Goal: Information Seeking & Learning: Learn about a topic

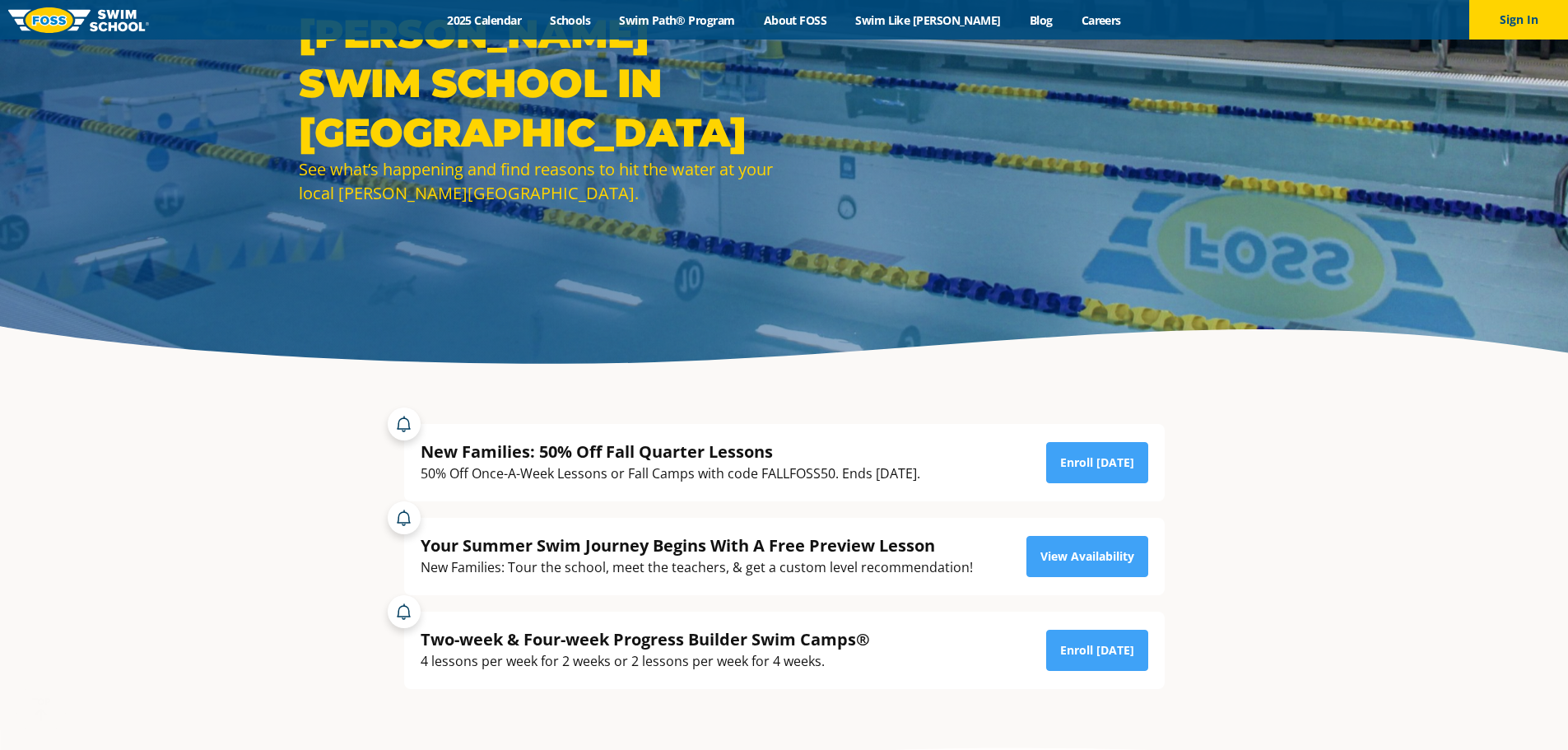
scroll to position [165, 0]
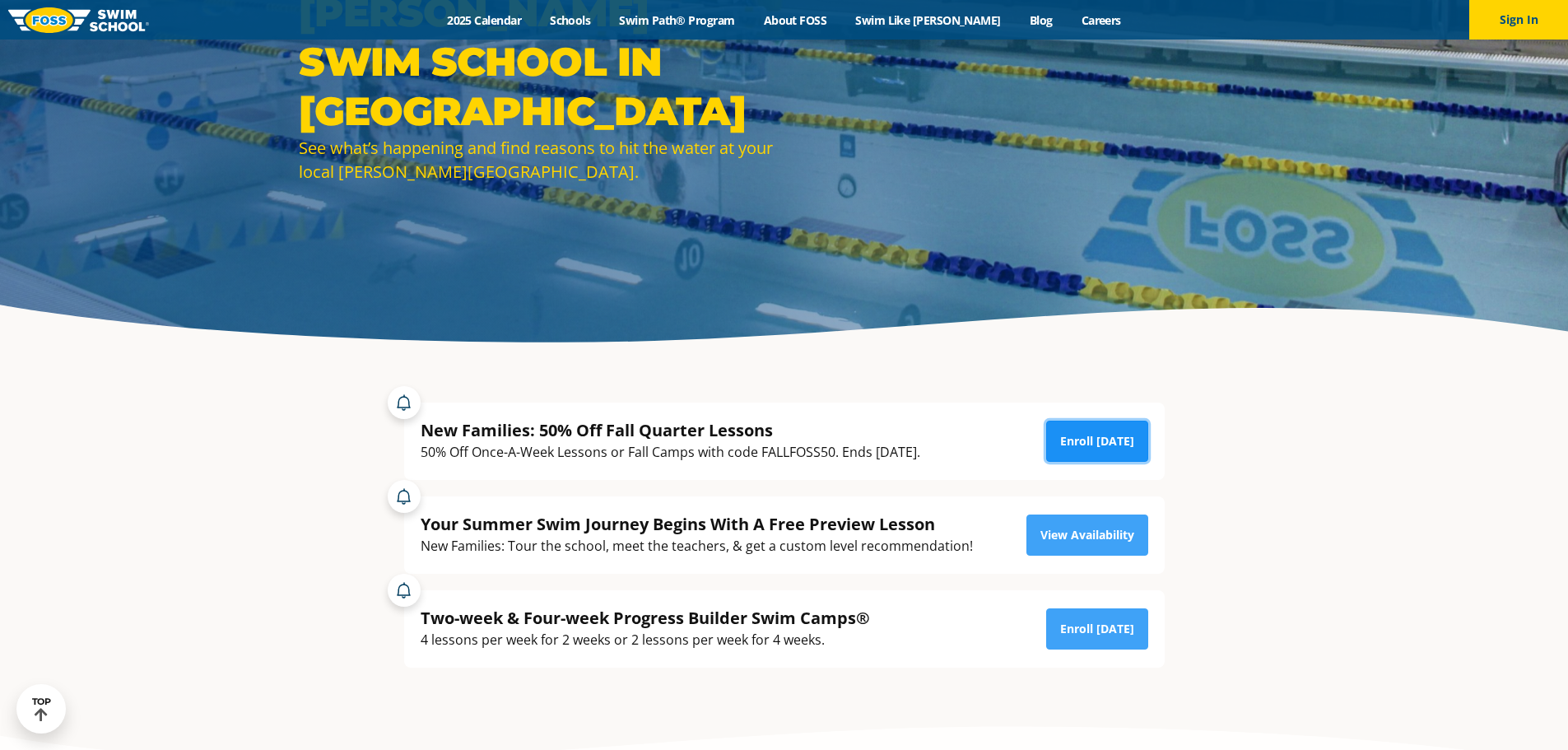
click at [1063, 451] on link "Enroll Today" at bounding box center [1097, 441] width 102 height 41
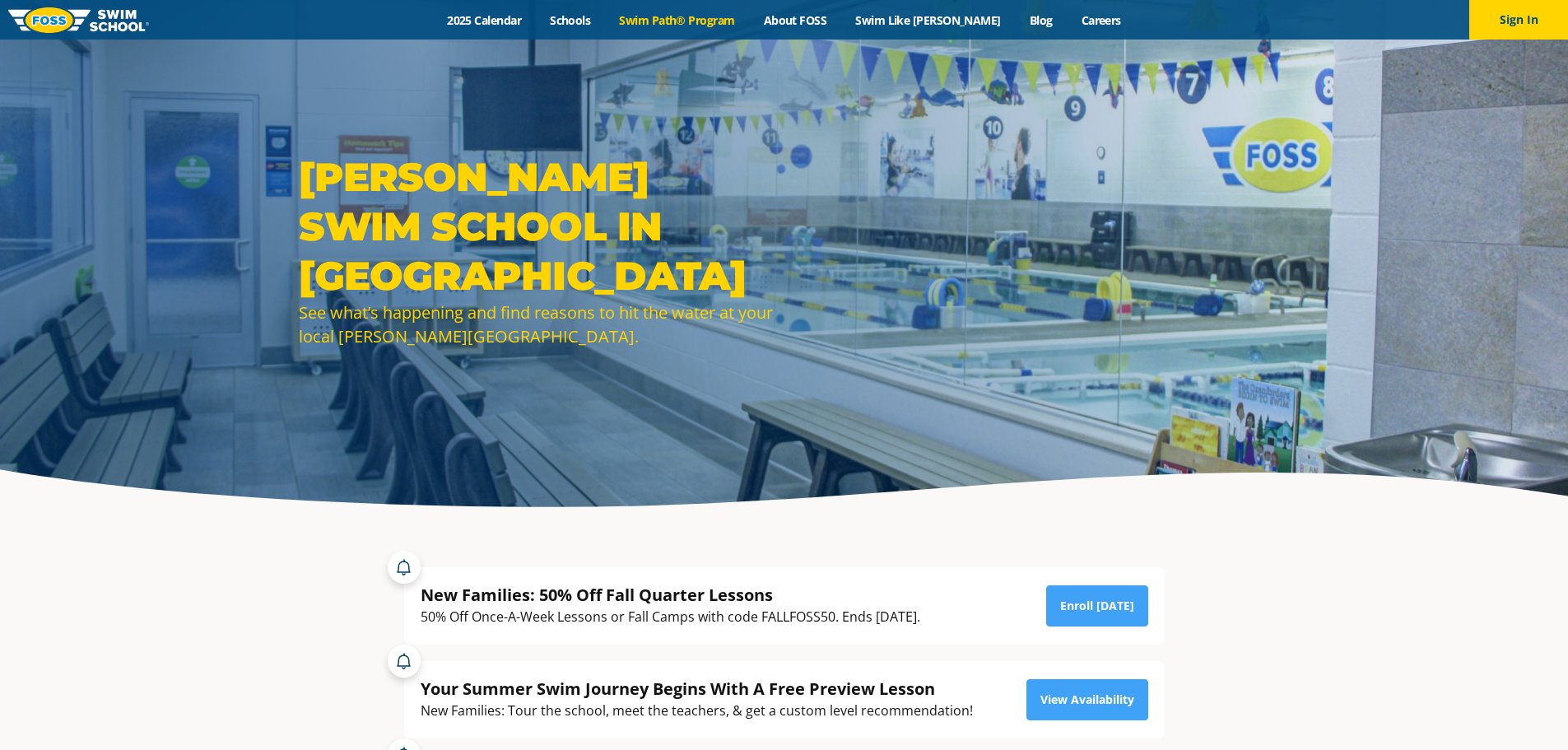
click at [675, 20] on link "Swim Path® Program" at bounding box center [677, 20] width 144 height 16
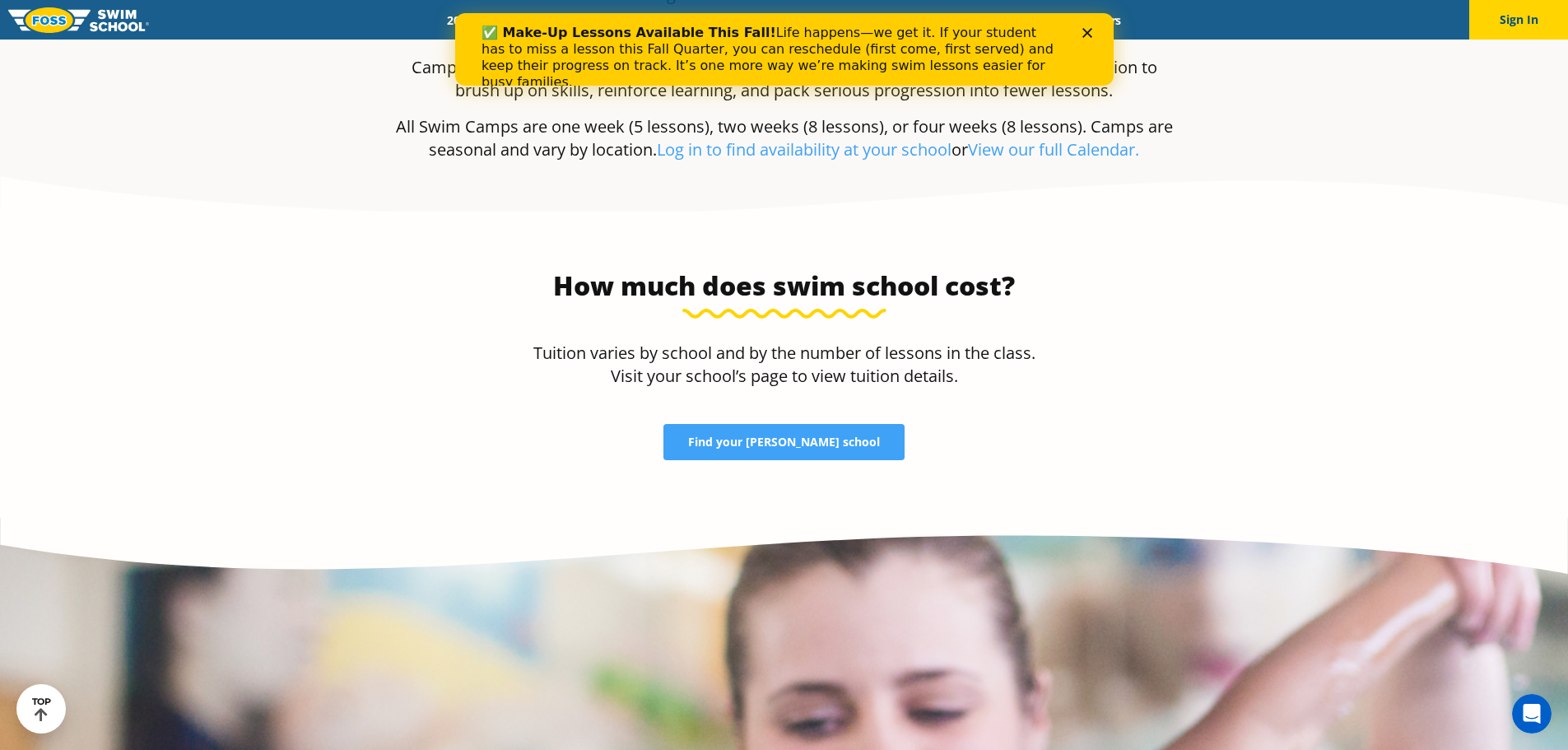
scroll to position [3458, 0]
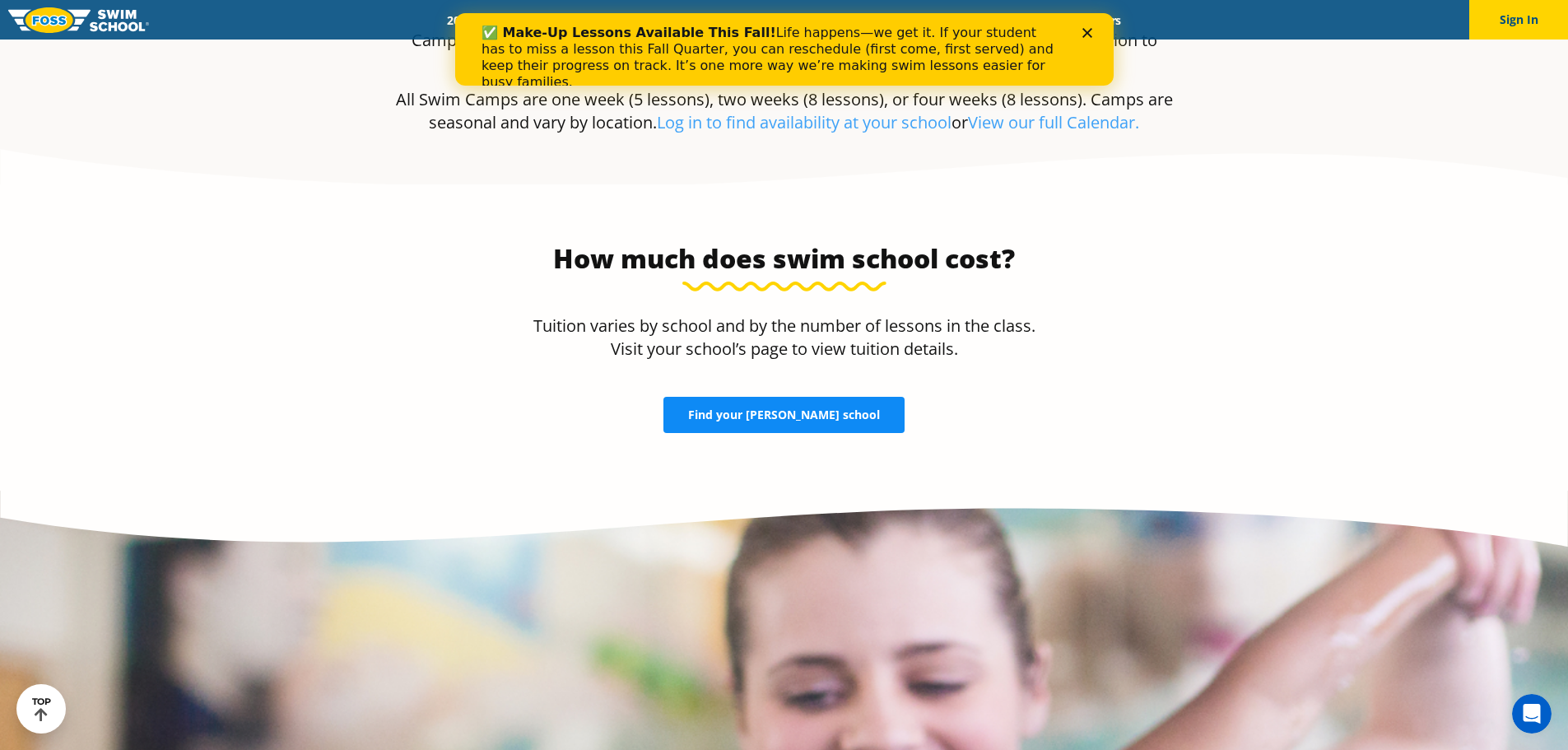
click at [763, 409] on span "Find your FOSS school" at bounding box center [783, 415] width 192 height 12
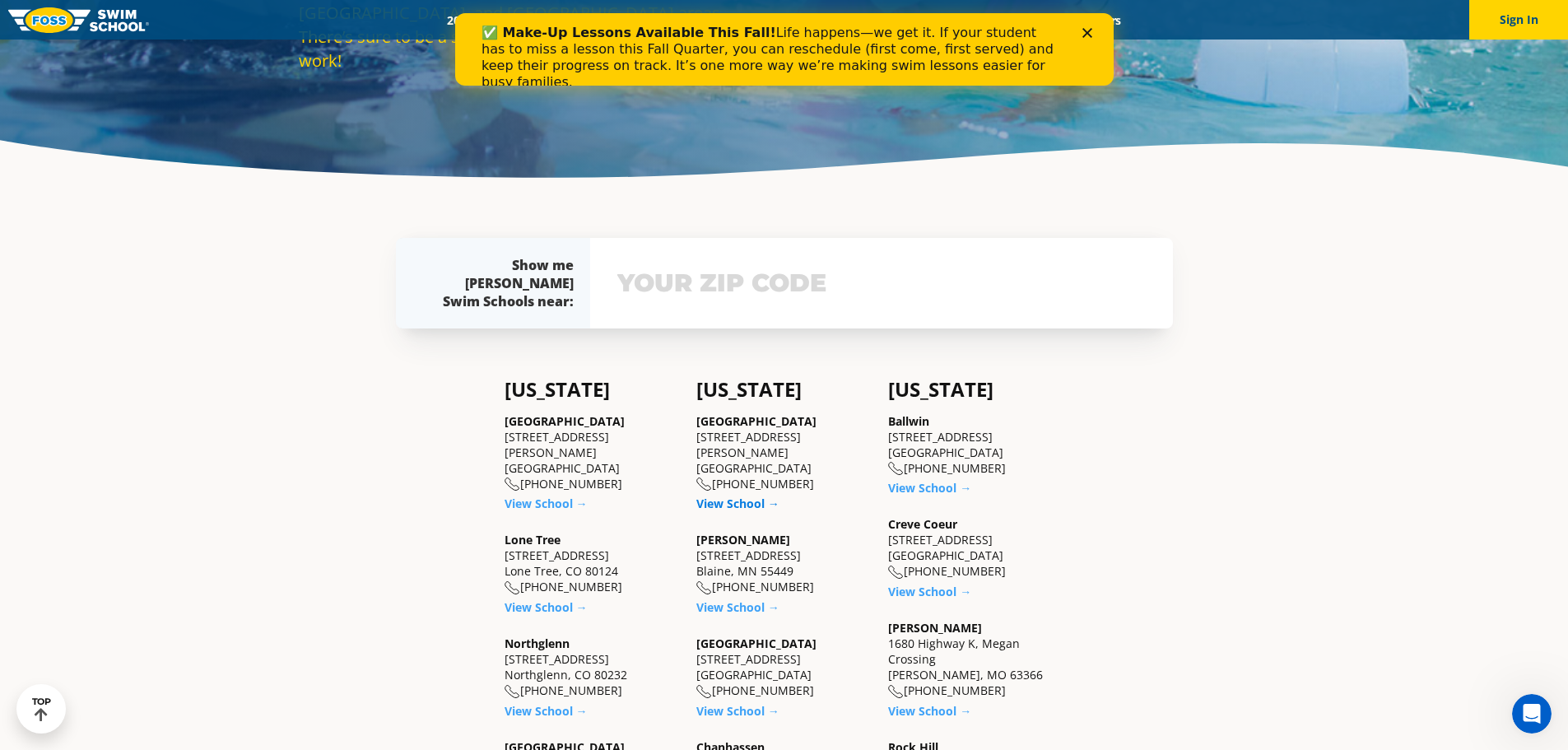
click at [738, 495] on link "View School →" at bounding box center [737, 503] width 83 height 16
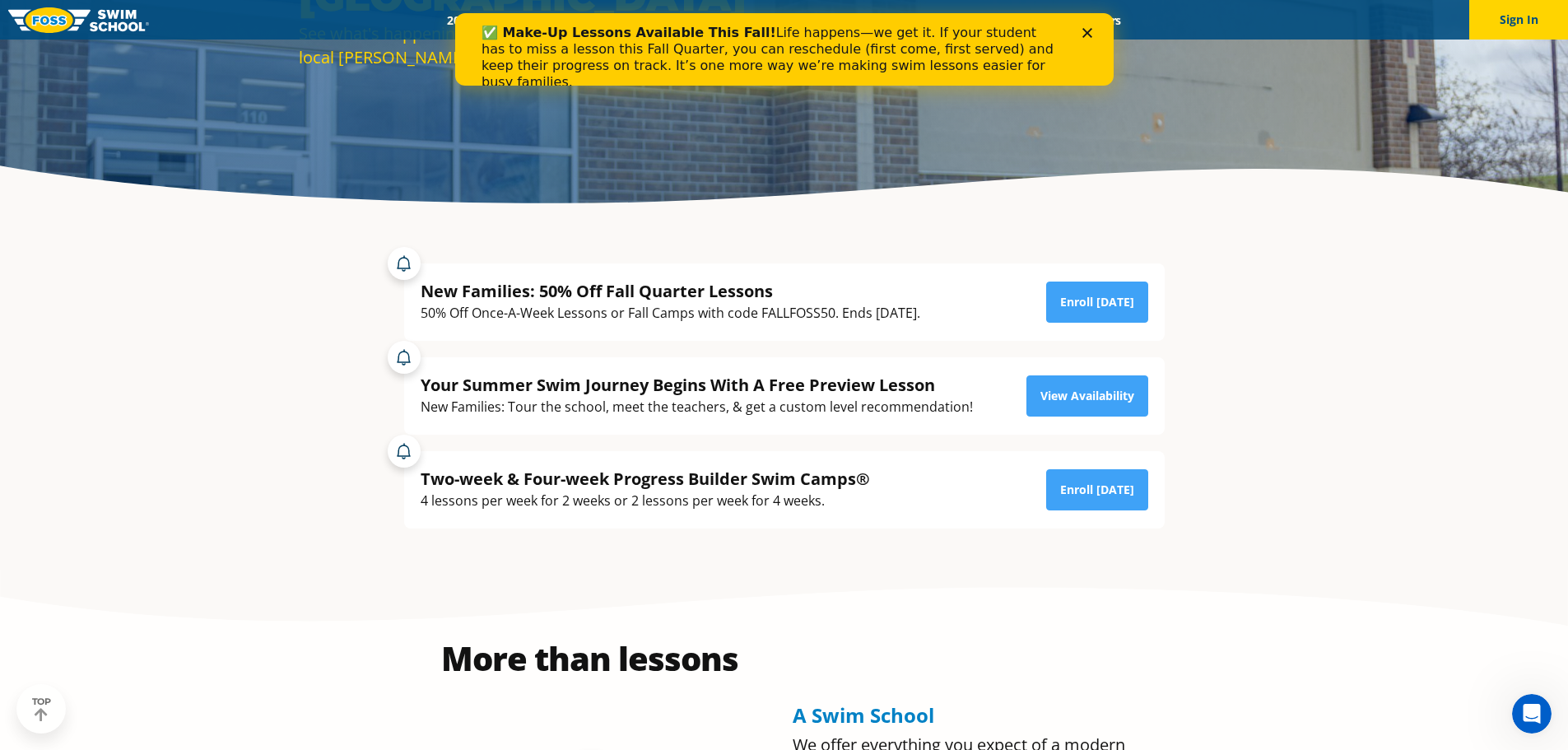
scroll to position [329, 0]
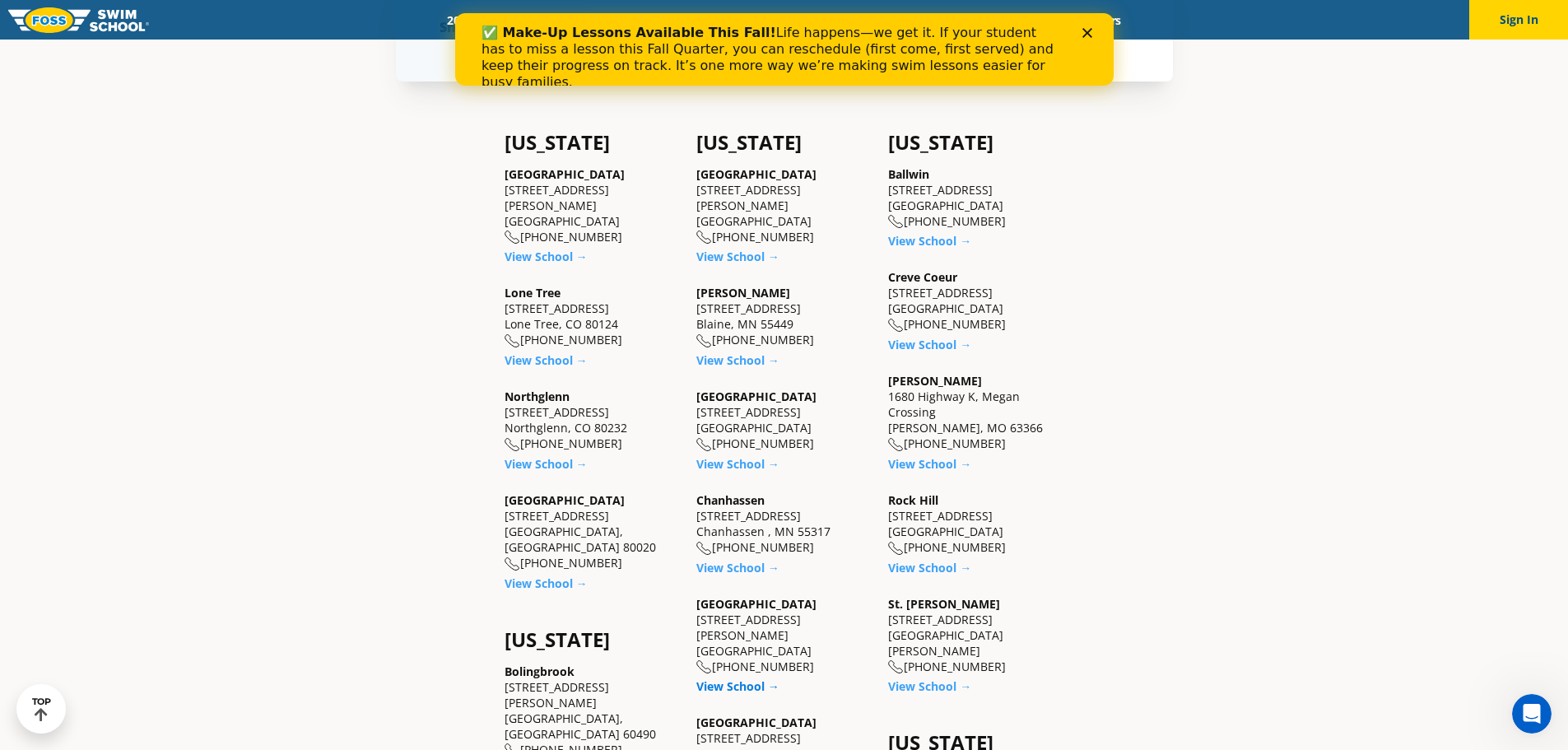
click at [721, 679] on link "View School →" at bounding box center [737, 686] width 83 height 16
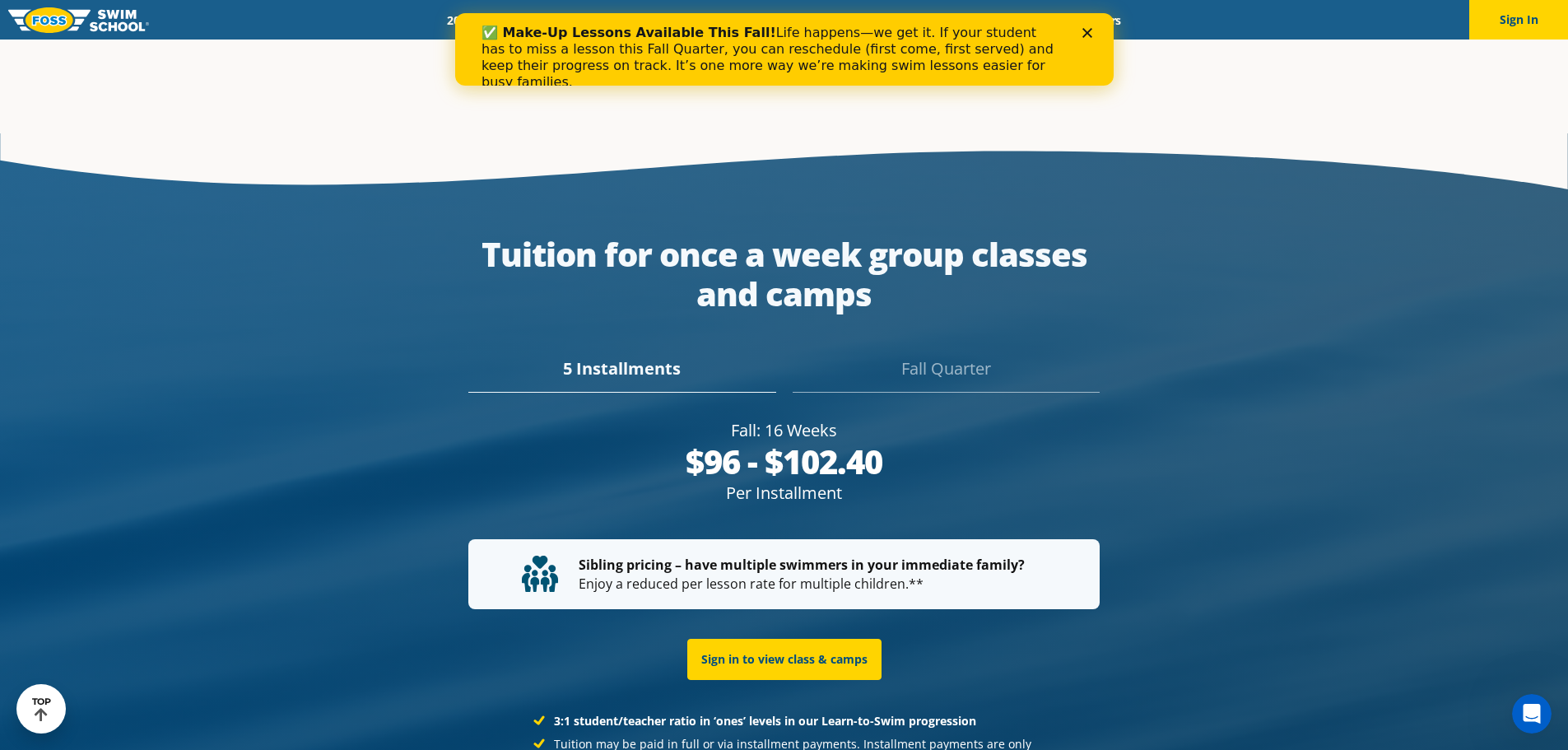
scroll to position [3188, 0]
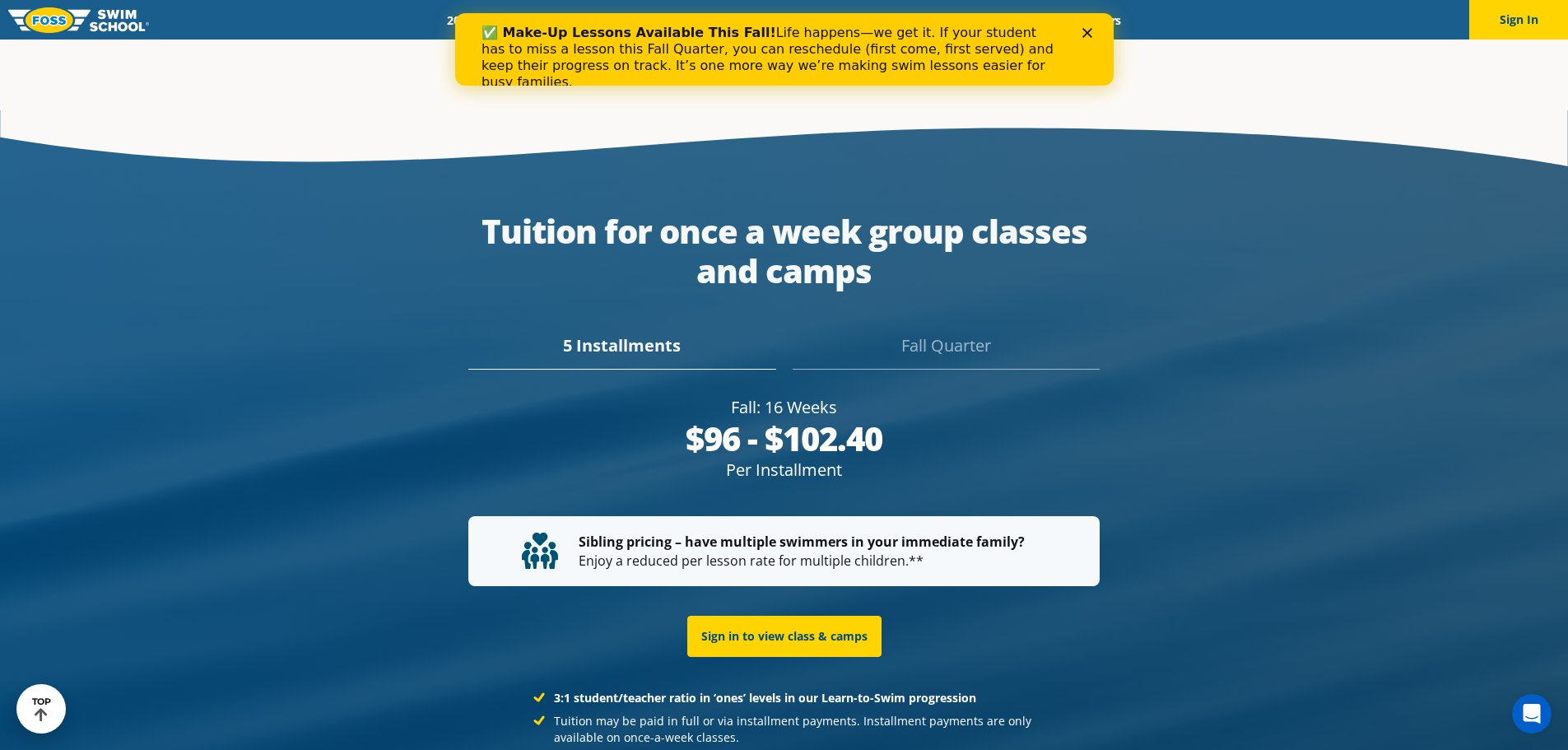
click at [941, 334] on div "Fall Quarter" at bounding box center [946, 351] width 307 height 36
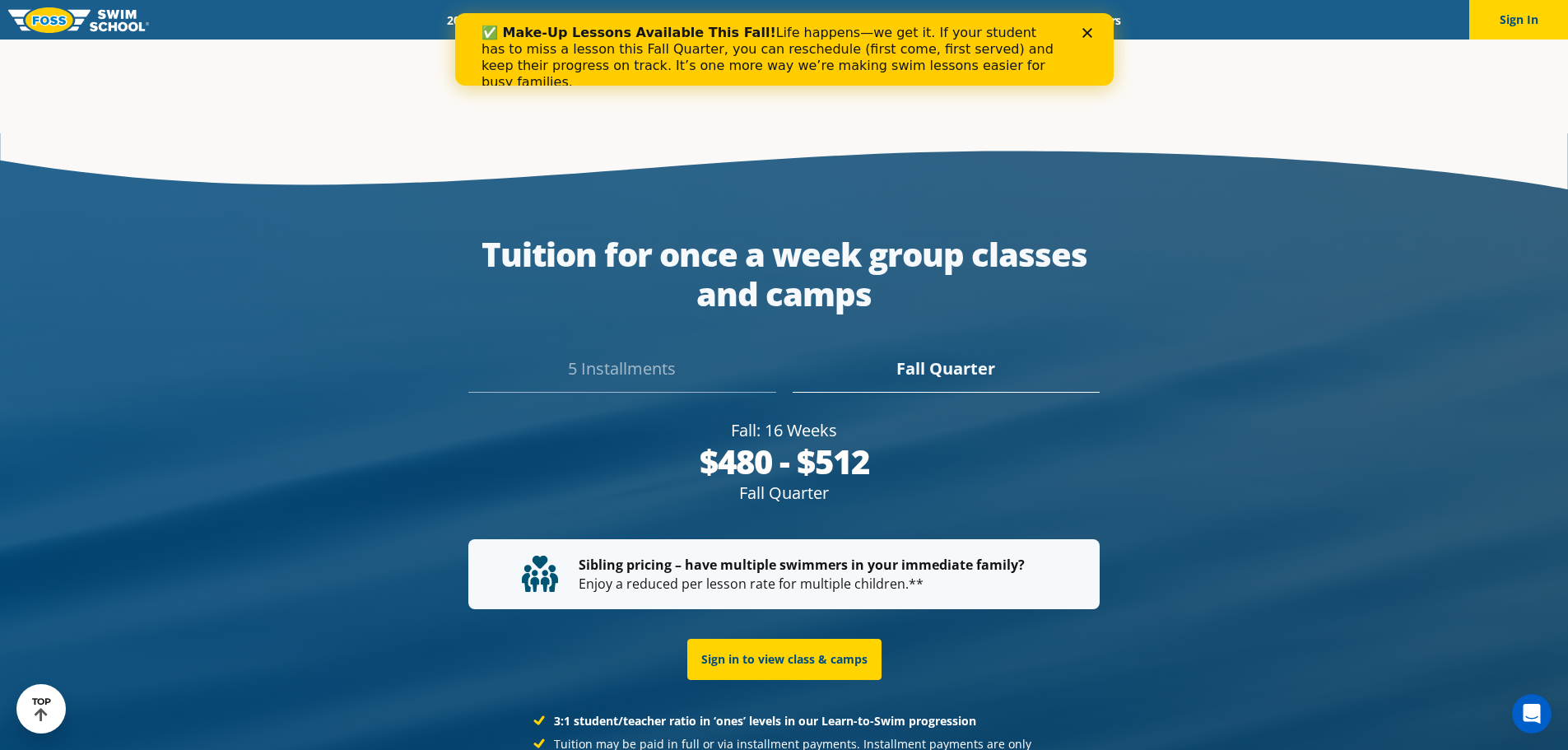
click at [627, 356] on div "5 Installments" at bounding box center [622, 374] width 307 height 36
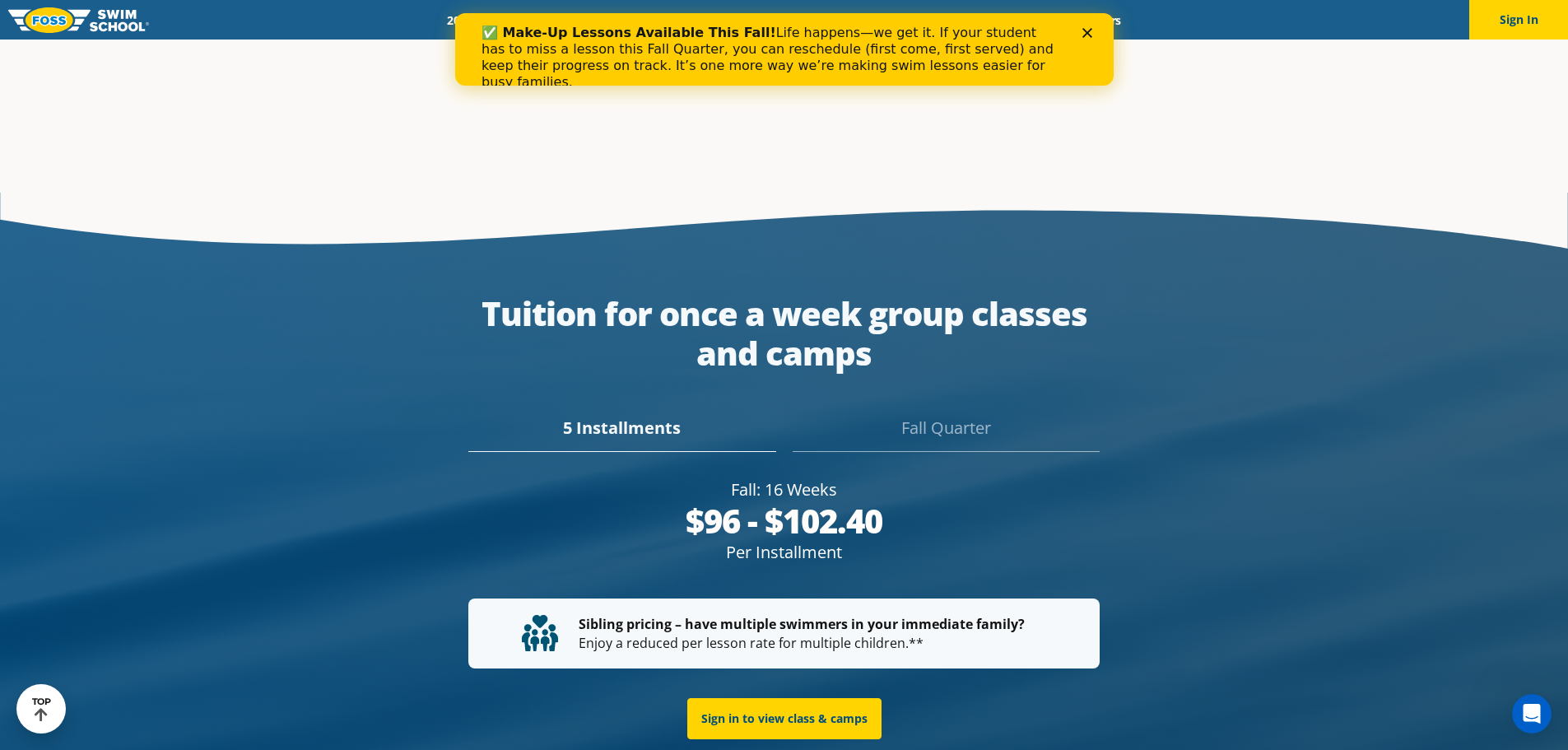
scroll to position [3129, 0]
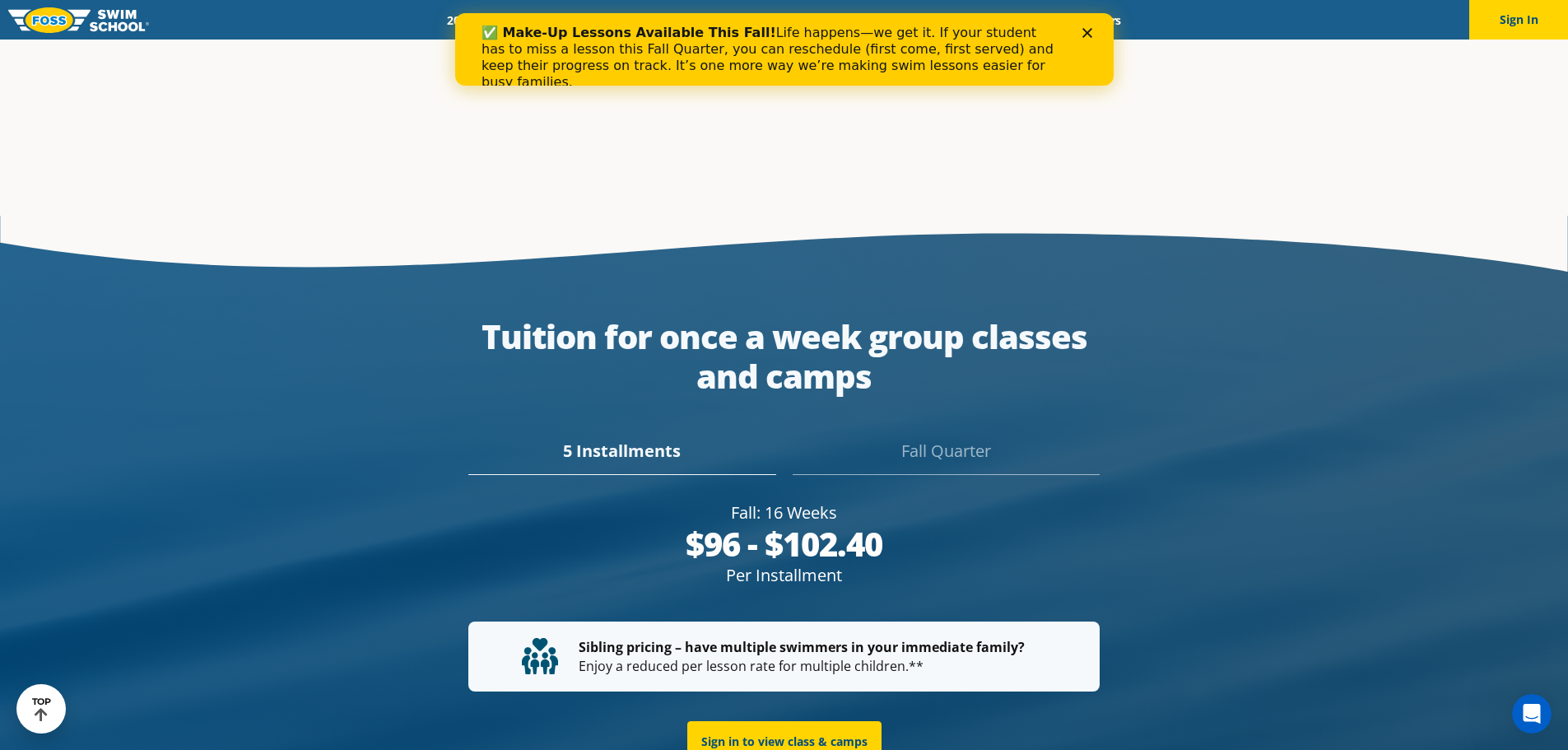
click at [925, 439] on div "Fall Quarter" at bounding box center [946, 457] width 307 height 36
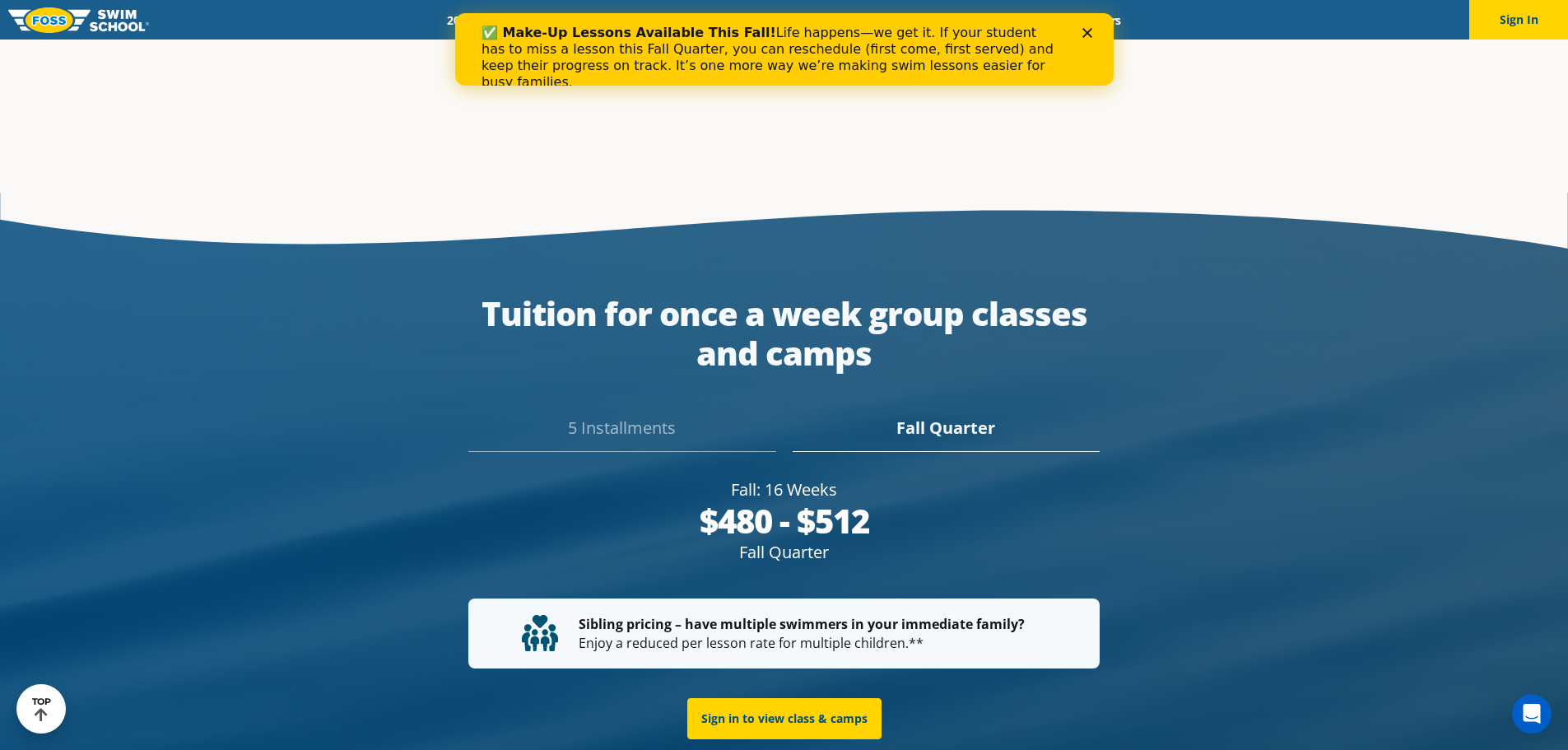
scroll to position [3083, 0]
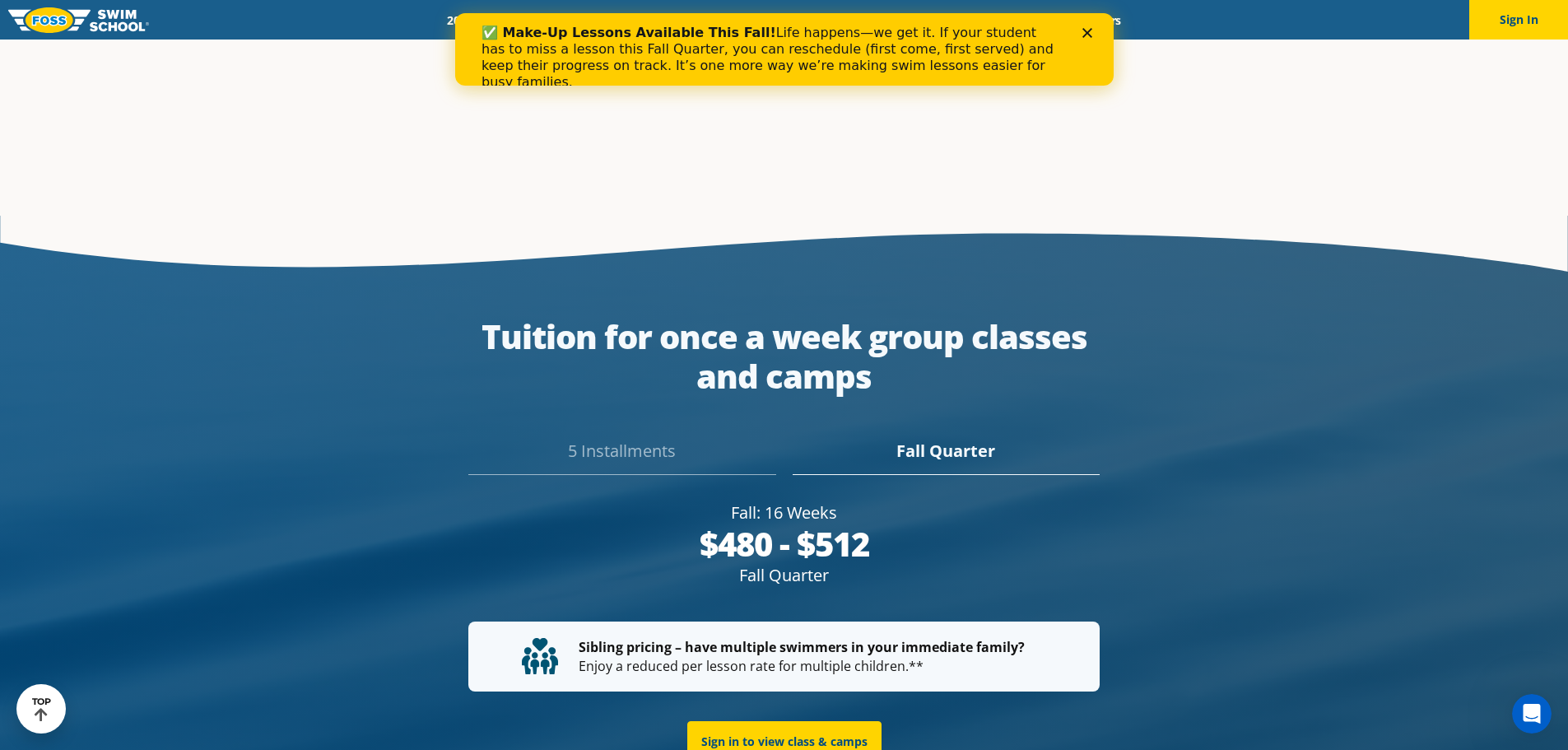
click at [588, 439] on div "5 Installments" at bounding box center [622, 457] width 307 height 36
click at [933, 439] on div "Fall Quarter" at bounding box center [946, 457] width 307 height 36
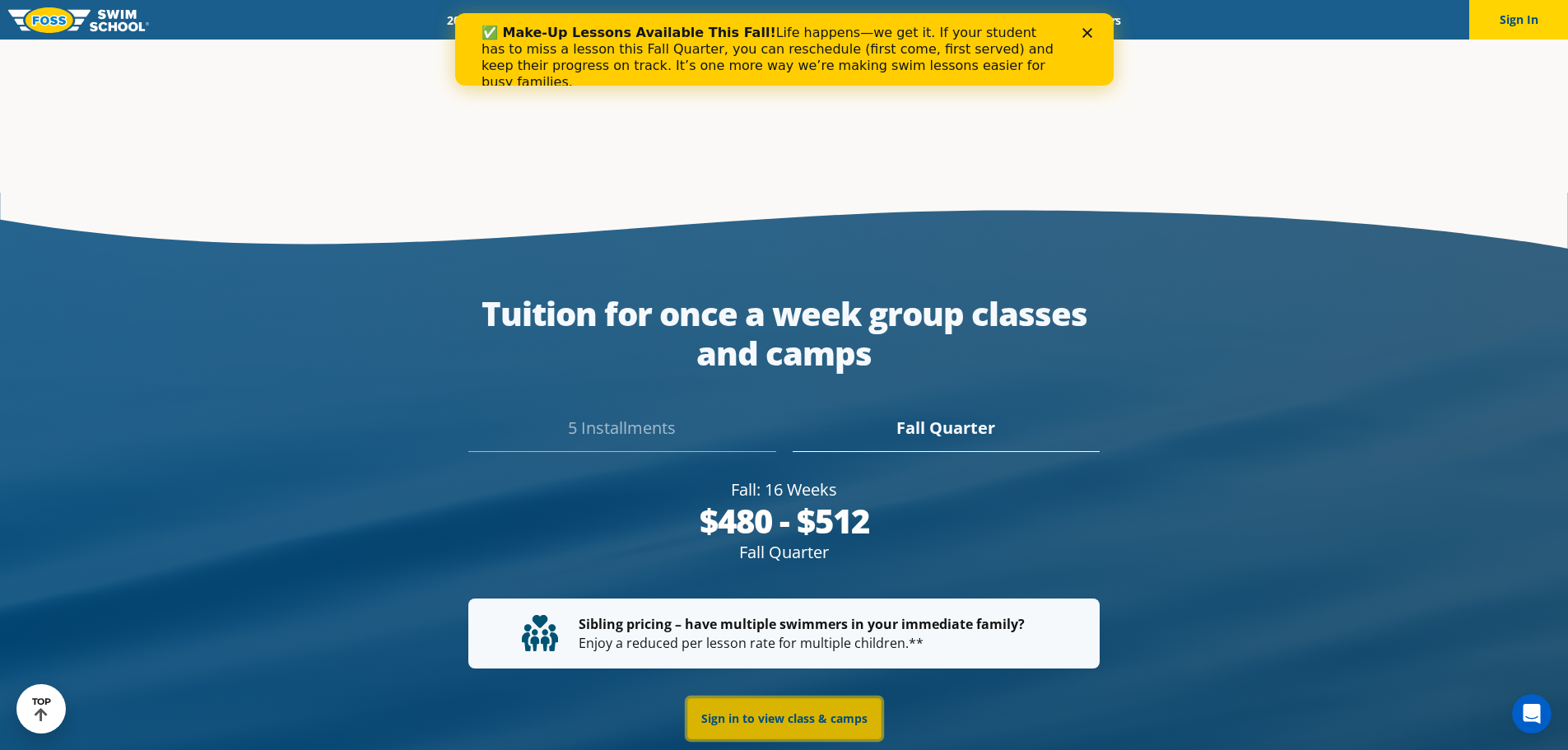
click at [758, 699] on link "Sign in to view class & camps" at bounding box center [784, 718] width 194 height 41
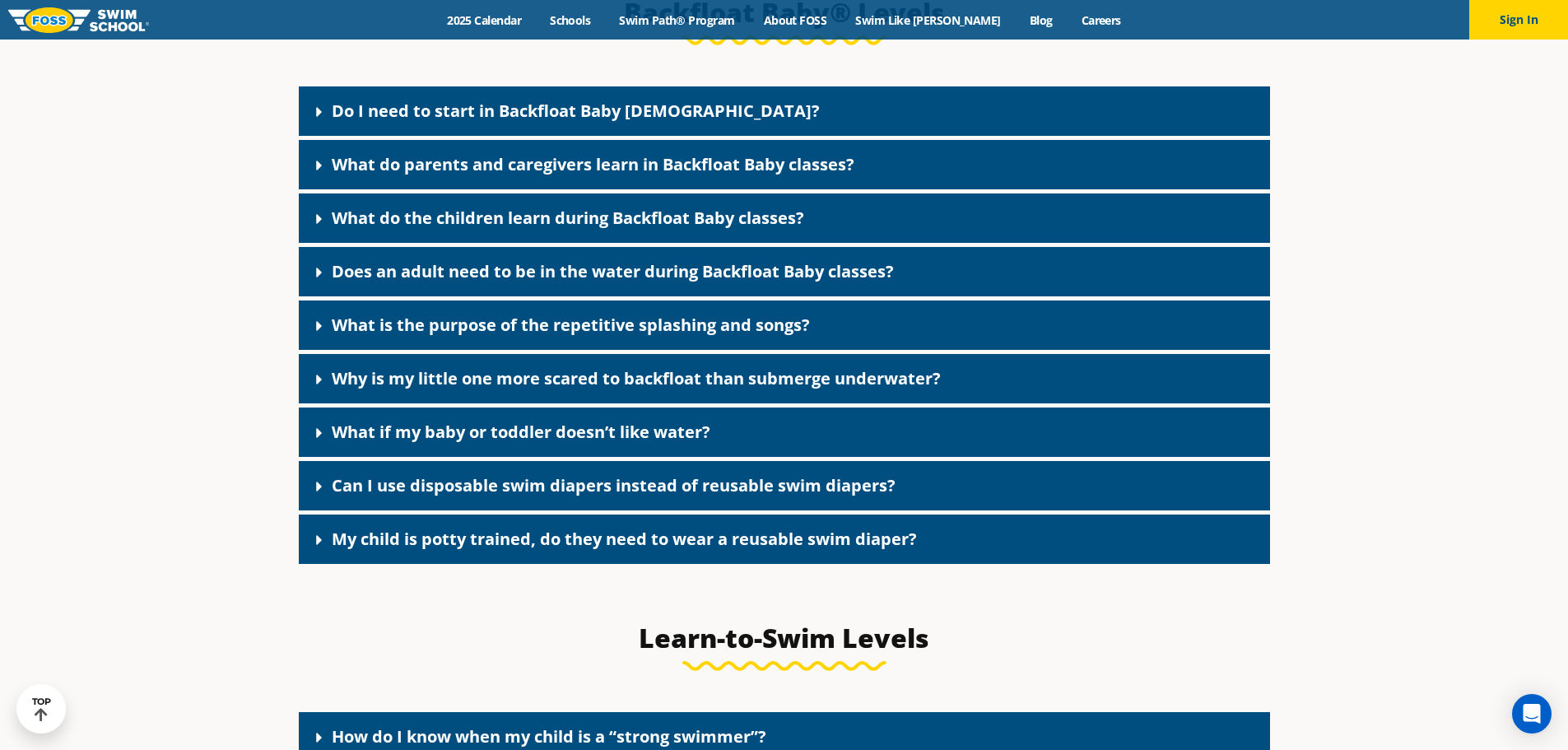
scroll to position [3621, 0]
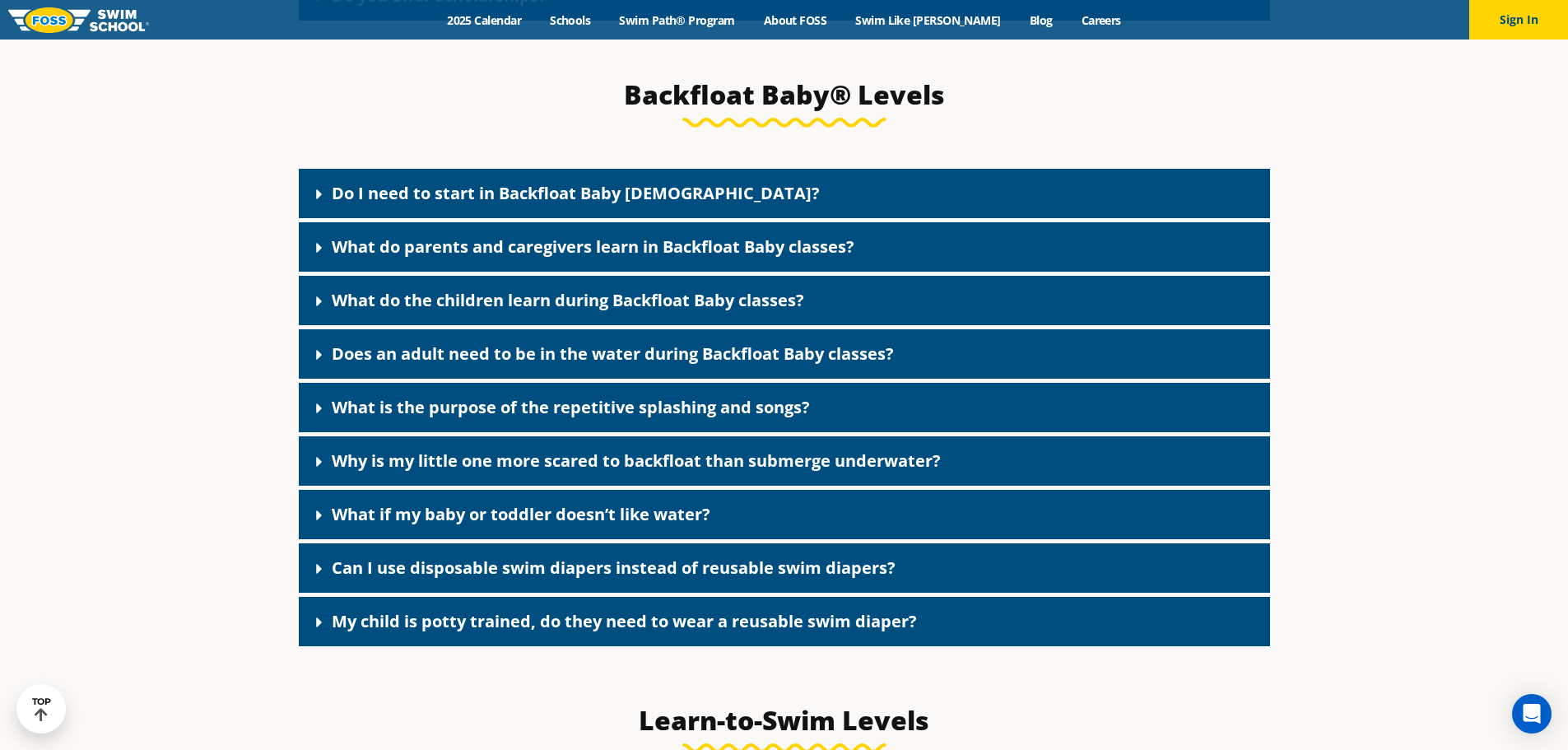
click at [327, 203] on icon at bounding box center [319, 194] width 17 height 17
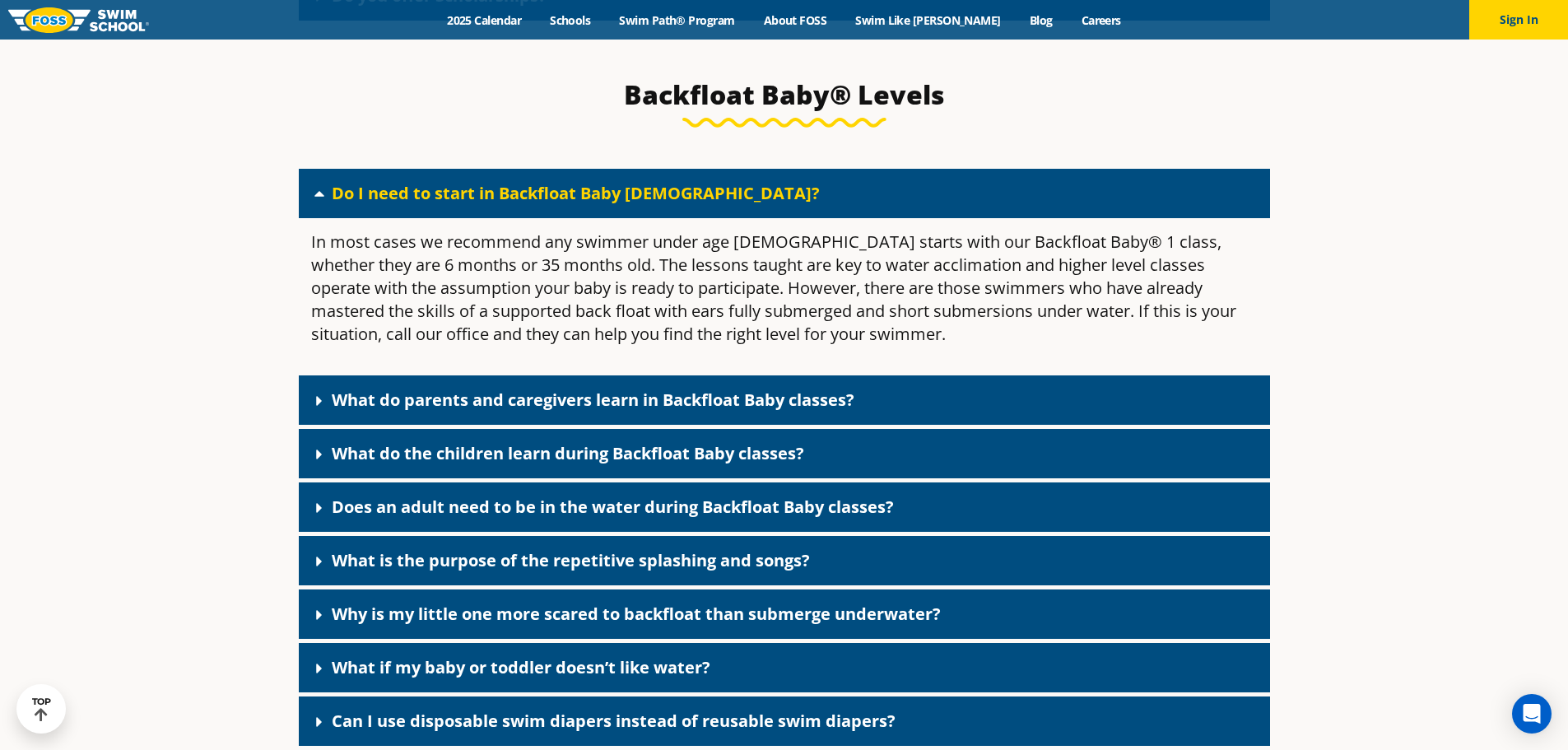
click at [520, 425] on div "What do parents and caregivers learn in Backfloat Baby classes?" at bounding box center [784, 400] width 971 height 49
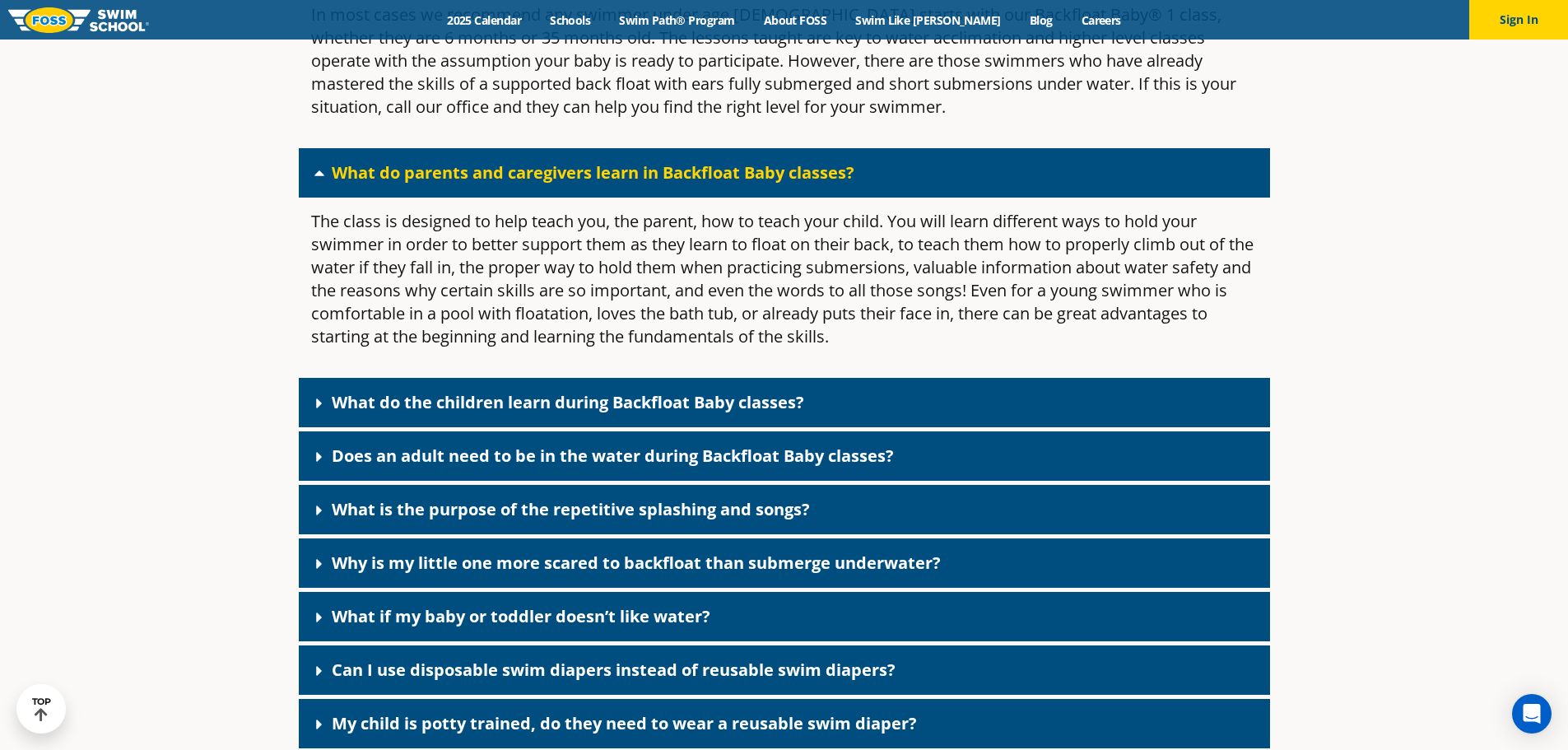
scroll to position [3868, 0]
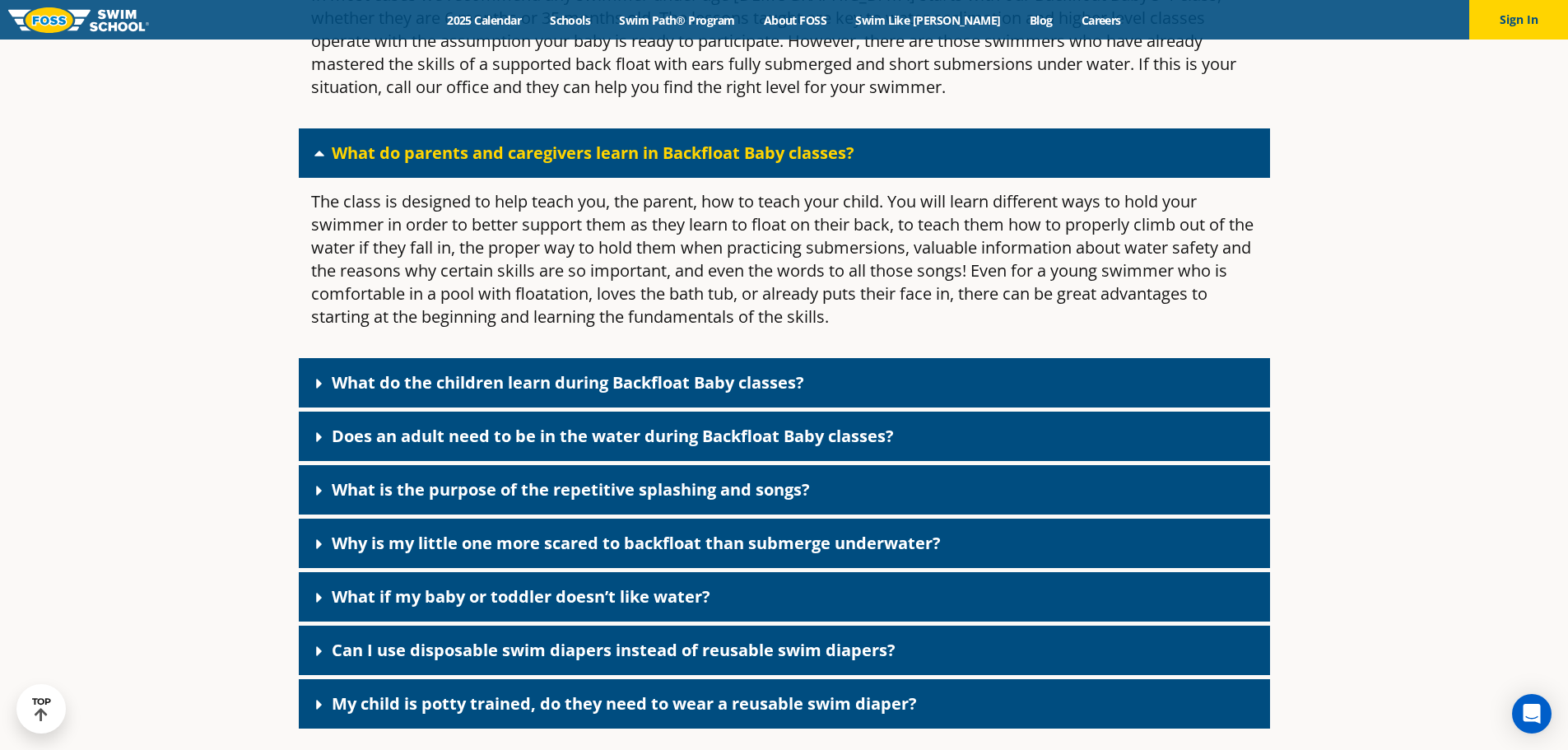
click at [463, 389] on div "What do the children learn during Backfloat Baby classes?" at bounding box center [784, 382] width 971 height 49
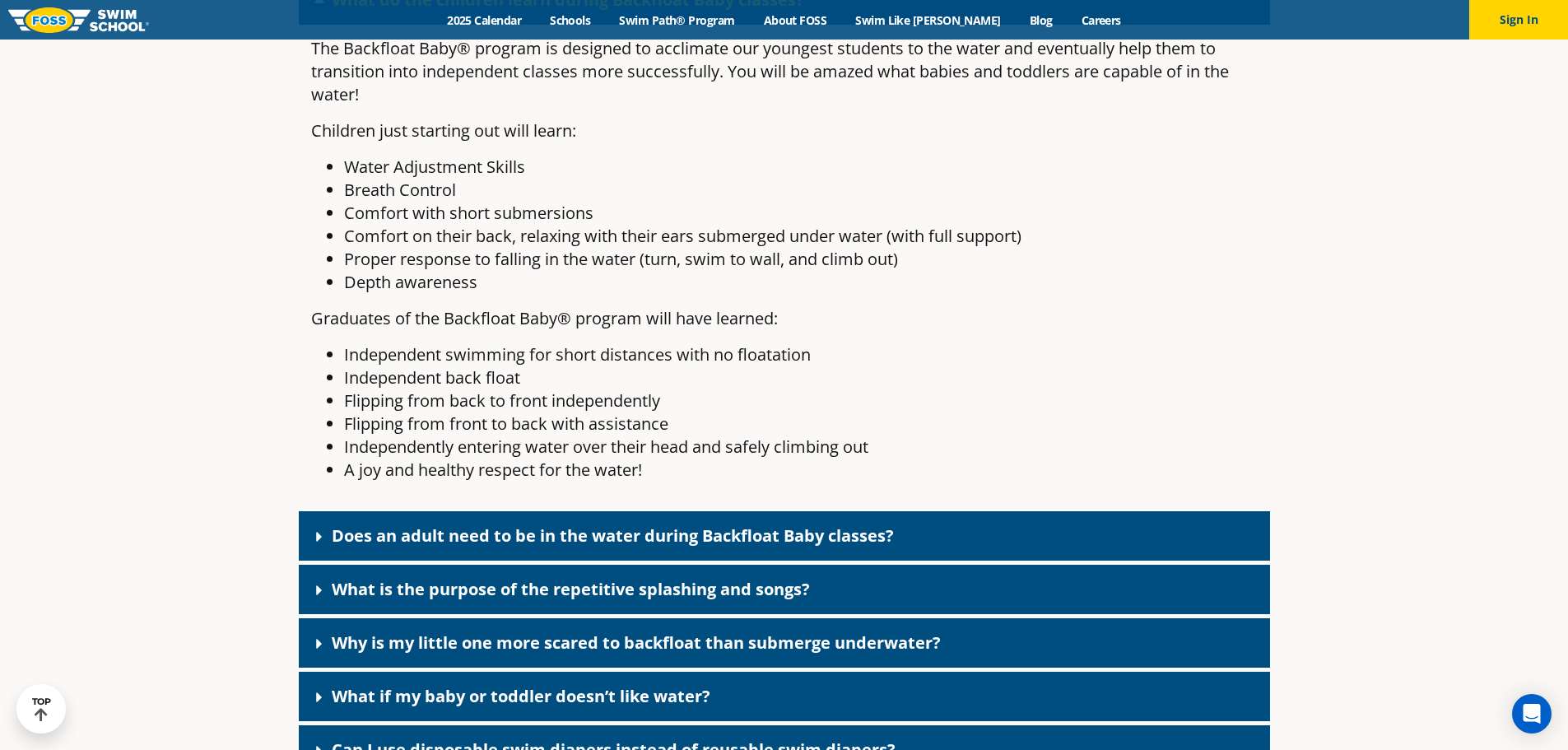
scroll to position [4280, 0]
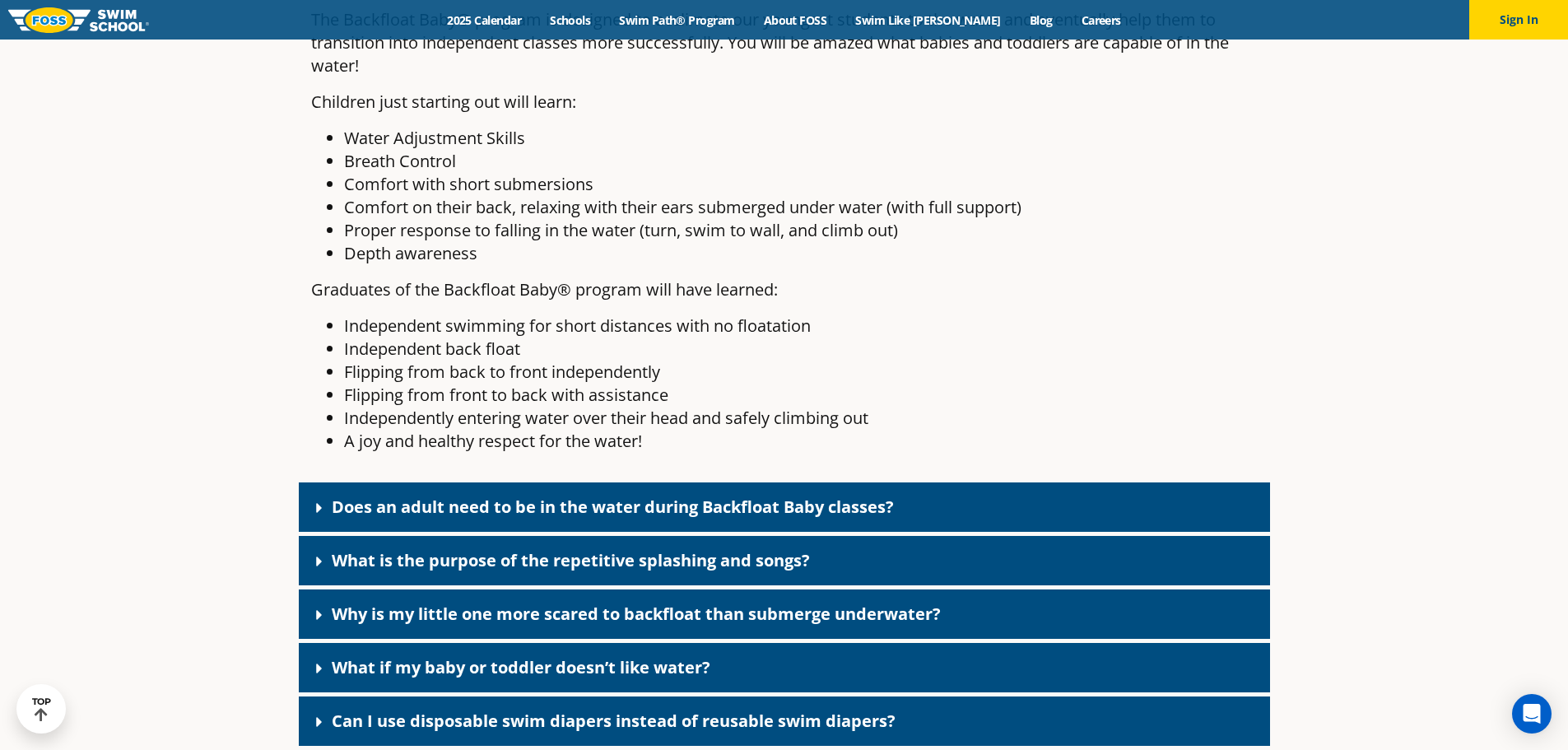
click at [539, 518] on link "Does an adult need to be in the water during Backfloat Baby classes?" at bounding box center [612, 506] width 562 height 23
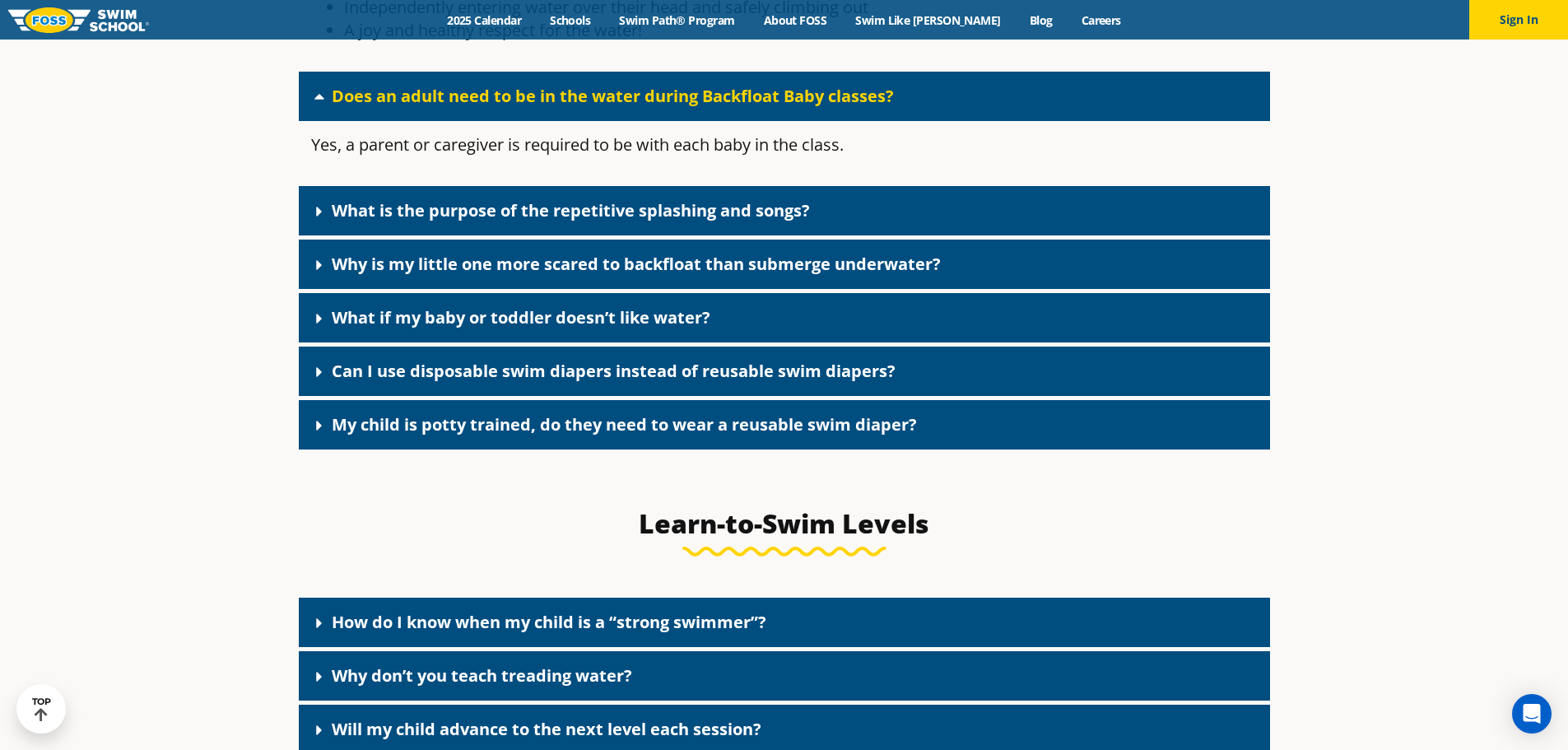
scroll to position [4691, 0]
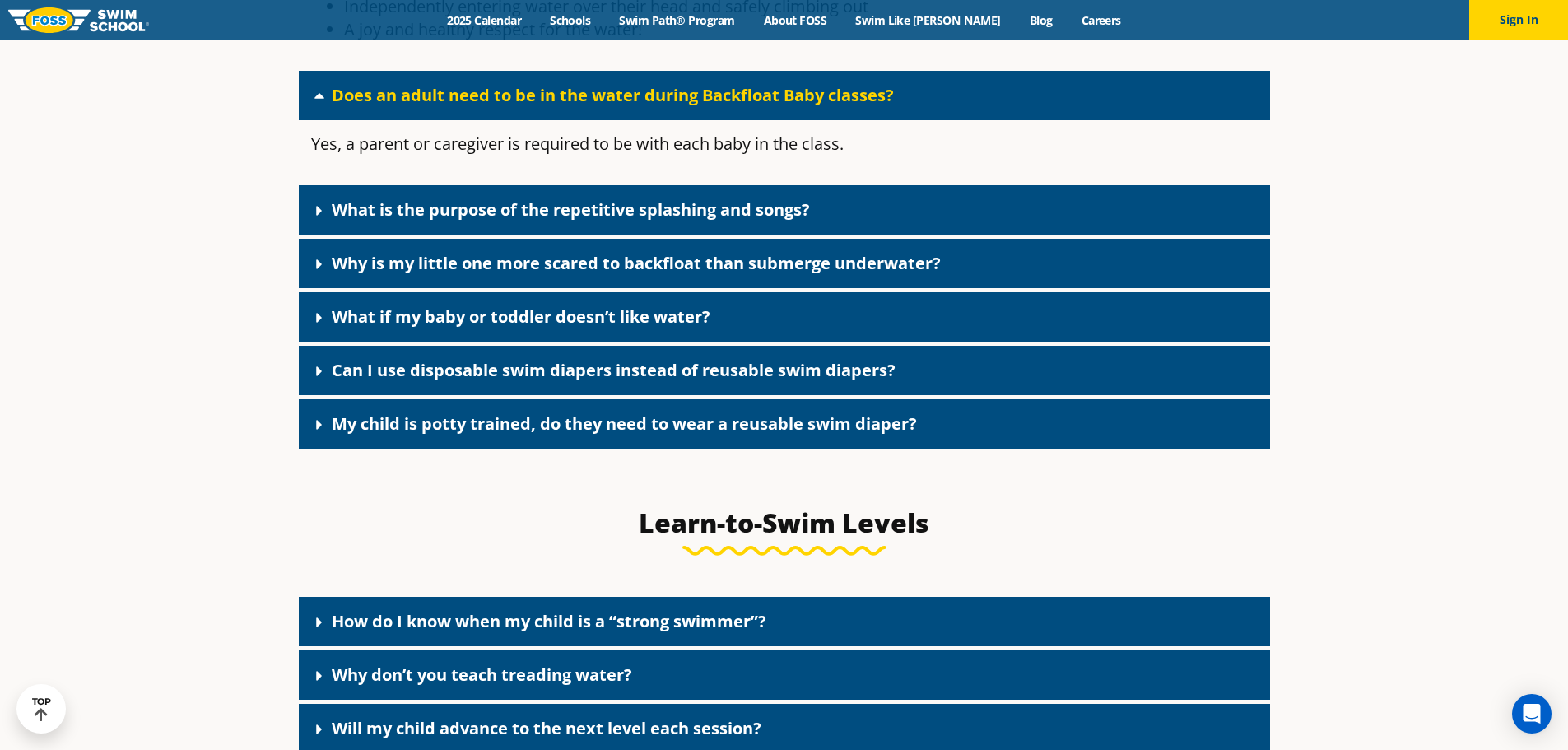
click at [475, 220] on link "What is the purpose of the repetitive splashing and songs?" at bounding box center [570, 209] width 478 height 23
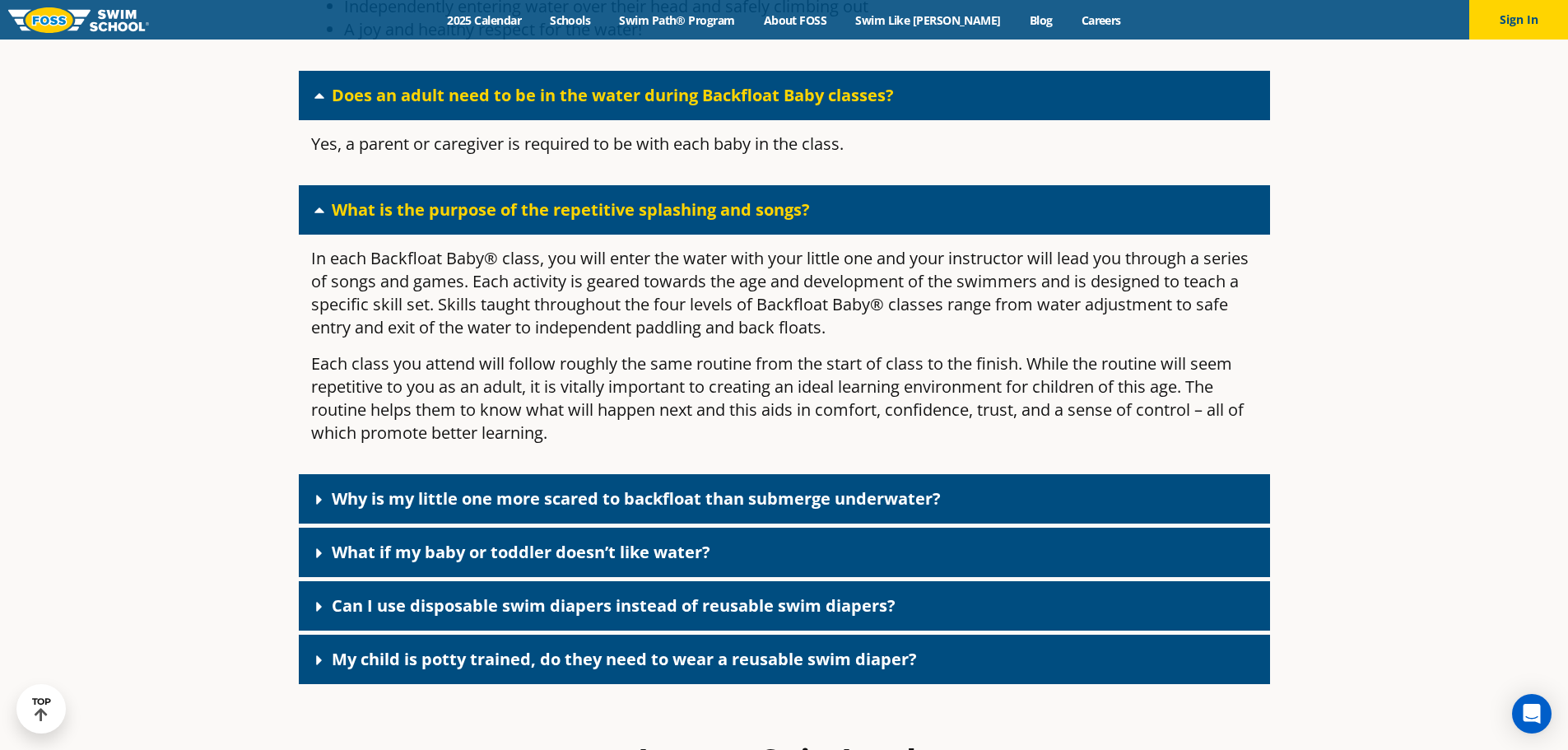
click at [567, 509] on link "Why is my little one more scared to backfloat than submerge underwater?" at bounding box center [636, 499] width 609 height 23
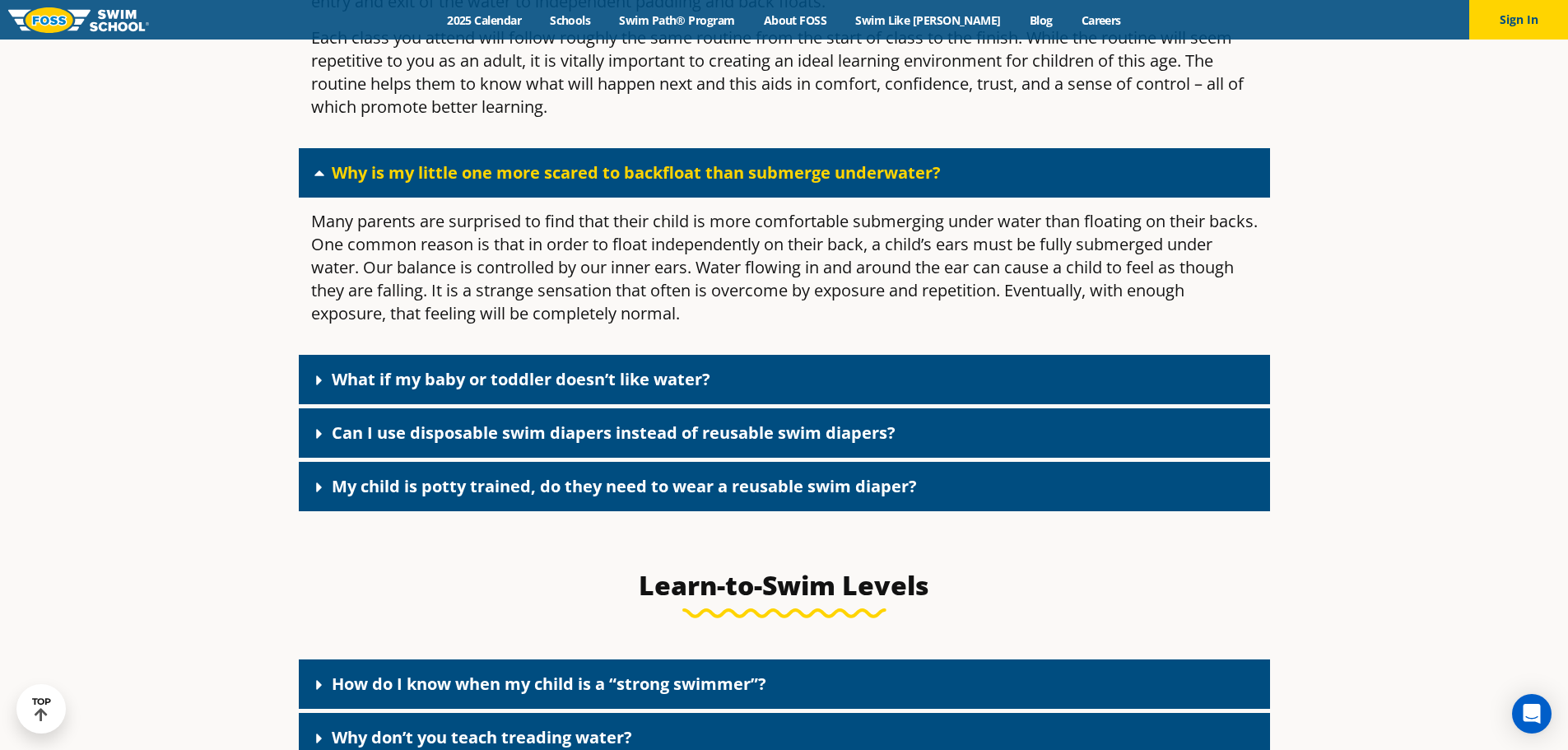
scroll to position [5020, 0]
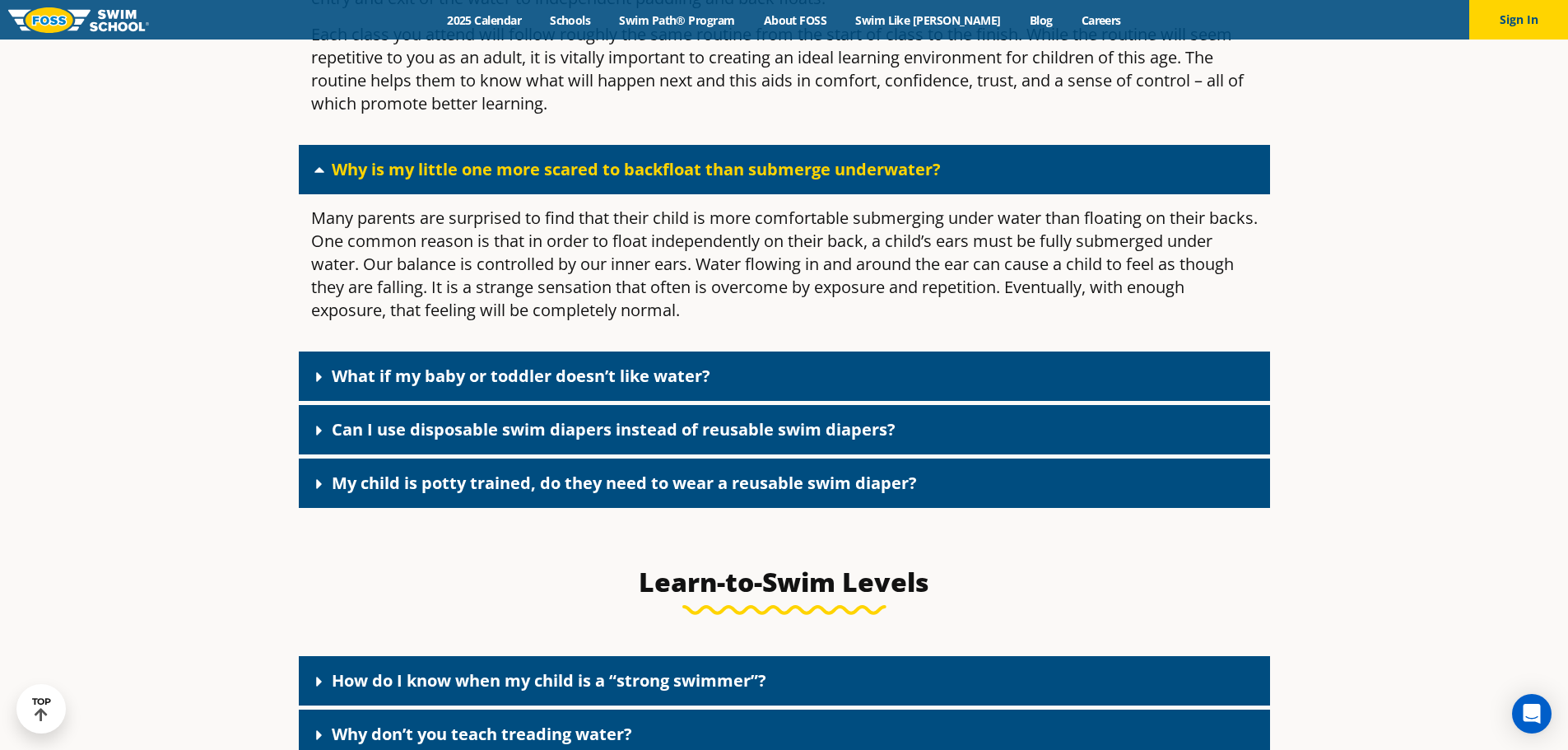
click at [523, 387] on link "What if my baby or toddler doesn’t like water?" at bounding box center [521, 375] width 379 height 23
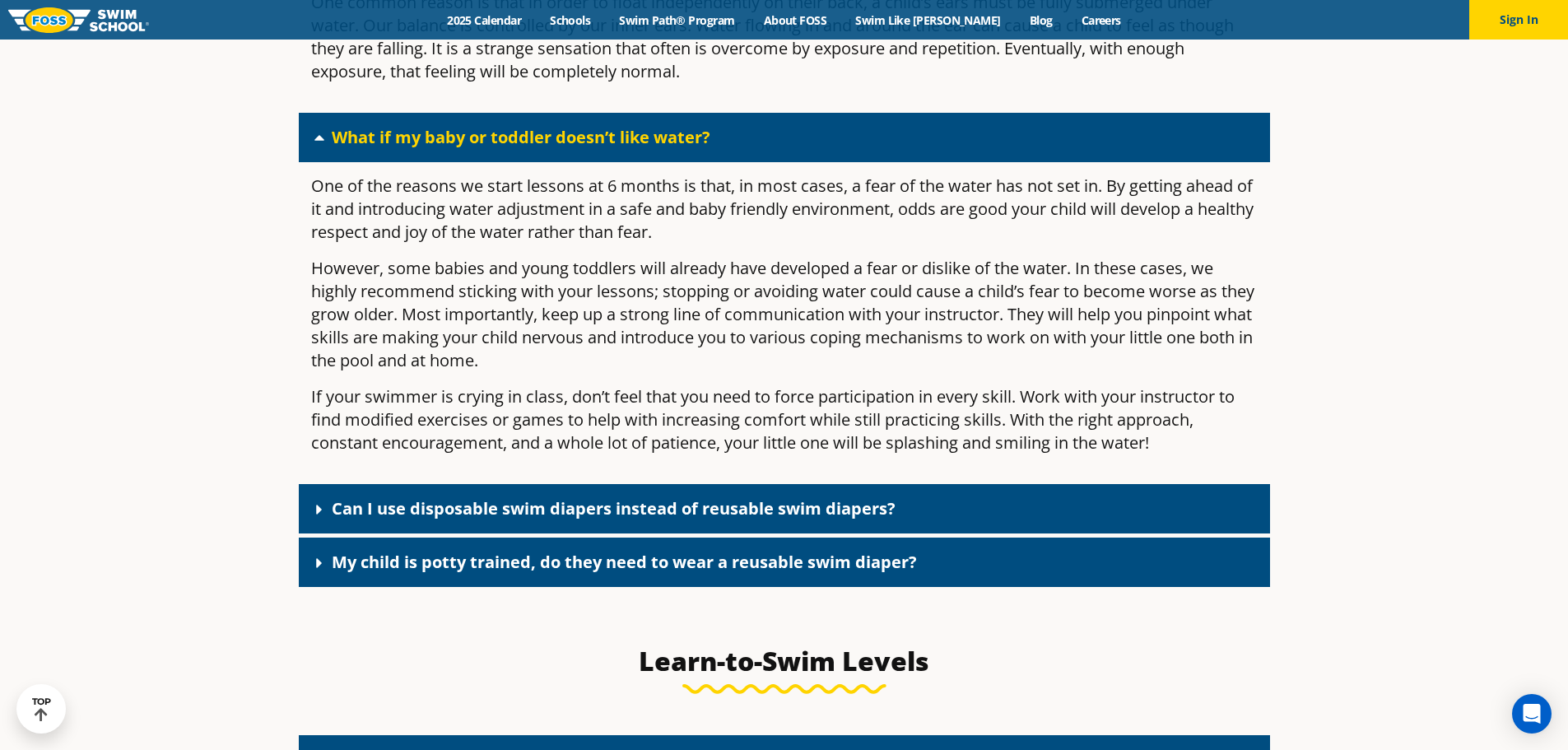
scroll to position [5268, 0]
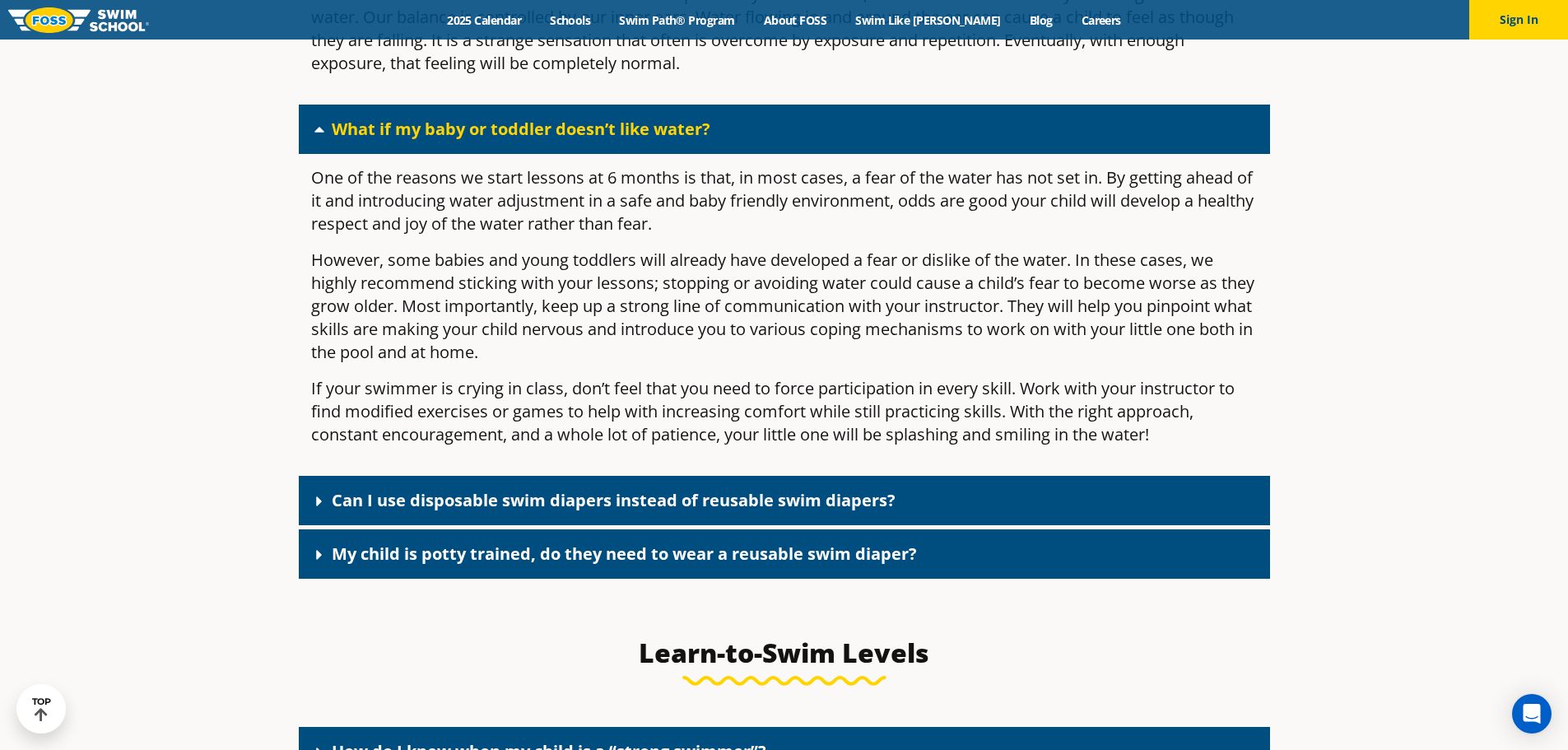
click at [506, 511] on link "Can I use disposable swim diapers instead of reusable swim diapers?" at bounding box center [613, 500] width 564 height 23
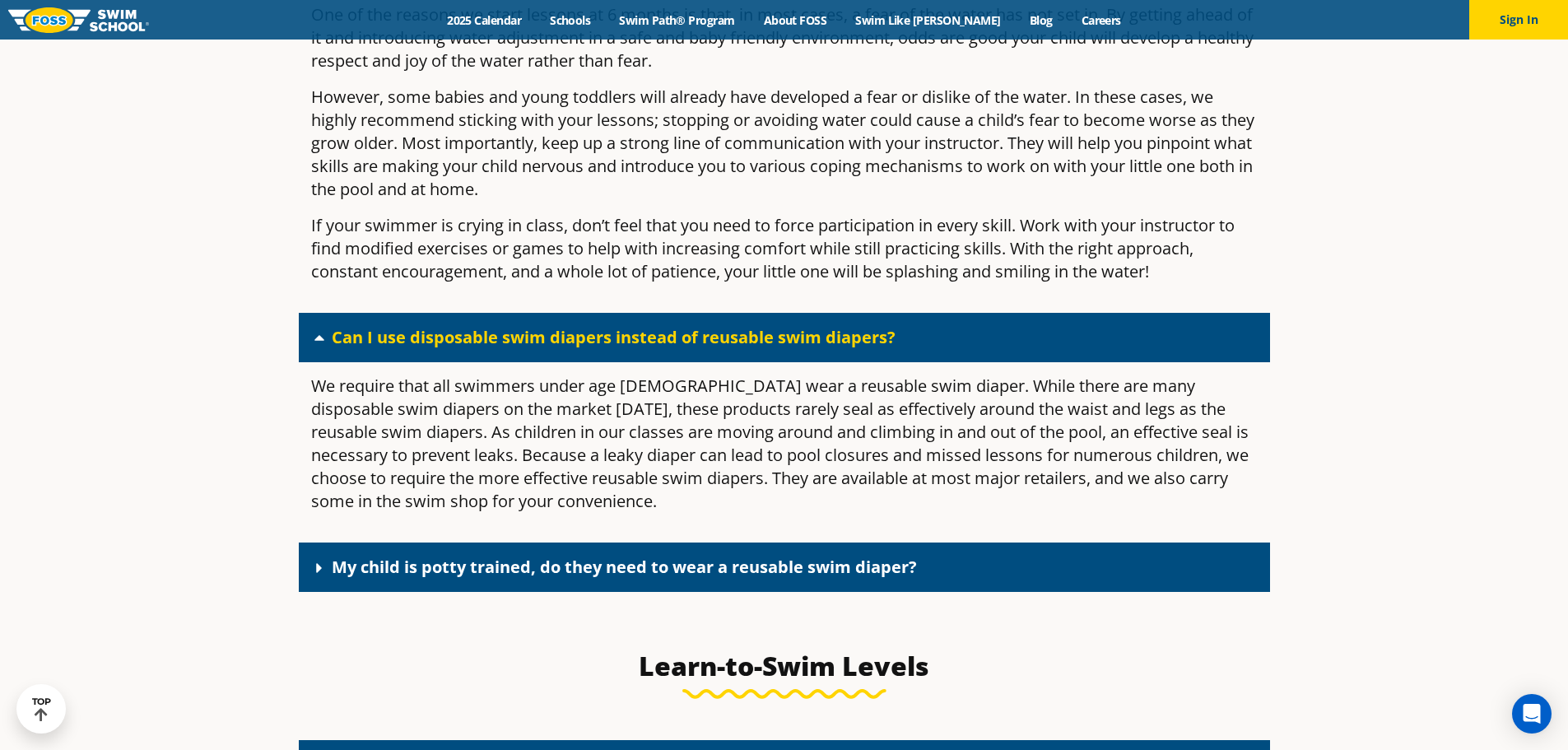
scroll to position [5433, 0]
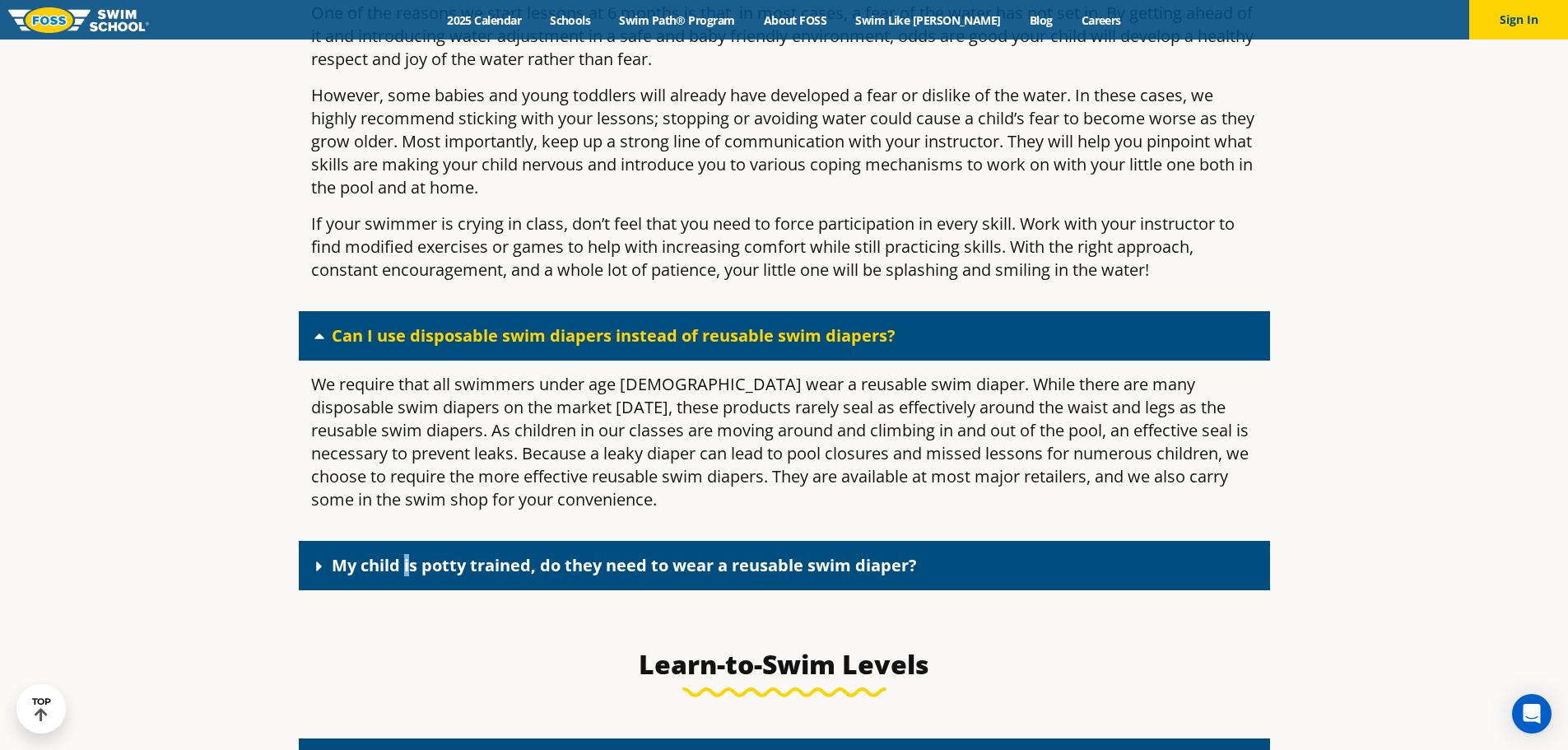
click at [408, 577] on link "My child is potty trained, do they need to wear a reusable swim diaper?" at bounding box center [624, 565] width 585 height 23
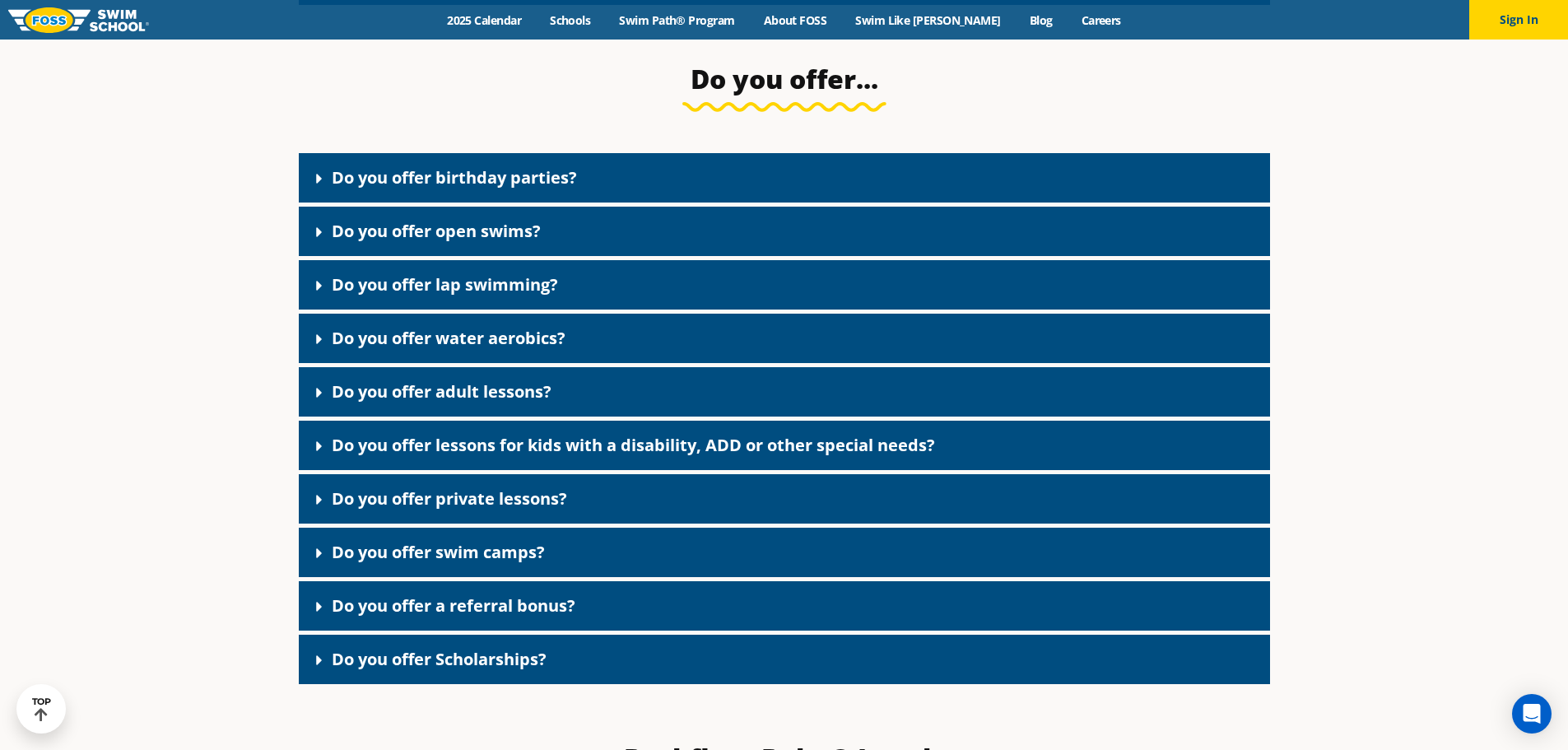
scroll to position [2962, 0]
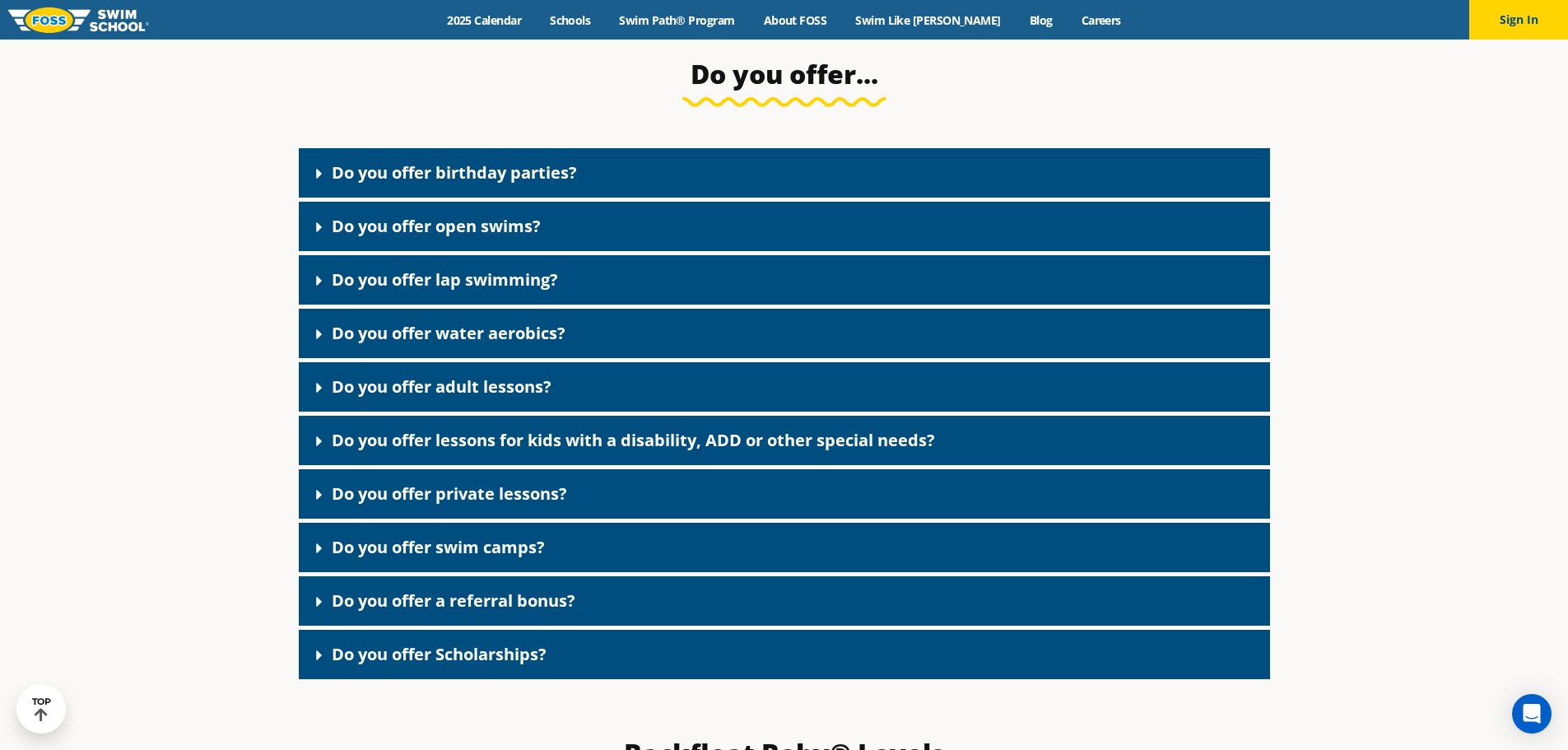
click at [438, 504] on link "Do you offer private lessons?" at bounding box center [449, 494] width 235 height 23
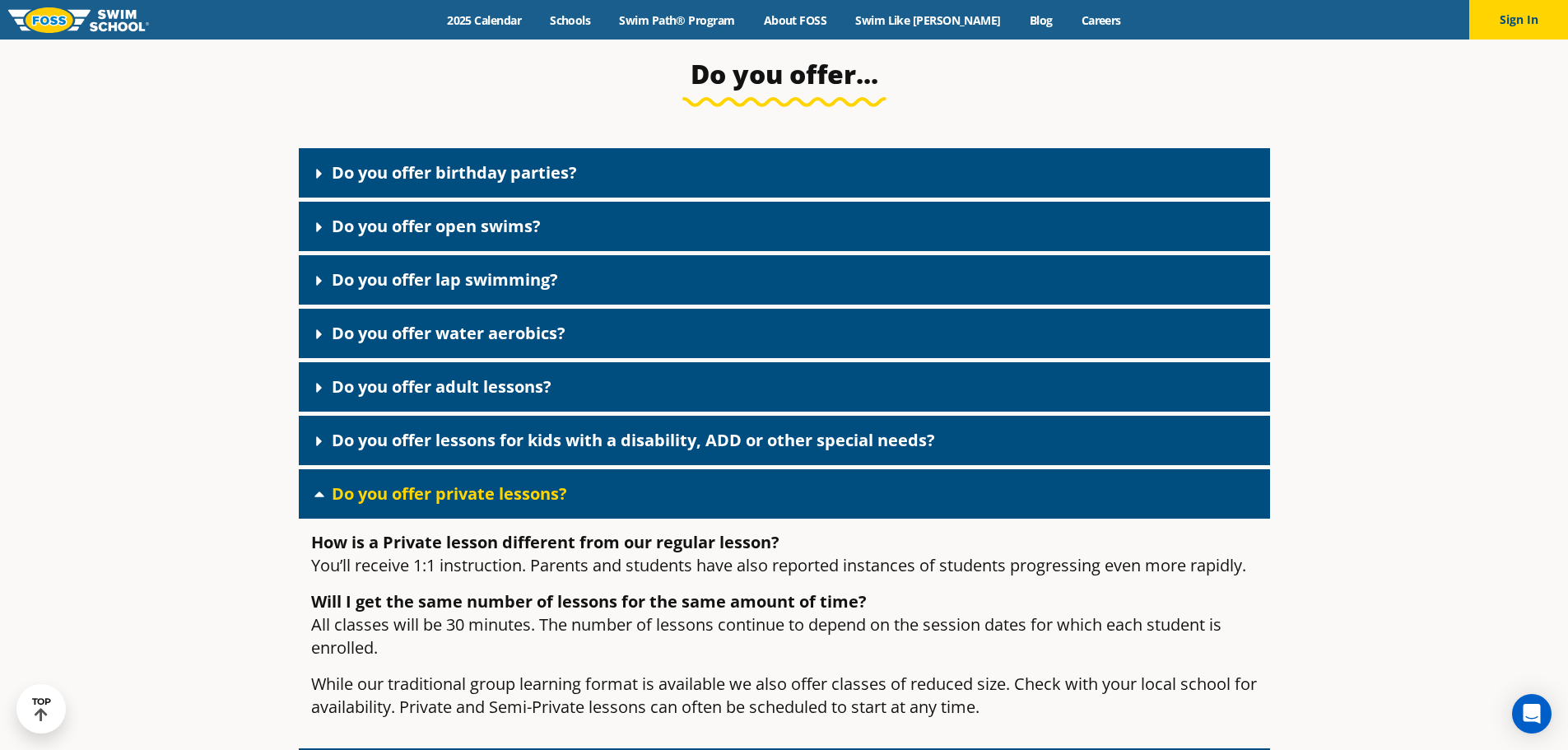
click at [395, 504] on link "Do you offer private lessons?" at bounding box center [449, 494] width 235 height 23
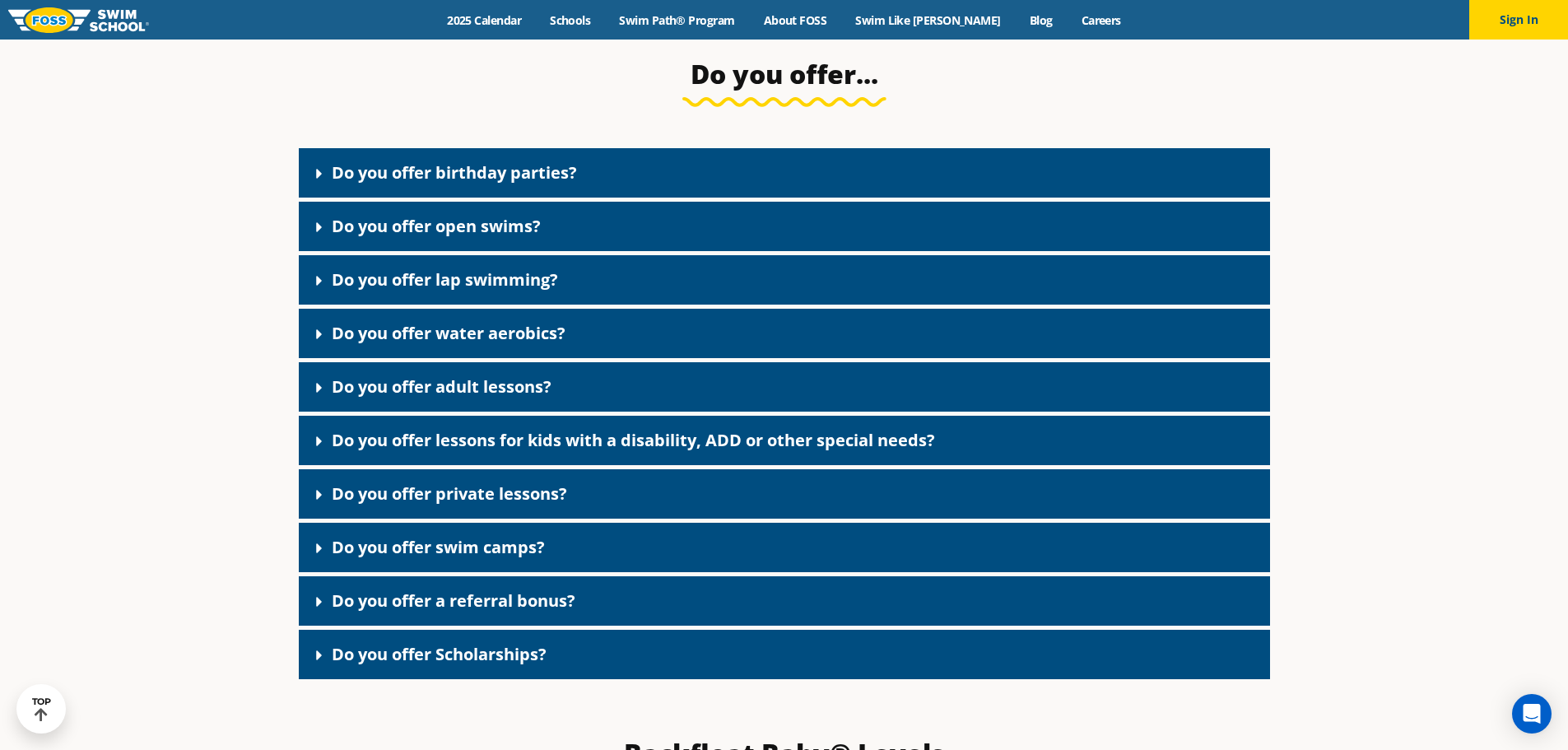
click at [350, 626] on div "Do you offer a referral bonus?" at bounding box center [784, 601] width 971 height 49
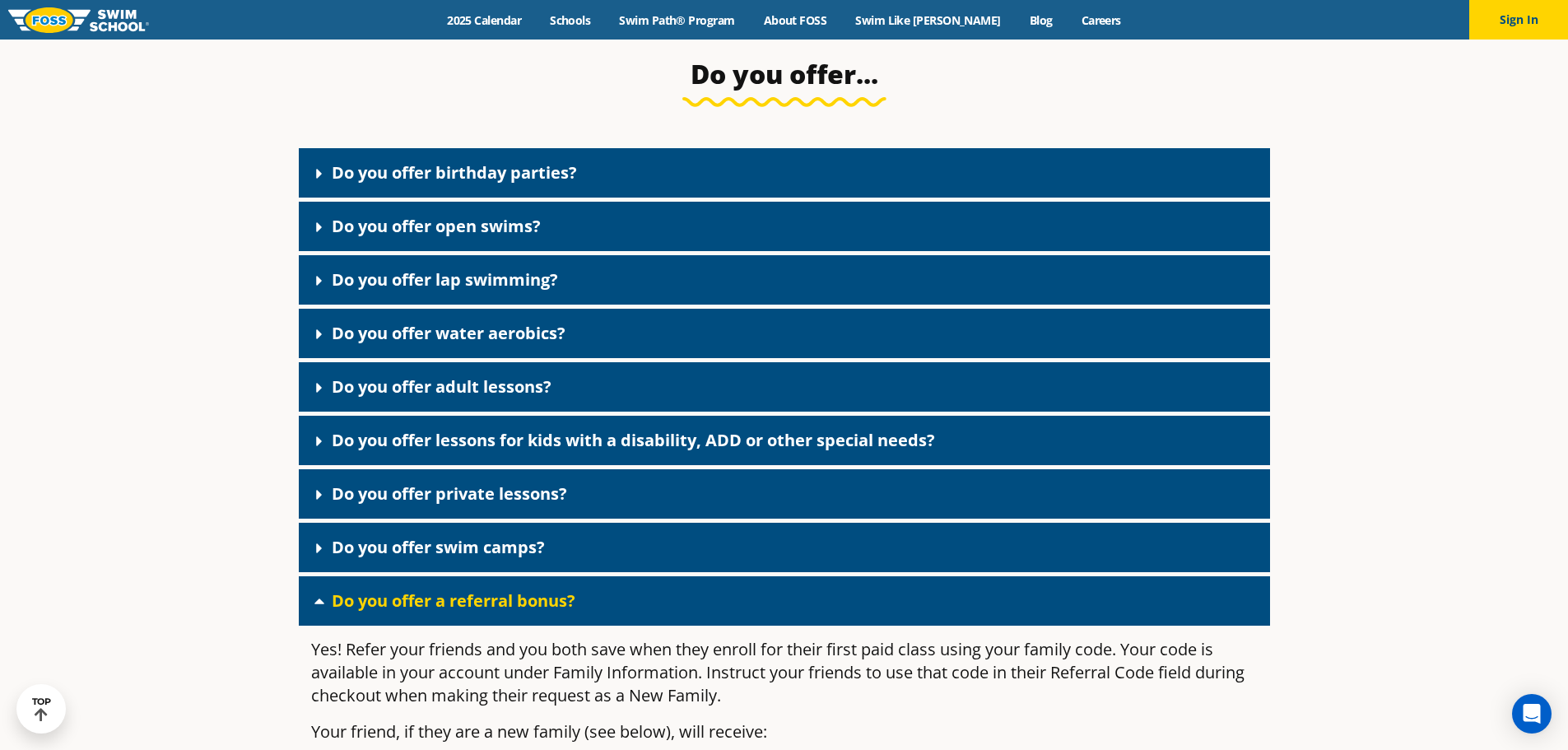
click at [347, 612] on link "Do you offer a referral bonus?" at bounding box center [453, 600] width 244 height 23
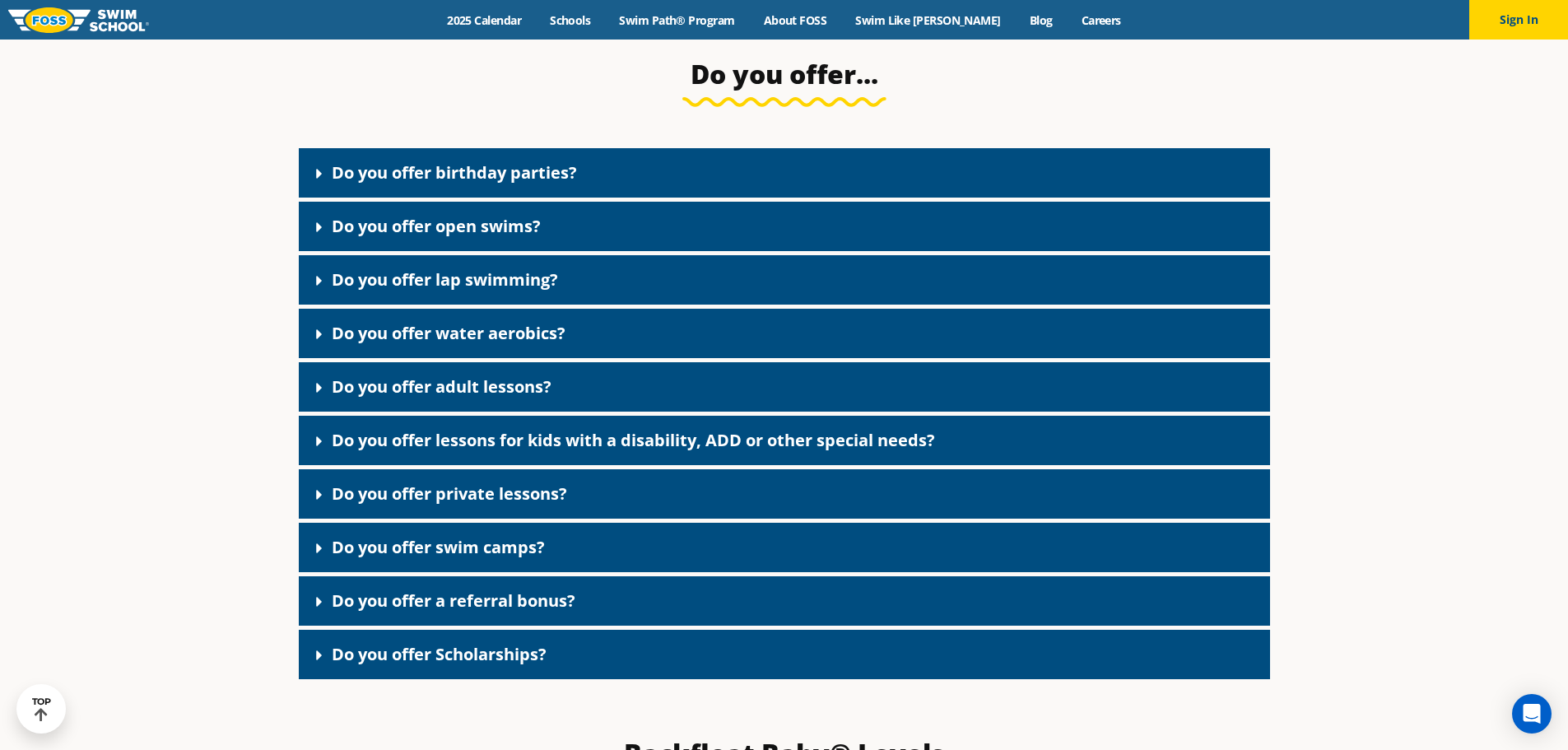
click at [335, 665] on link "Do you offer Scholarships?" at bounding box center [439, 654] width 214 height 23
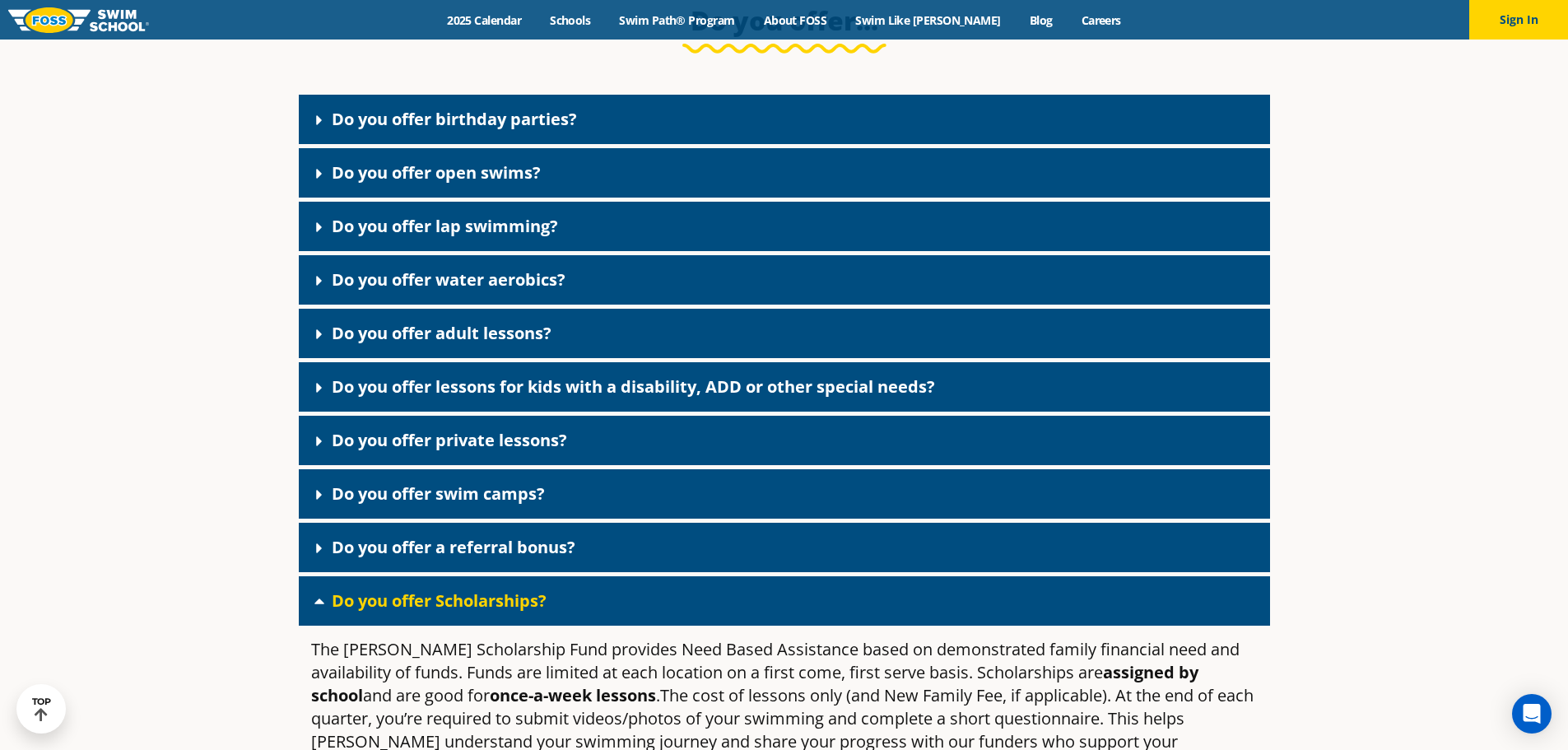
scroll to position [3127, 0]
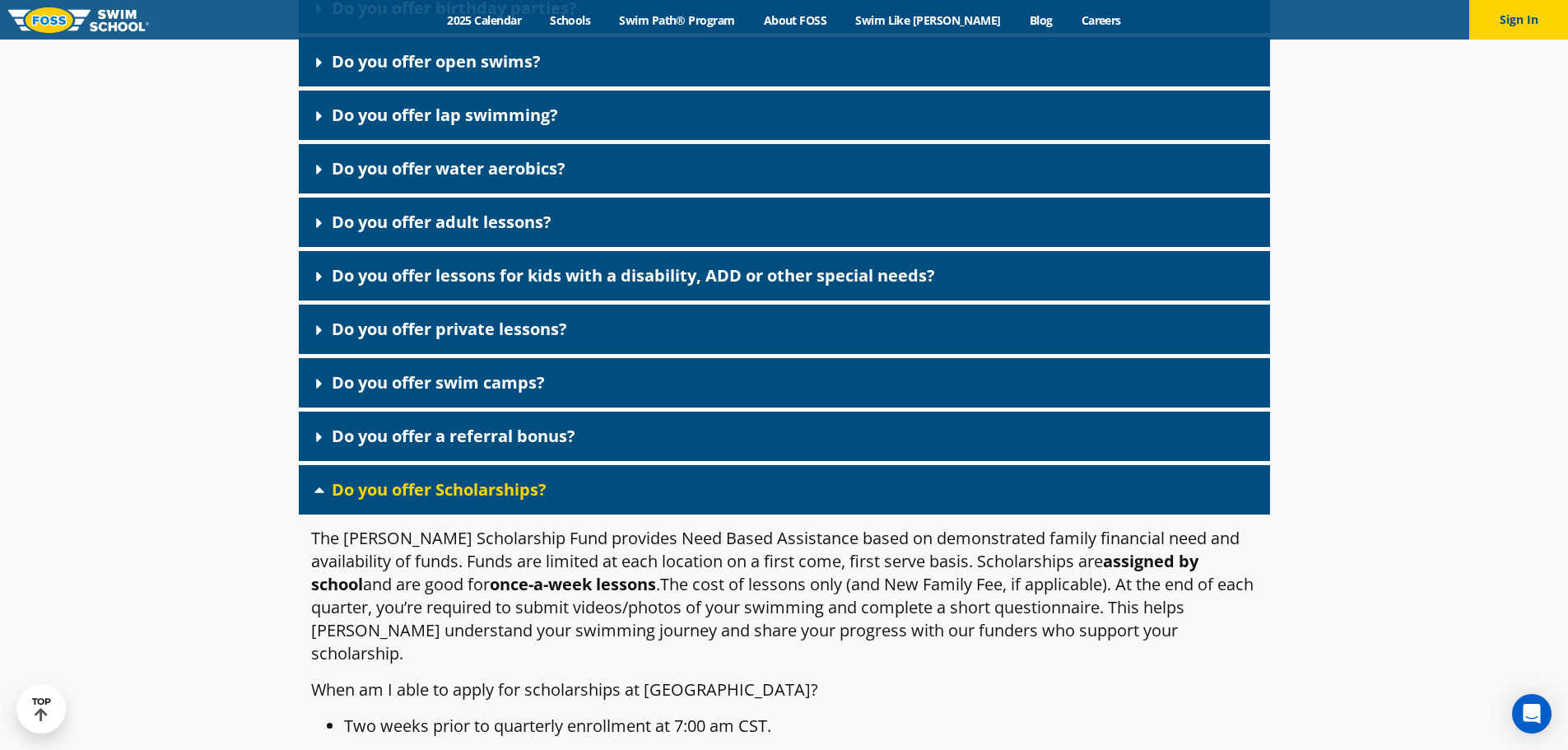
click at [383, 500] on link "Do you offer Scholarships?" at bounding box center [439, 489] width 214 height 23
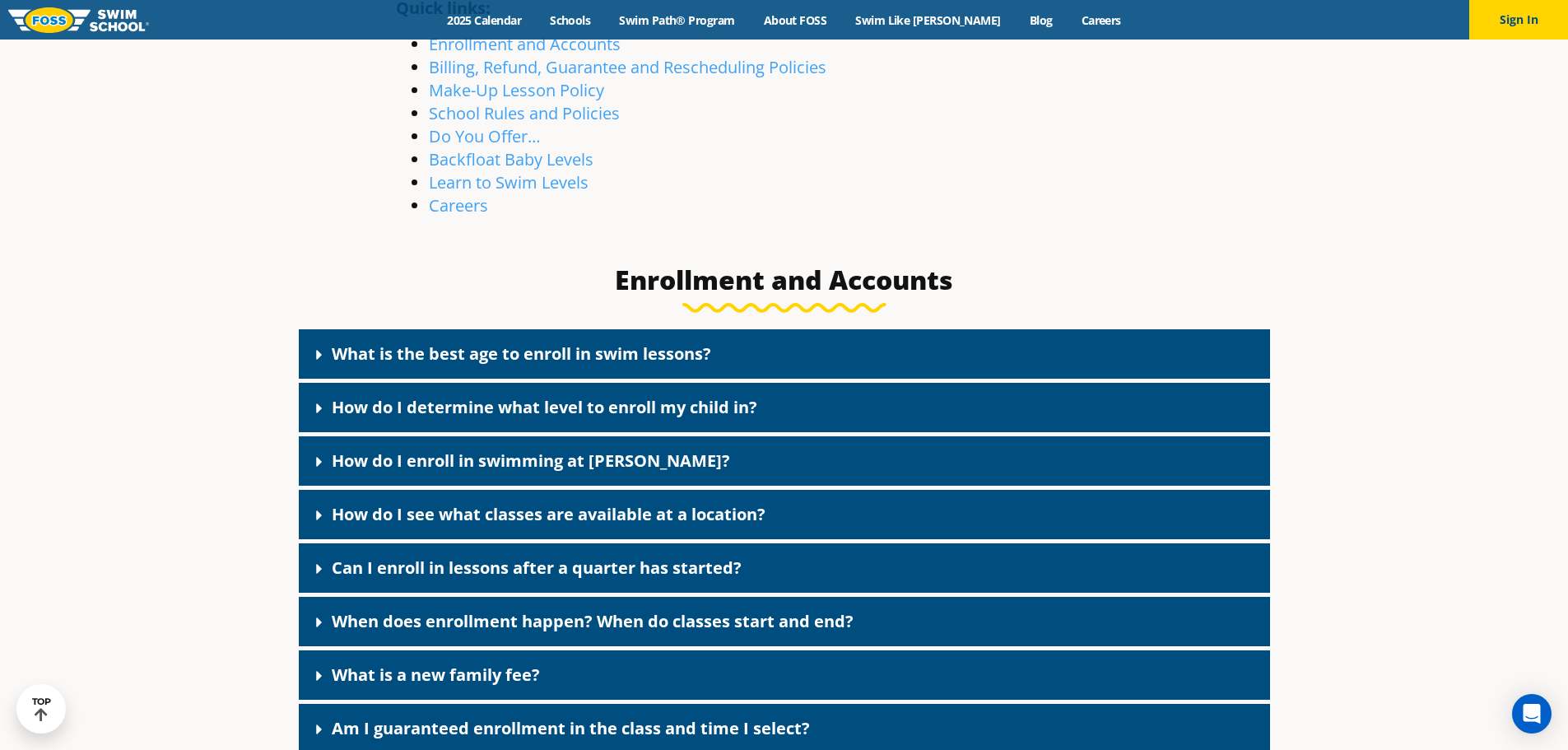
scroll to position [577, 0]
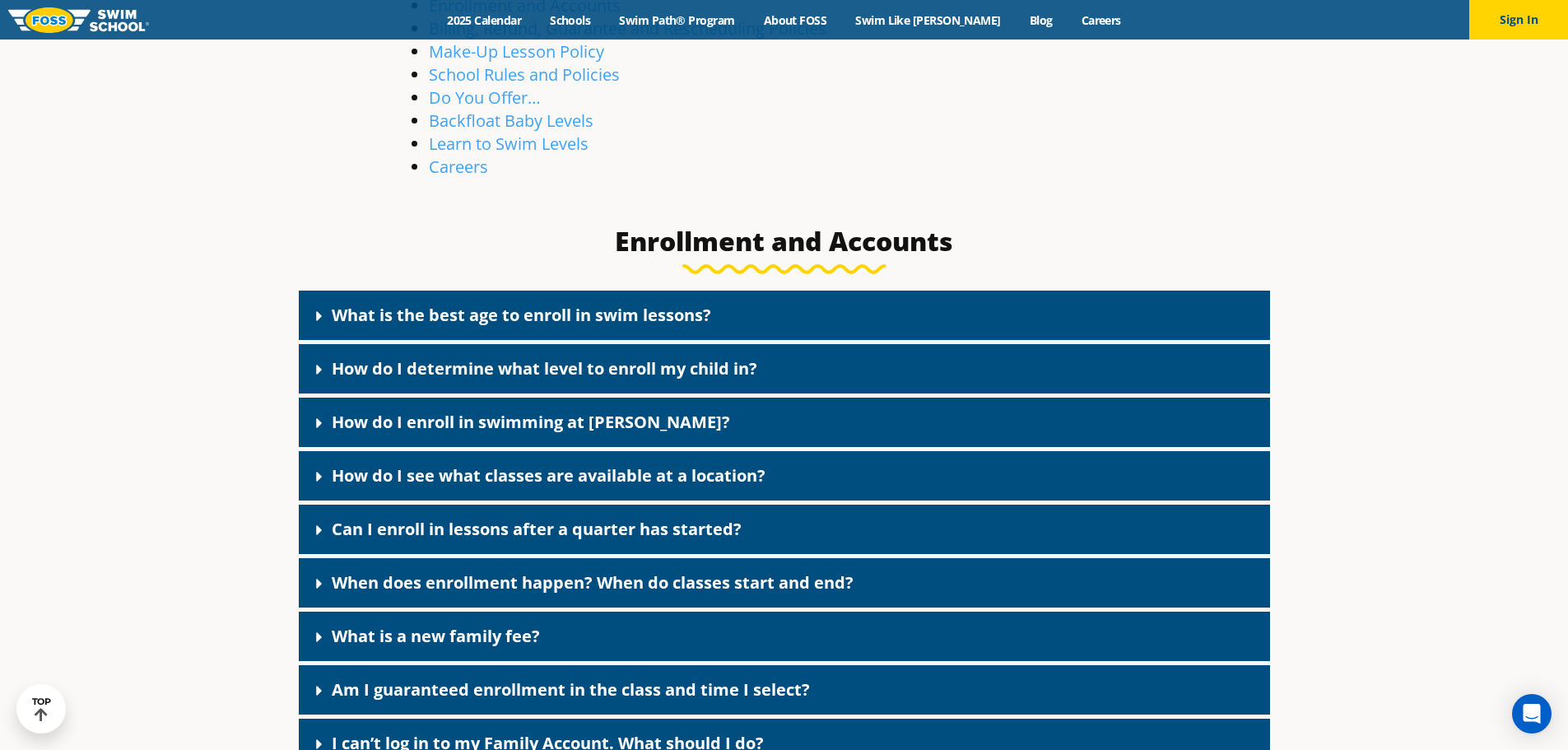
click at [387, 632] on link "What is a new family fee?" at bounding box center [436, 636] width 209 height 23
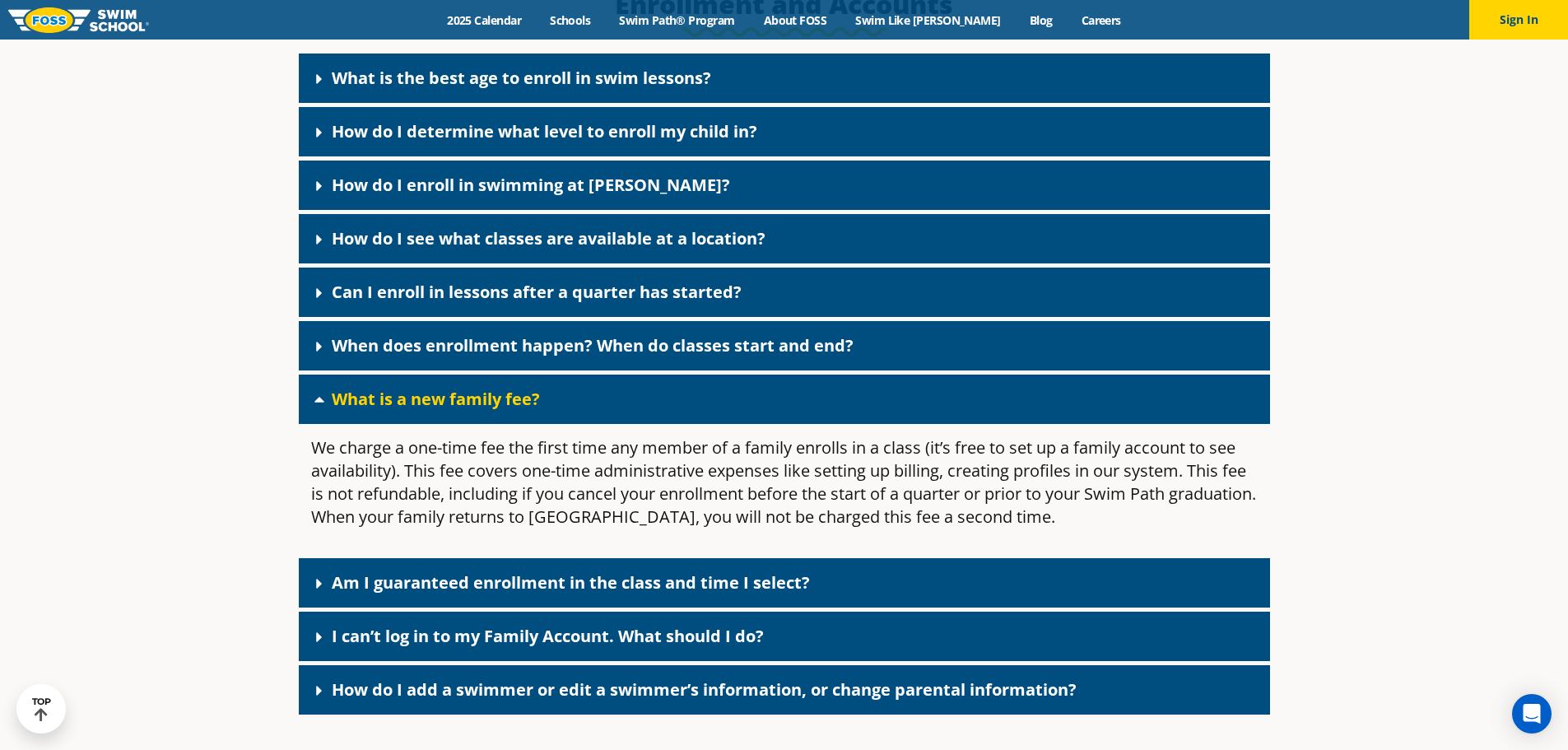
scroll to position [824, 0]
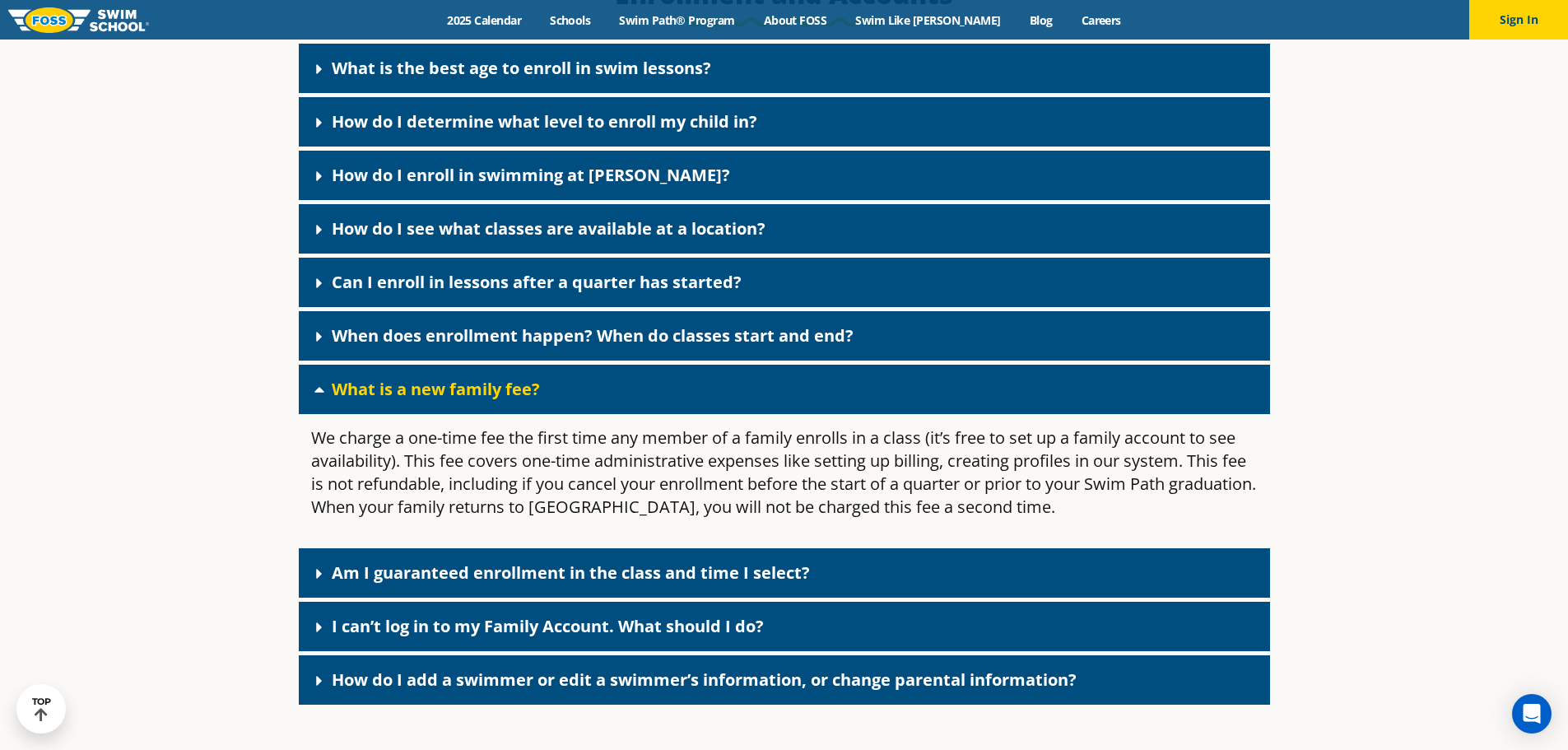
click at [344, 390] on link "What is a new family fee?" at bounding box center [436, 389] width 209 height 23
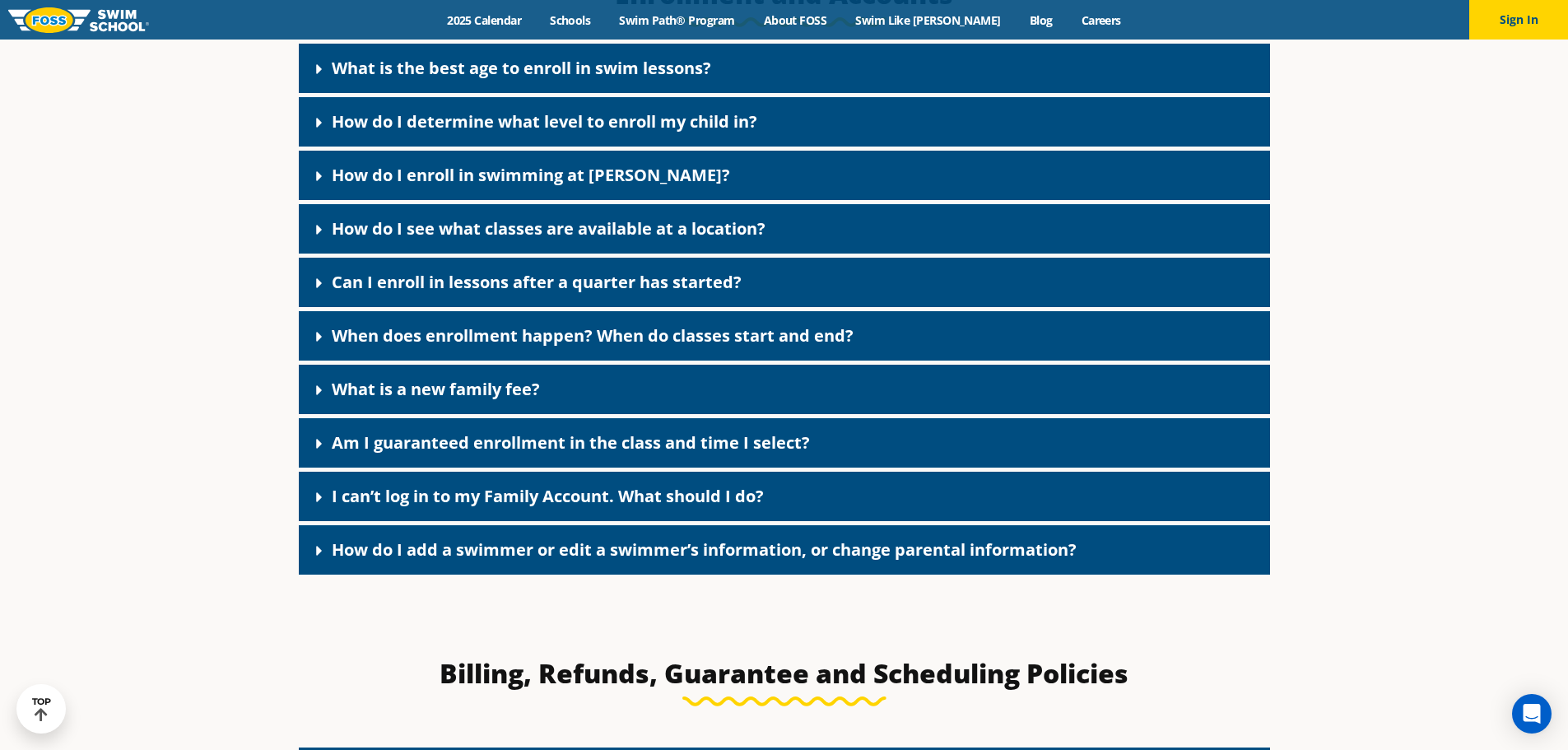
click at [421, 440] on link "Am I guaranteed enrollment in the class and time I select?" at bounding box center [570, 442] width 478 height 23
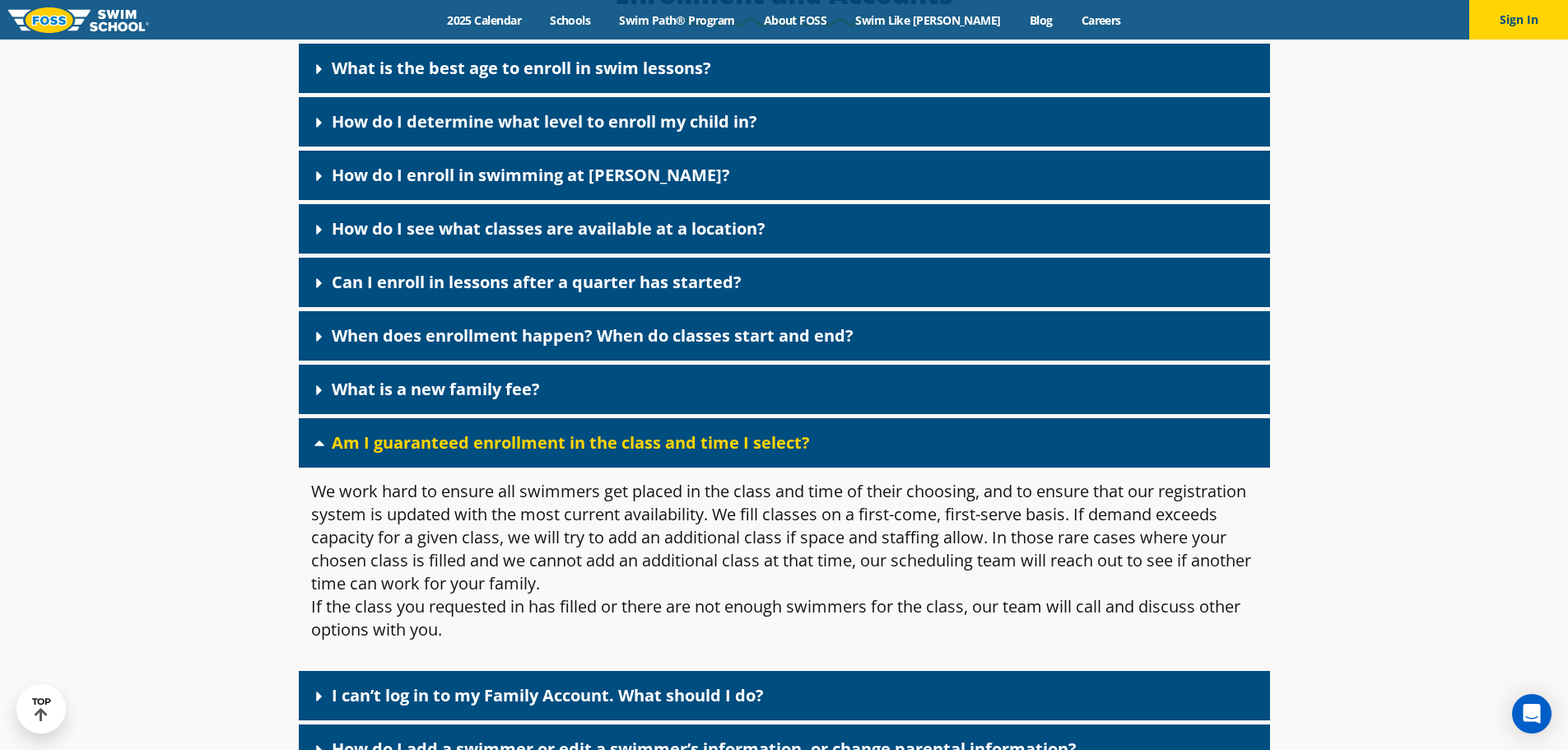
click at [395, 451] on link "Am I guaranteed enrollment in the class and time I select?" at bounding box center [570, 442] width 478 height 23
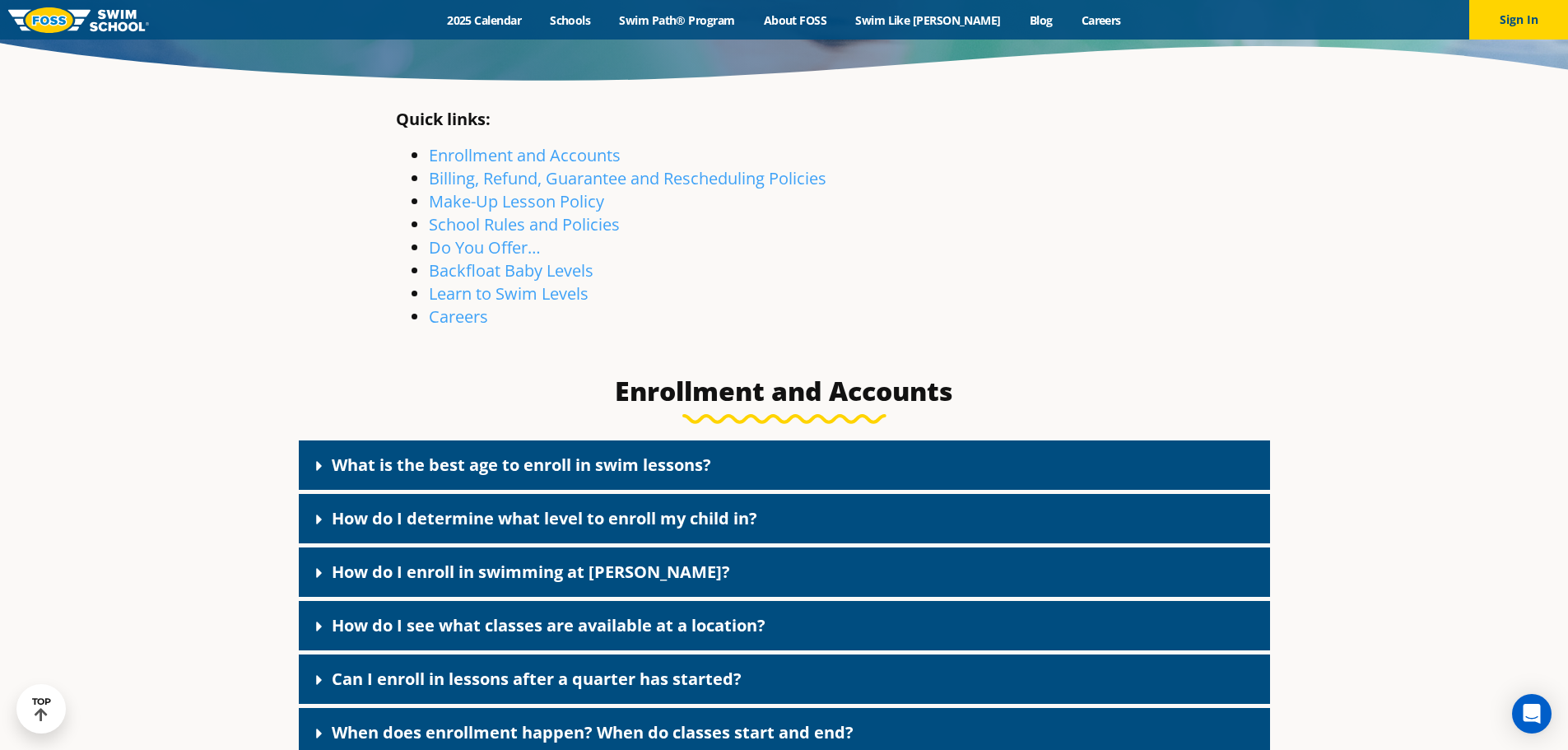
scroll to position [411, 0]
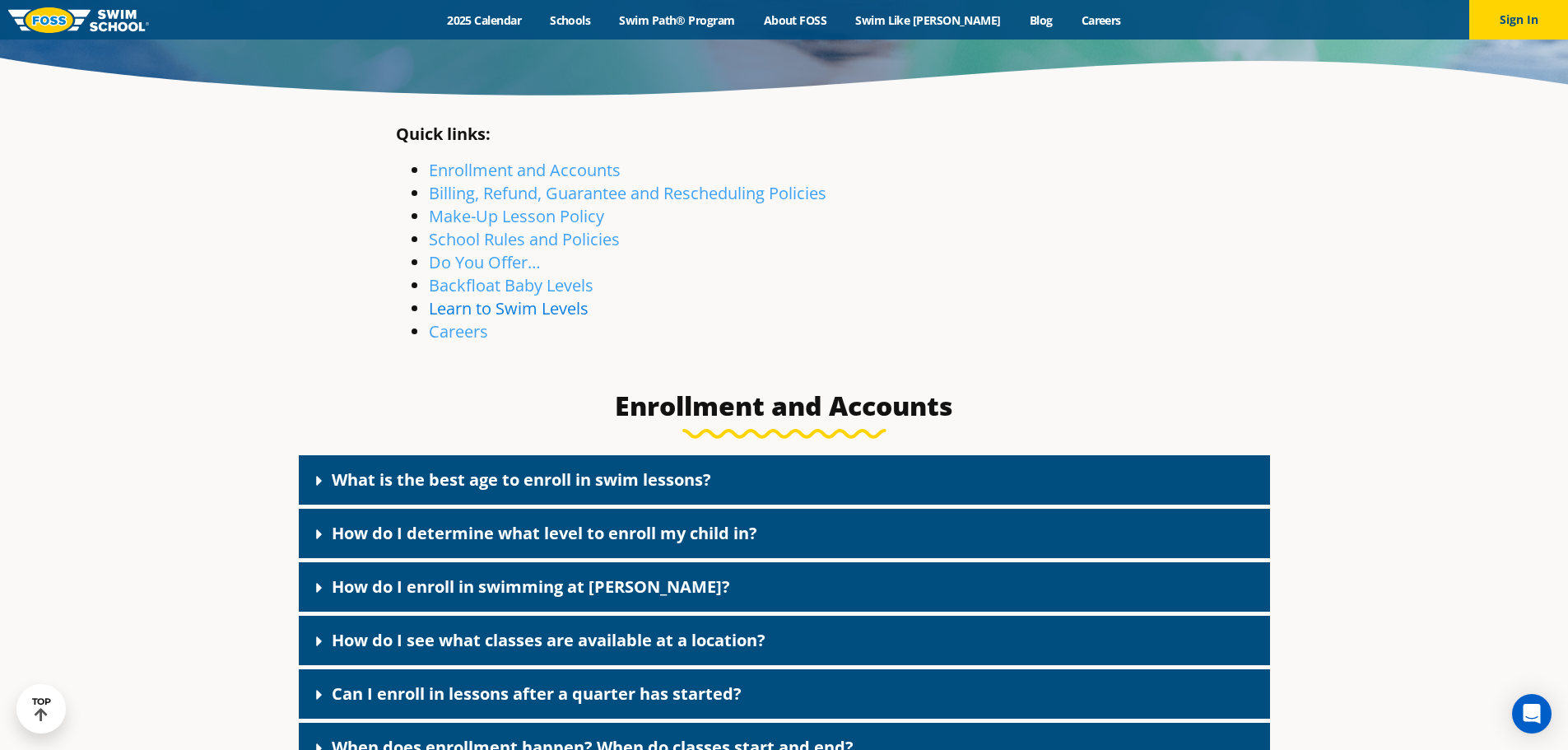
click at [444, 308] on link "Learn to Swim Levels" at bounding box center [508, 308] width 160 height 23
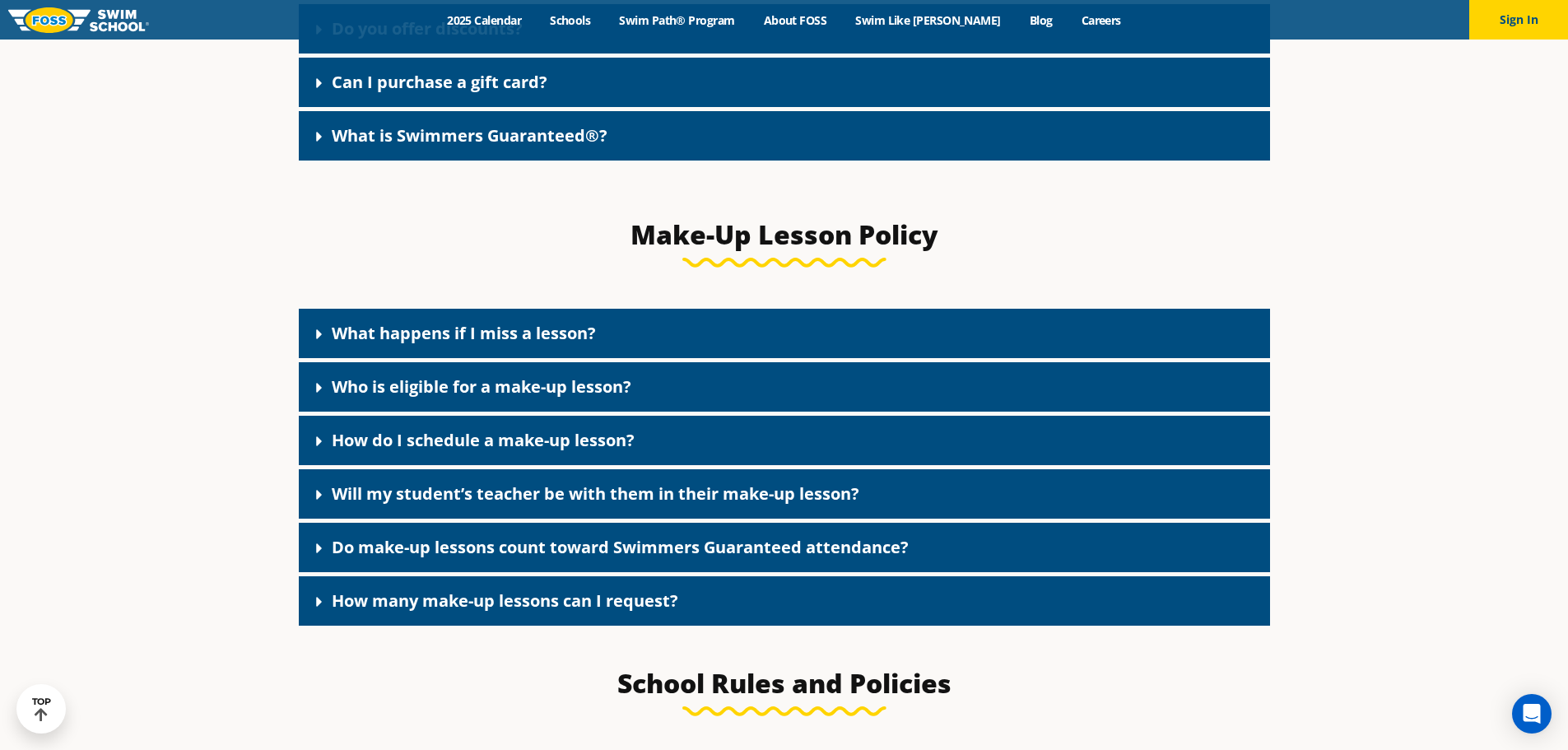
scroll to position [3344, 0]
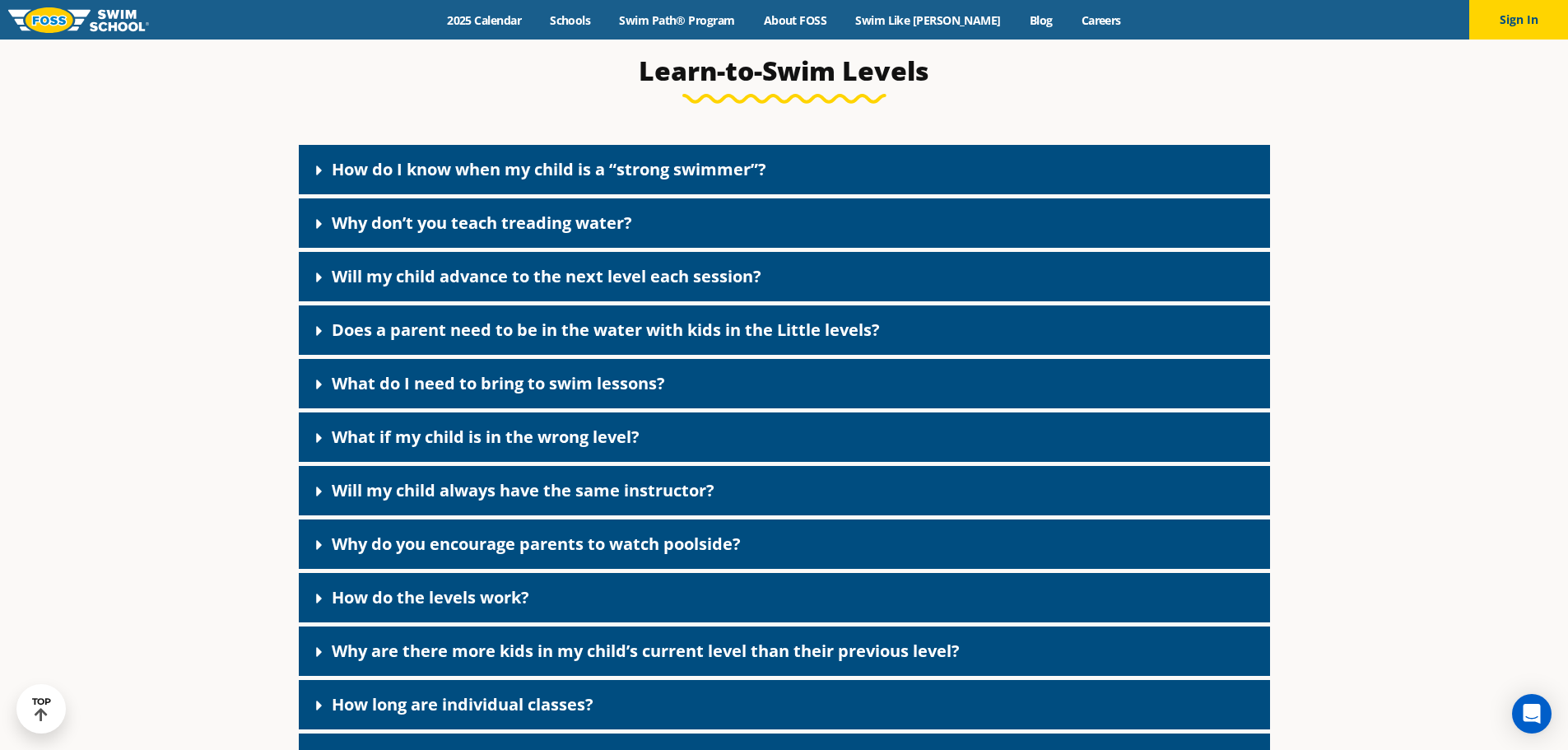
scroll to position [4169, 0]
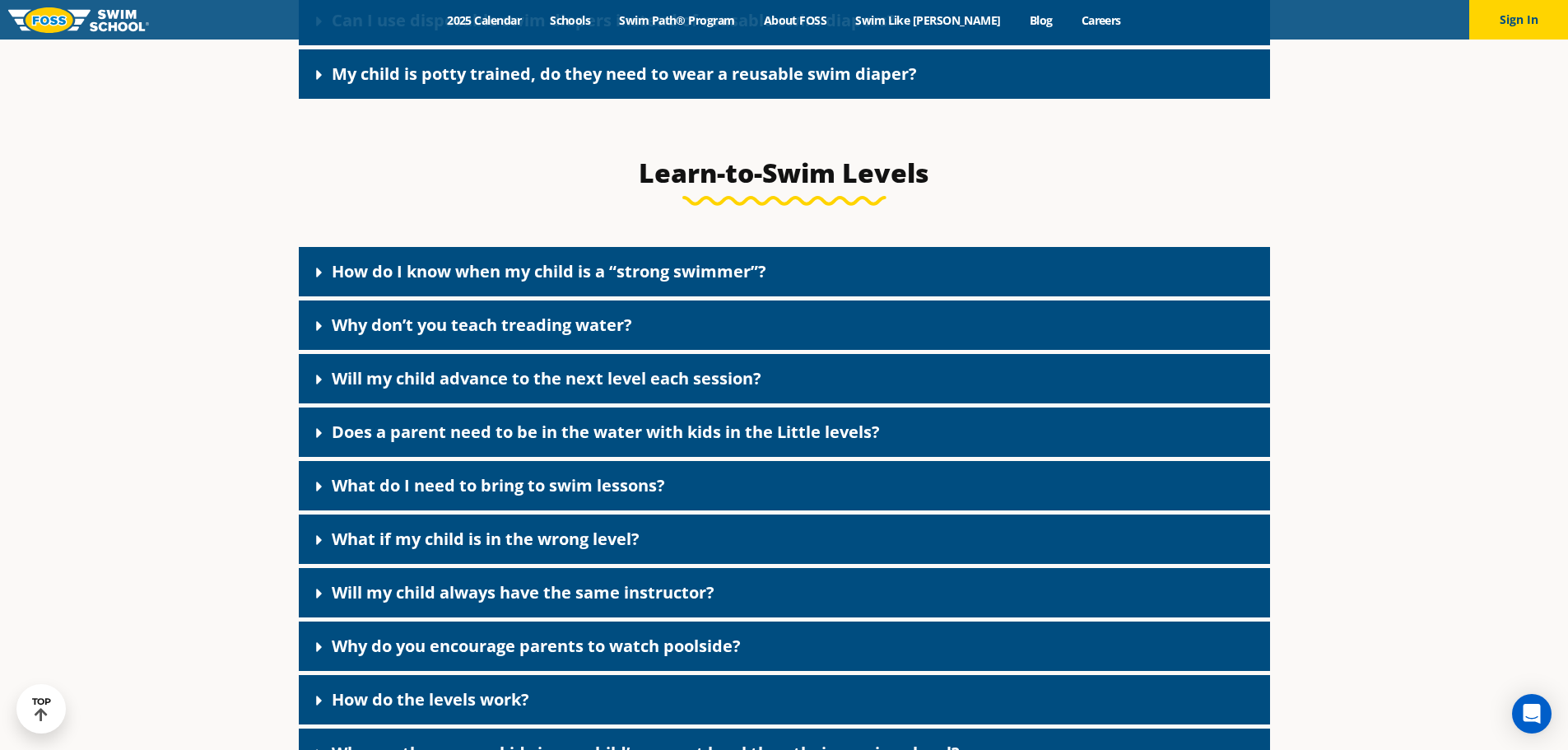
click at [374, 496] on link "What do I need to bring to swim lessons?" at bounding box center [498, 485] width 333 height 23
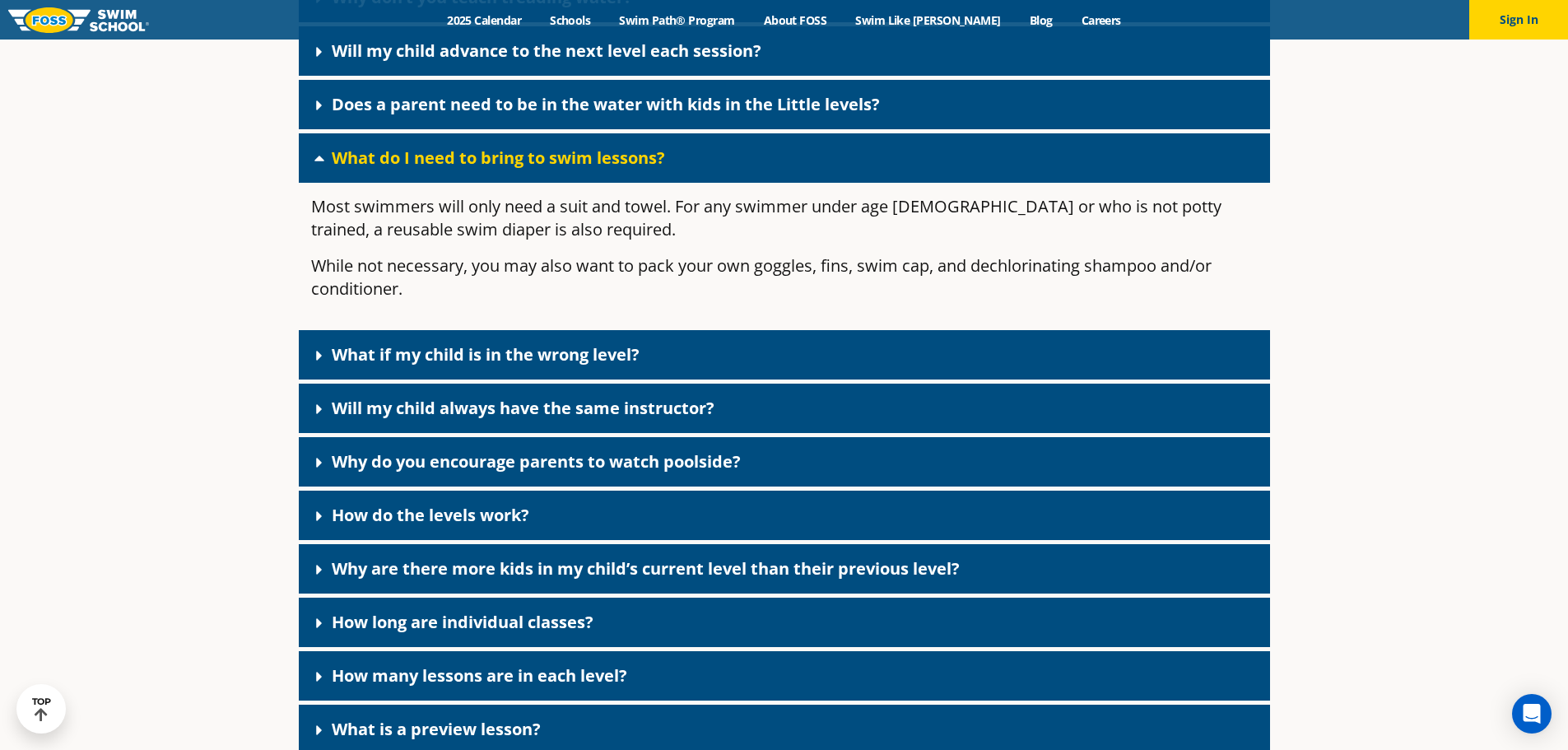
scroll to position [4498, 0]
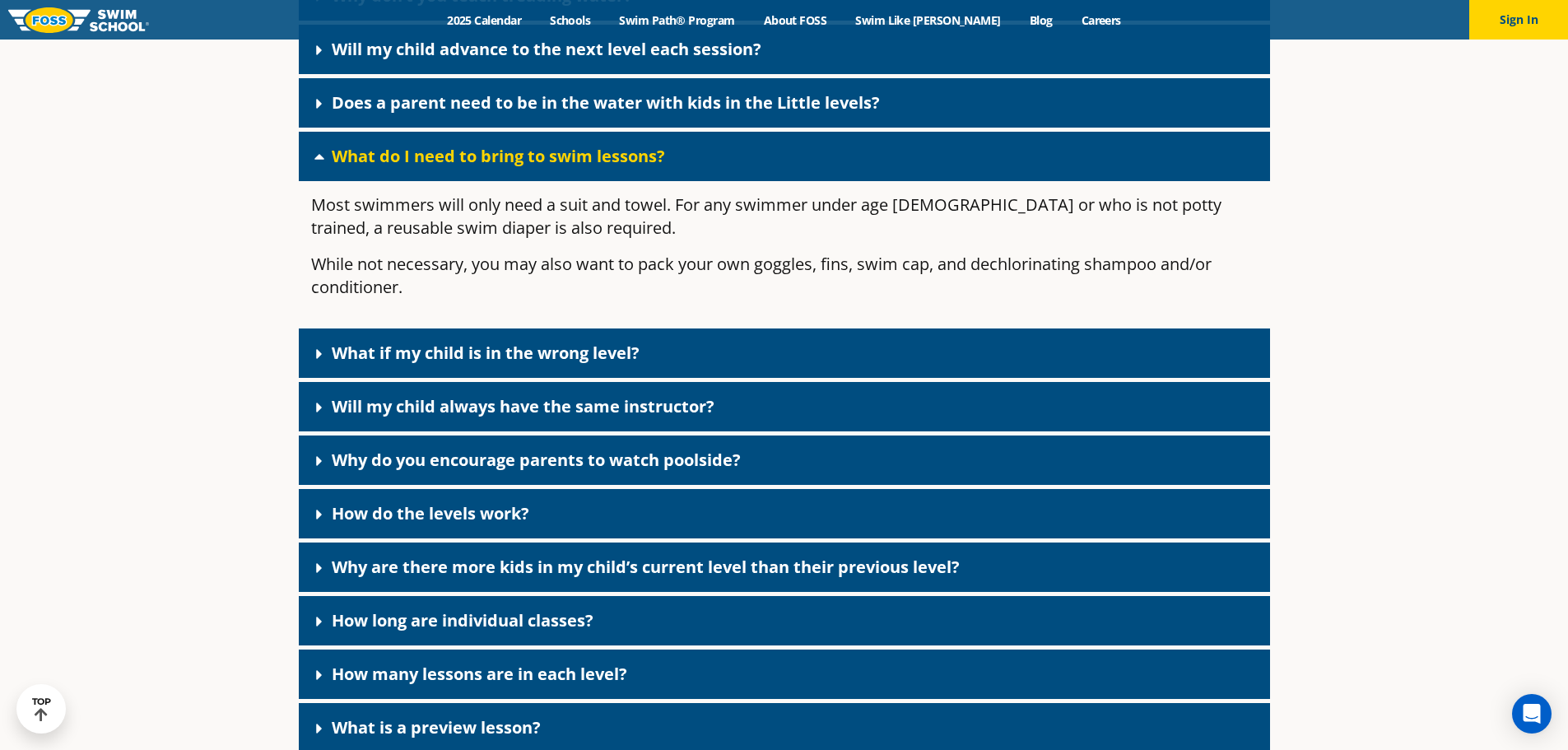
click at [379, 364] on link "What if my child is in the wrong level?" at bounding box center [485, 353] width 307 height 23
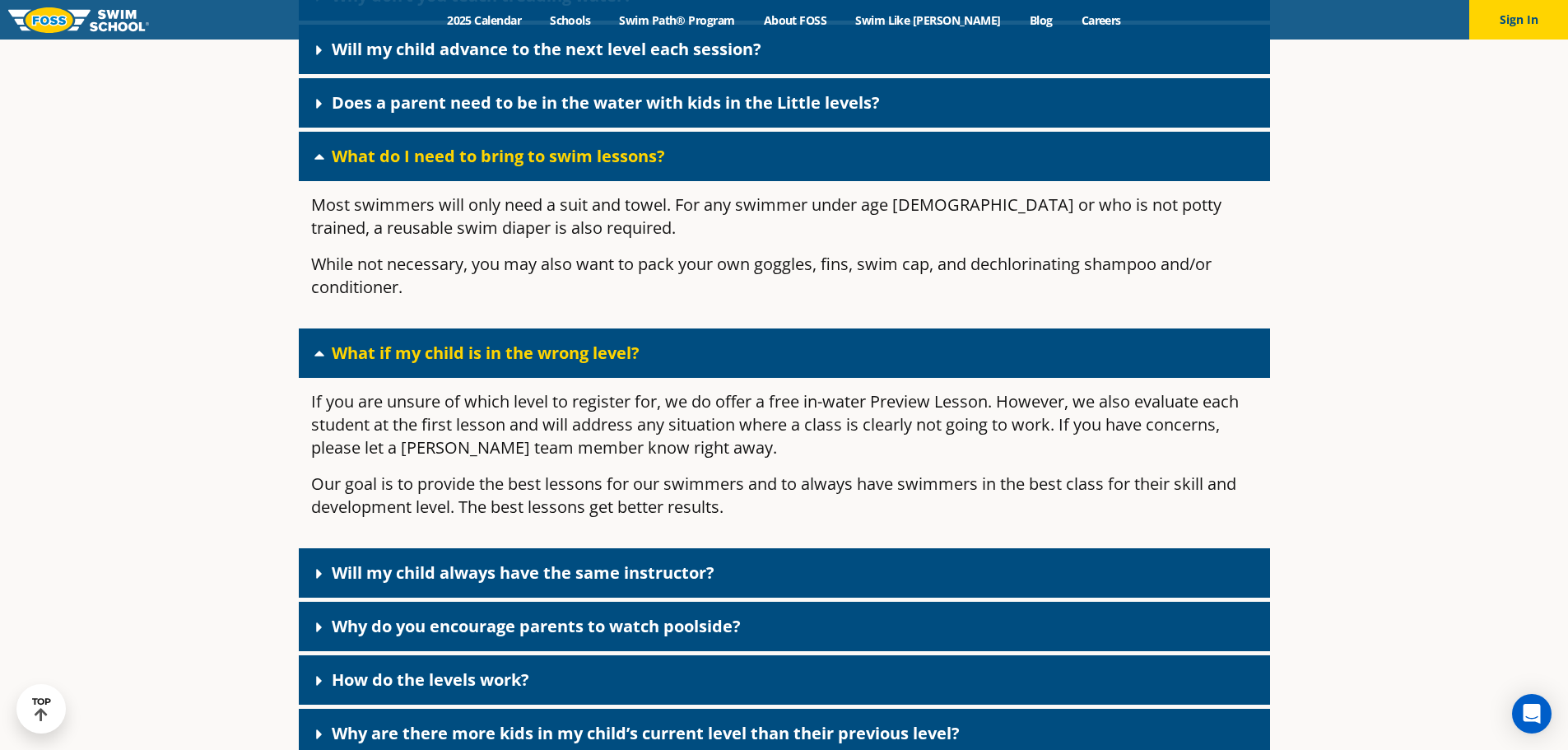
click at [415, 584] on link "Will my child always have the same instructor?" at bounding box center [523, 572] width 383 height 23
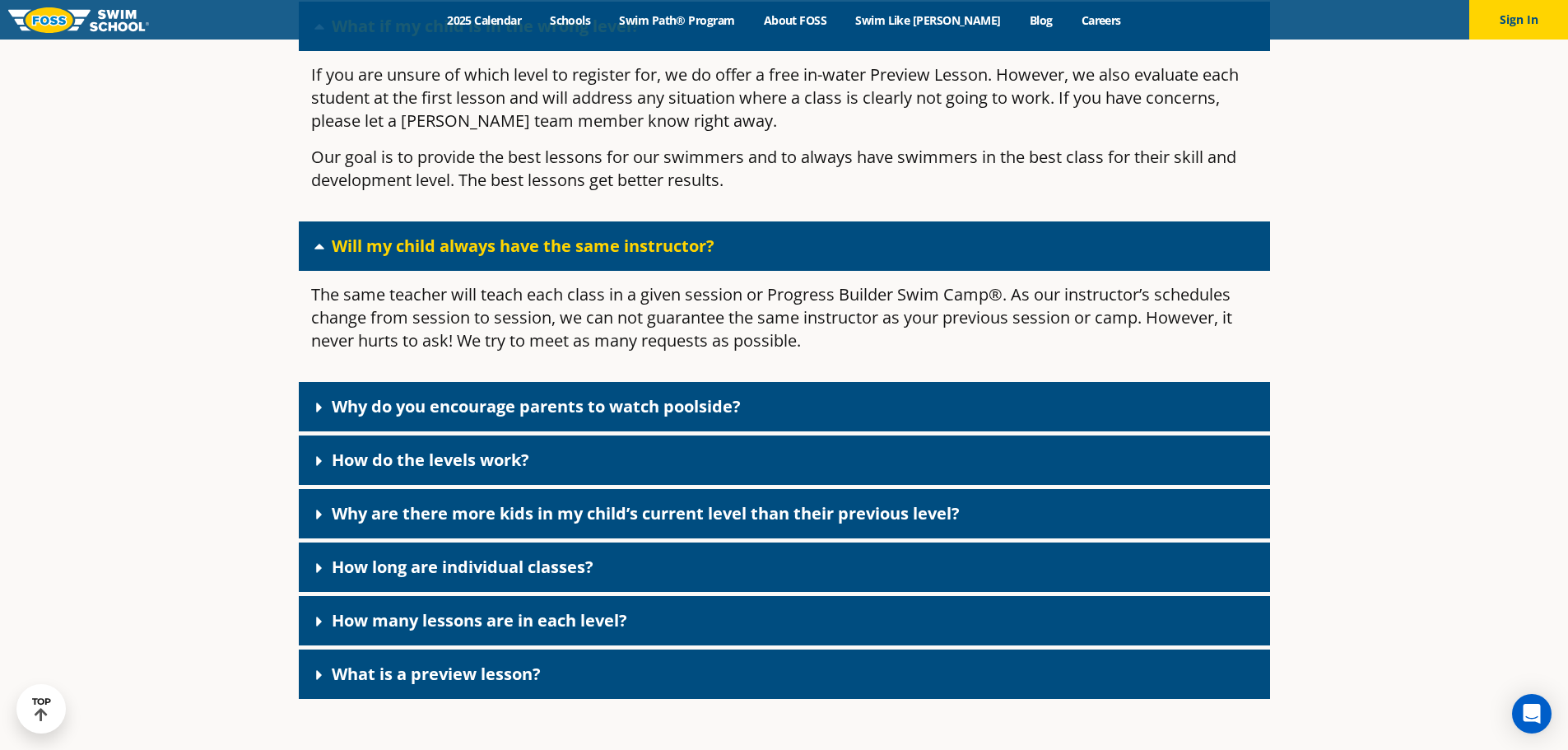
scroll to position [4828, 0]
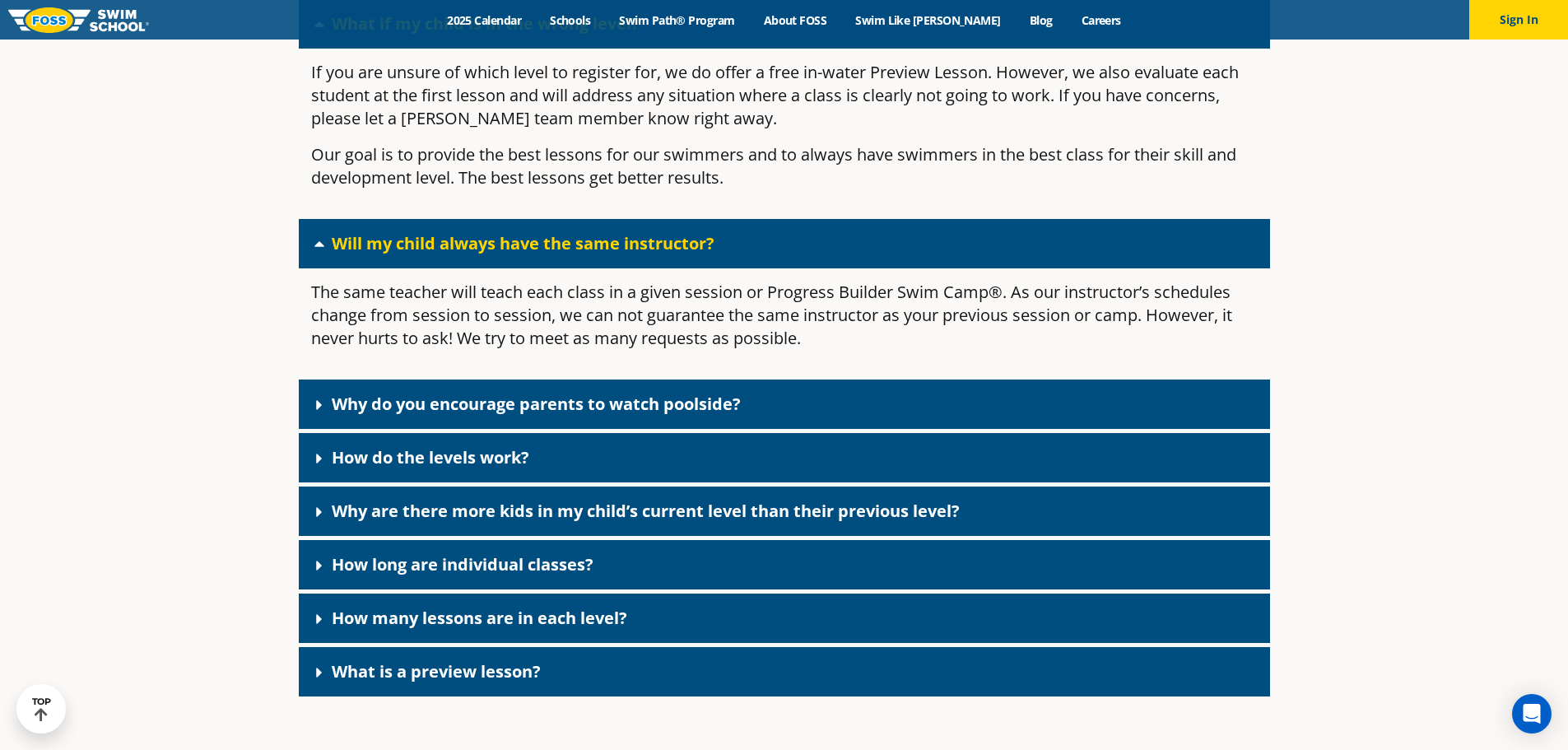
click at [400, 415] on link "Why do you encourage parents to watch poolside?" at bounding box center [536, 404] width 409 height 23
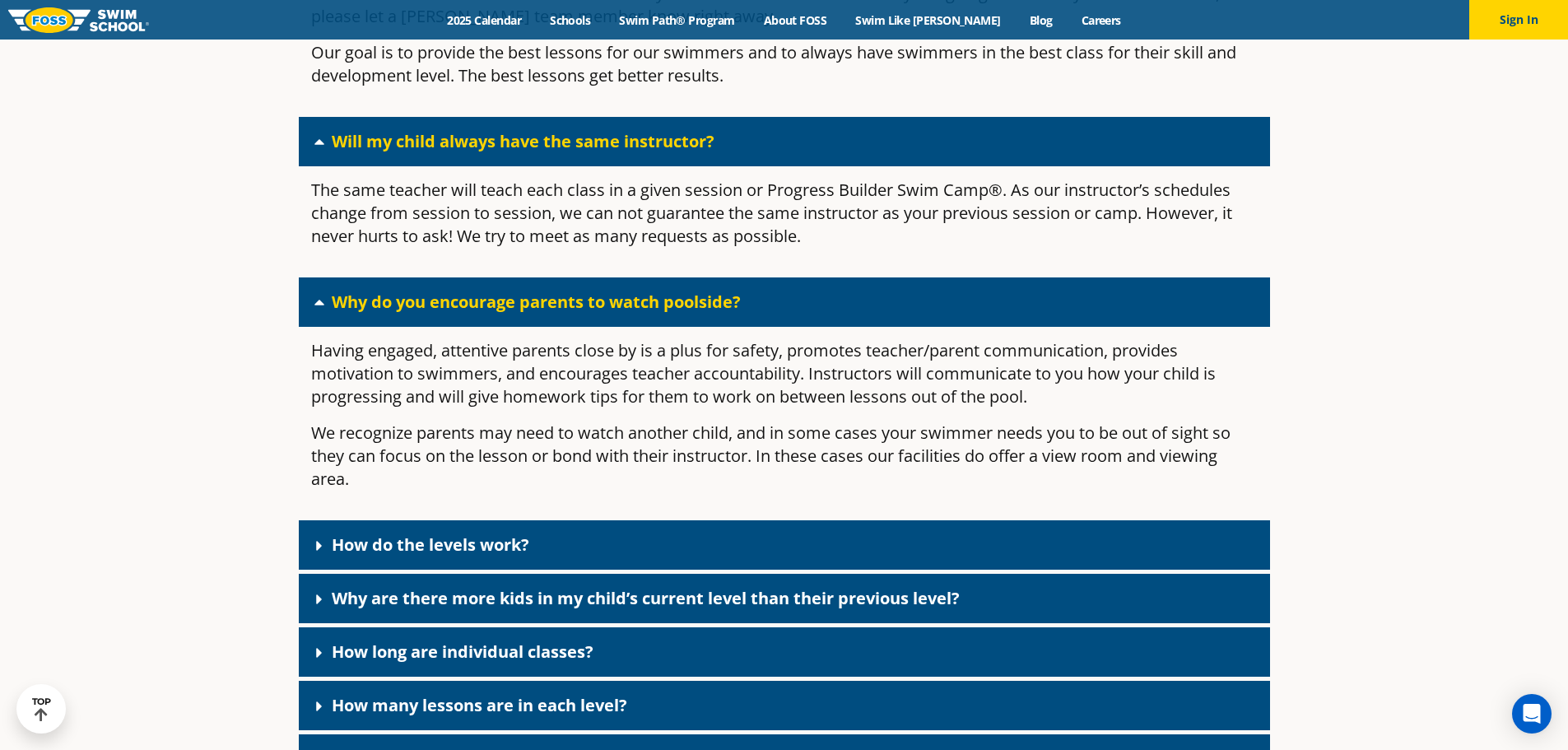
scroll to position [5157, 0]
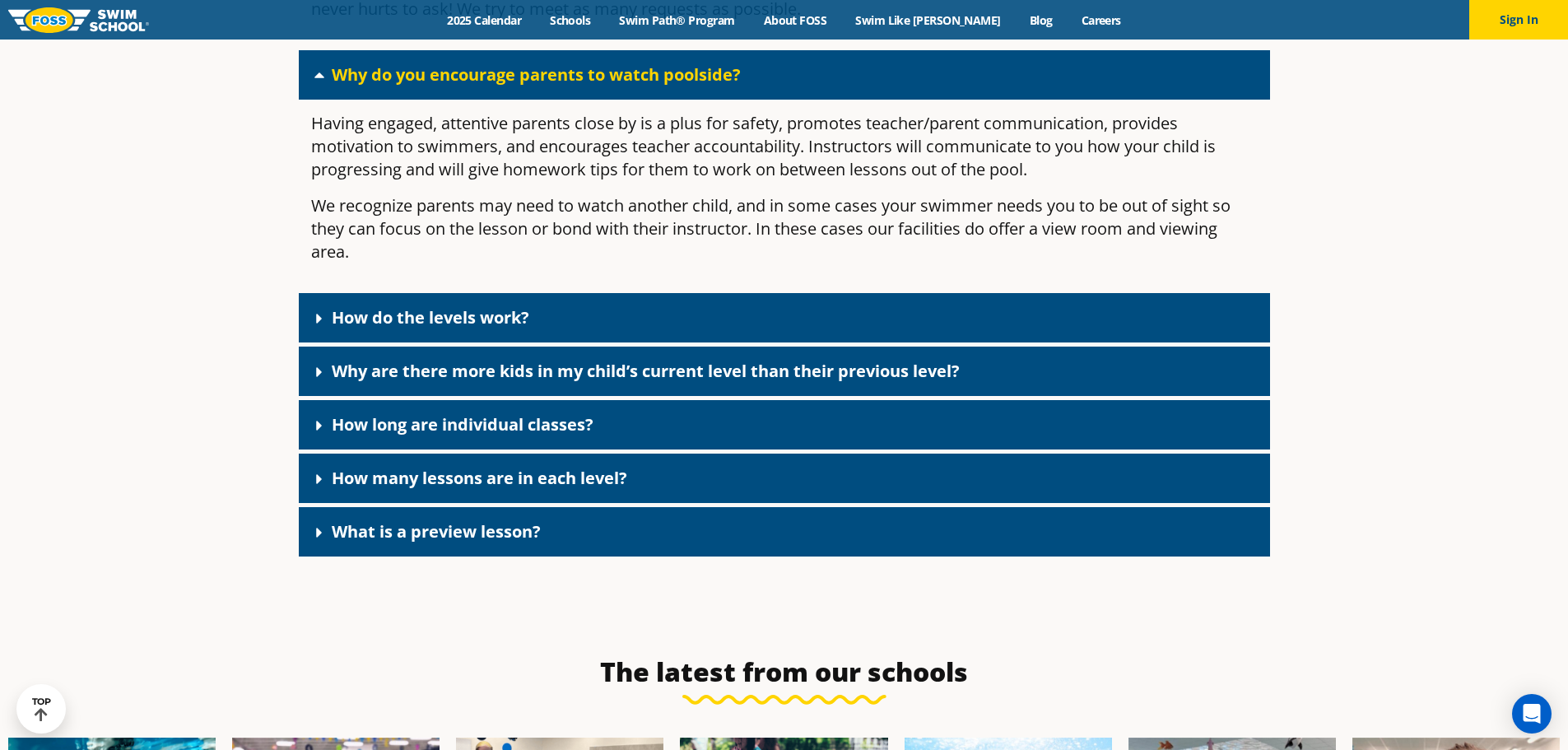
click at [363, 382] on link "Why are there more kids in my child’s current level than their previous level?" at bounding box center [646, 370] width 628 height 23
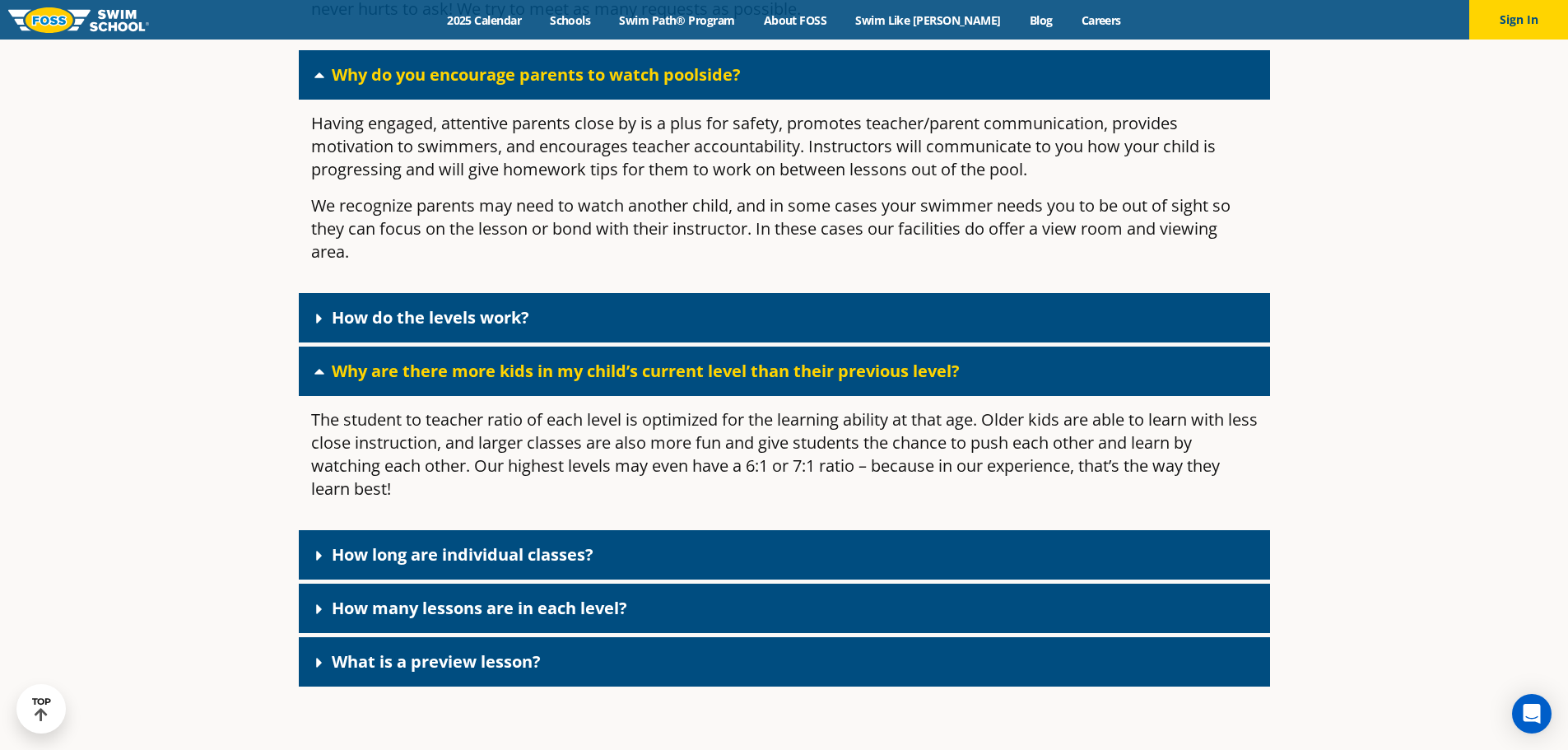
click at [363, 382] on link "Why are there more kids in my child’s current level than their previous level?" at bounding box center [646, 370] width 628 height 23
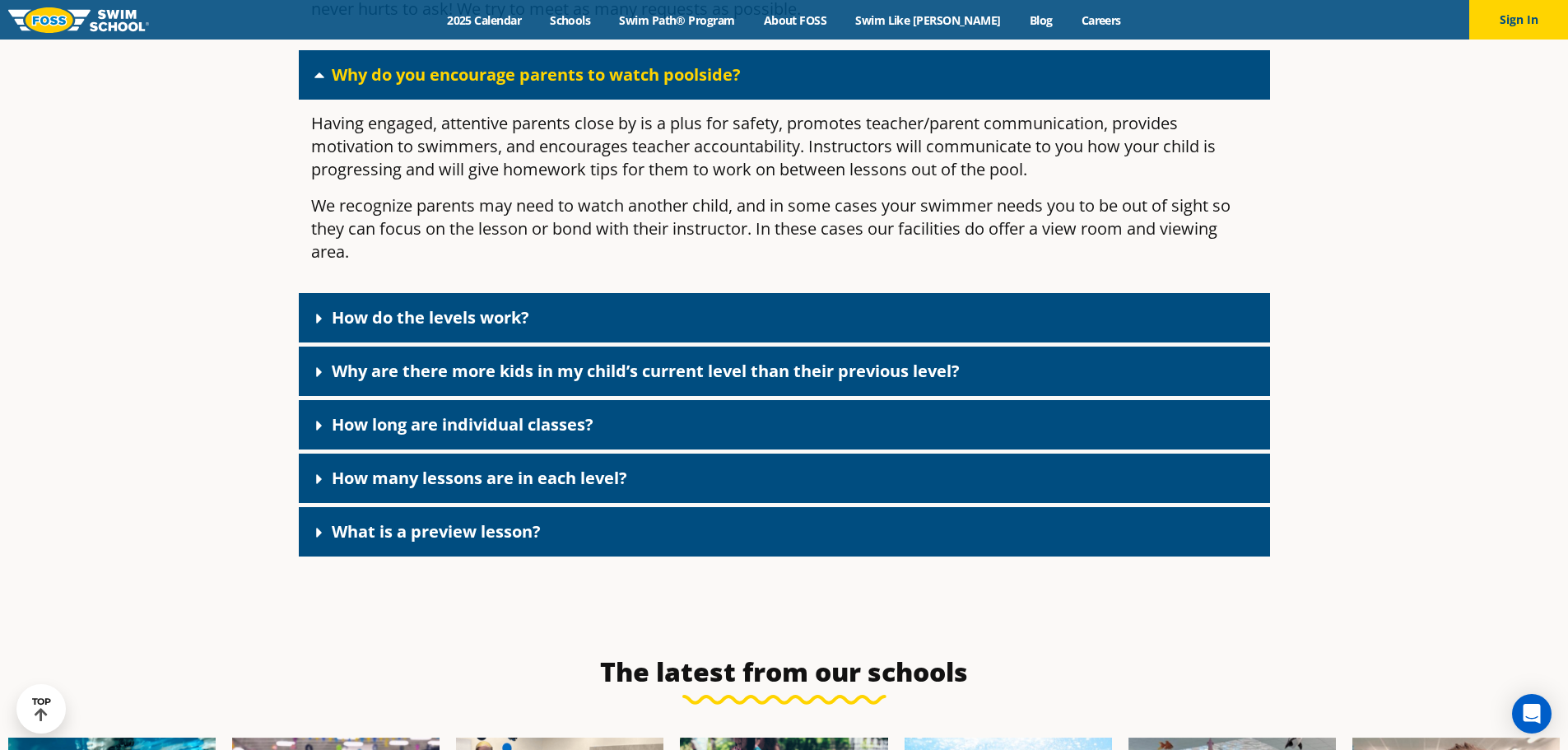
click at [363, 436] on link "How long are individual classes?" at bounding box center [462, 424] width 261 height 23
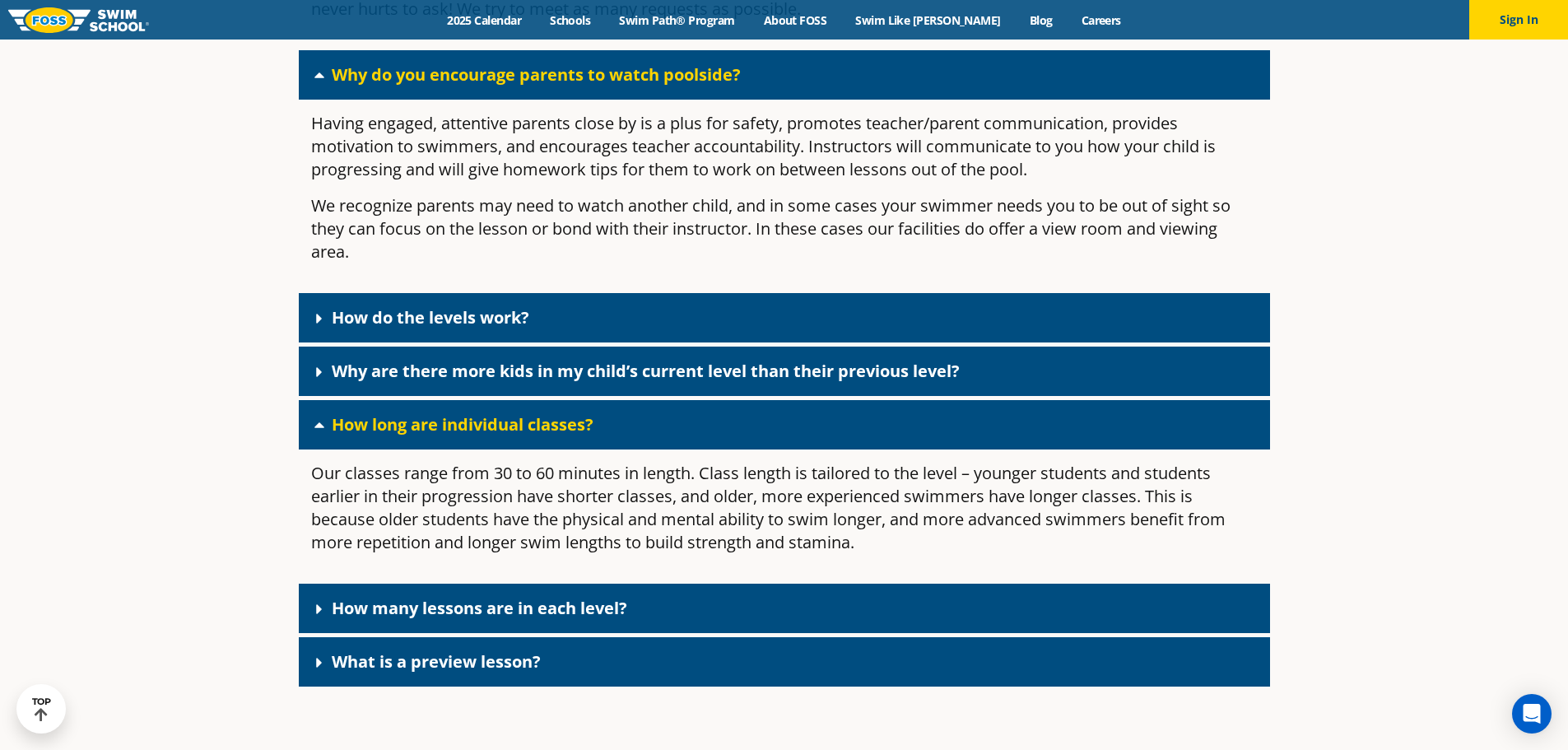
click at [365, 436] on link "How long are individual classes?" at bounding box center [462, 424] width 261 height 23
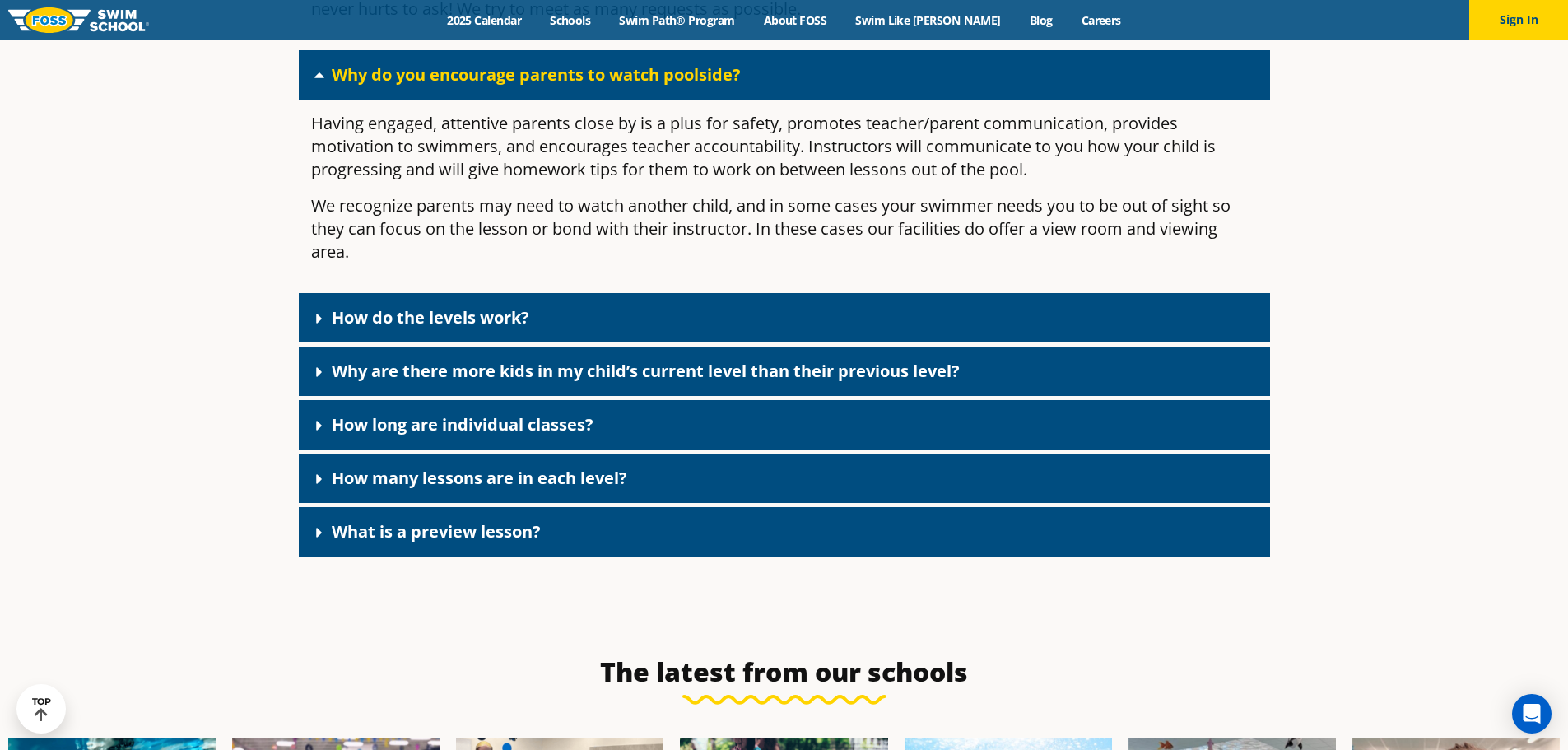
click at [360, 489] on link "How many lessons are in each level?" at bounding box center [479, 478] width 296 height 23
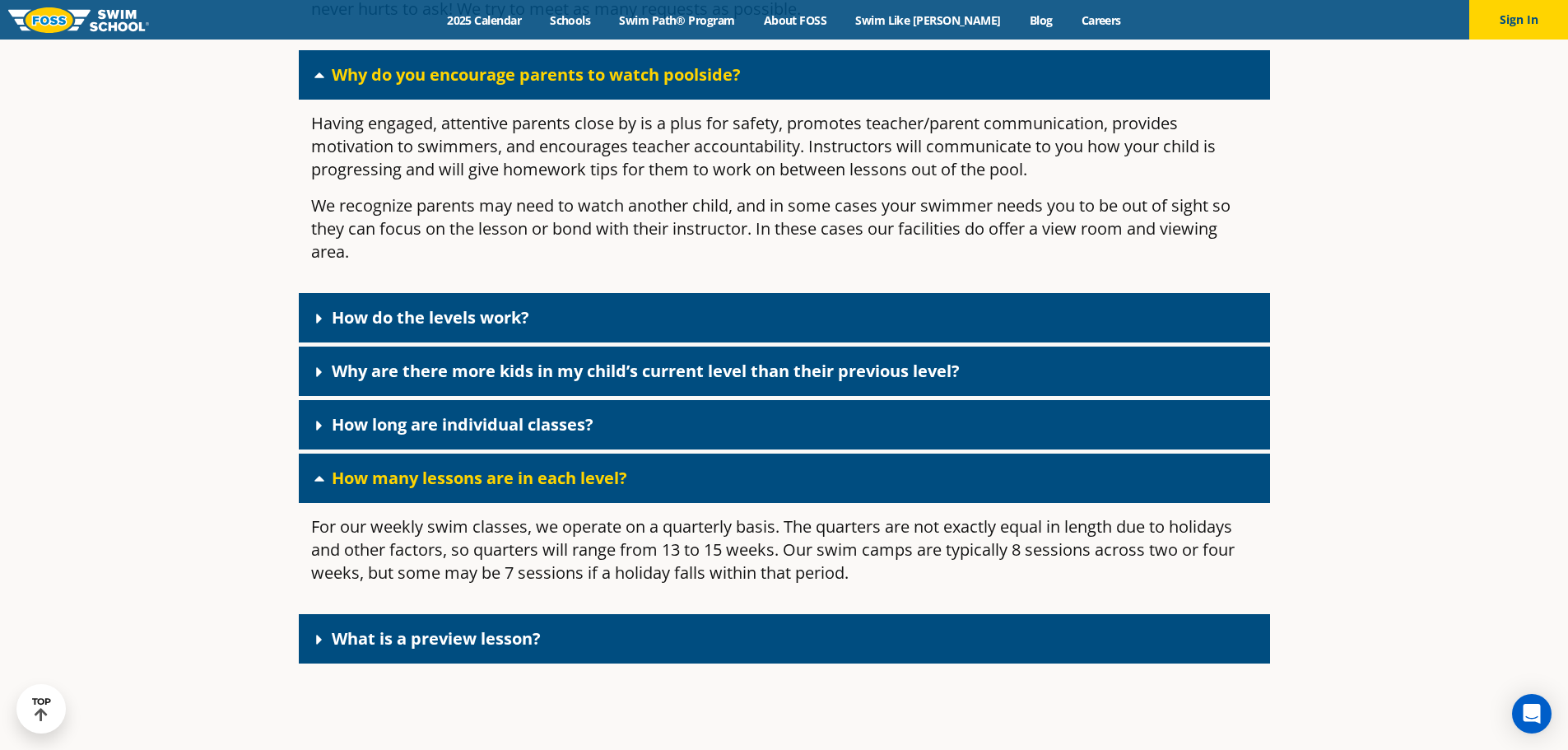
click at [360, 489] on link "How many lessons are in each level?" at bounding box center [479, 478] width 296 height 23
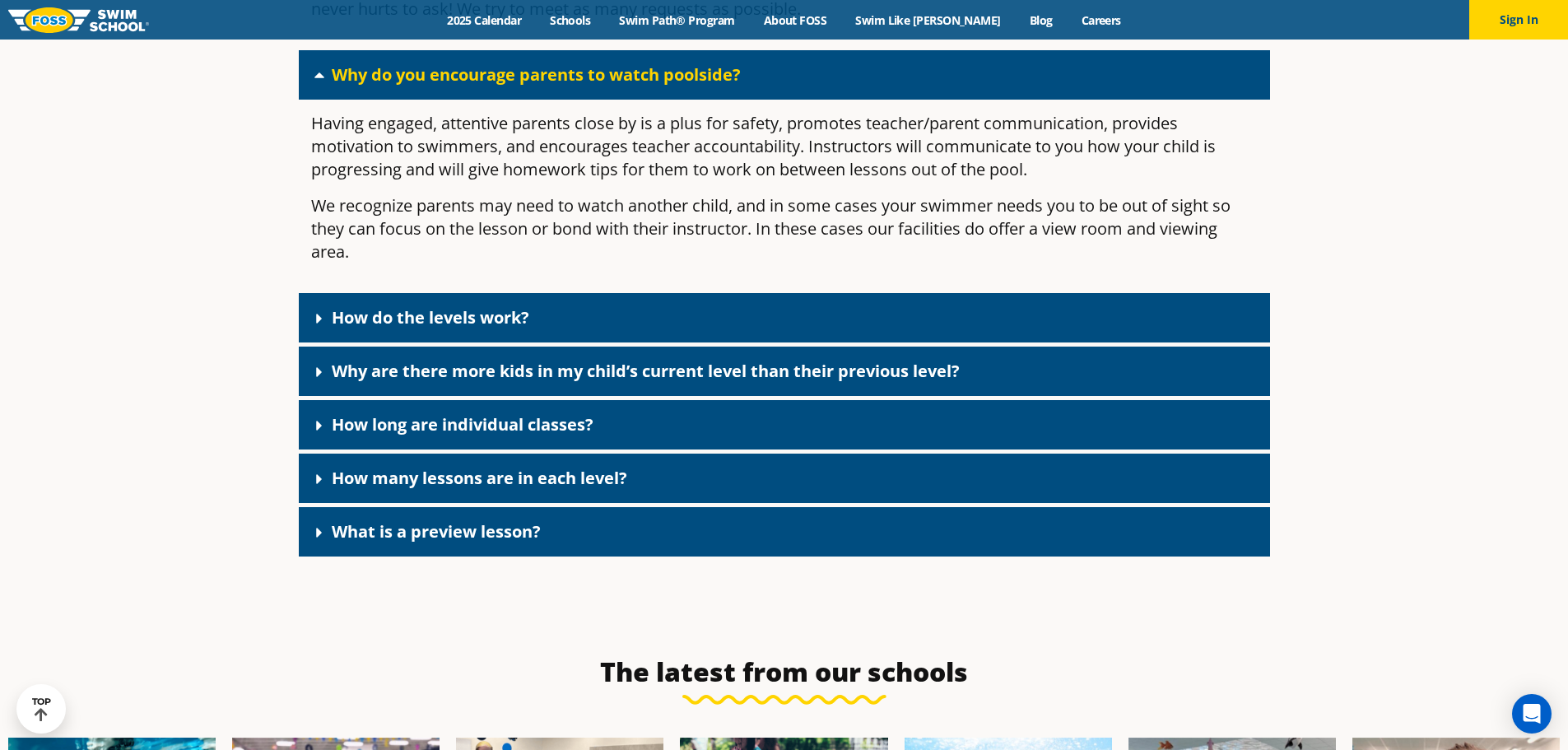
click at [359, 489] on link "How many lessons are in each level?" at bounding box center [479, 478] width 296 height 23
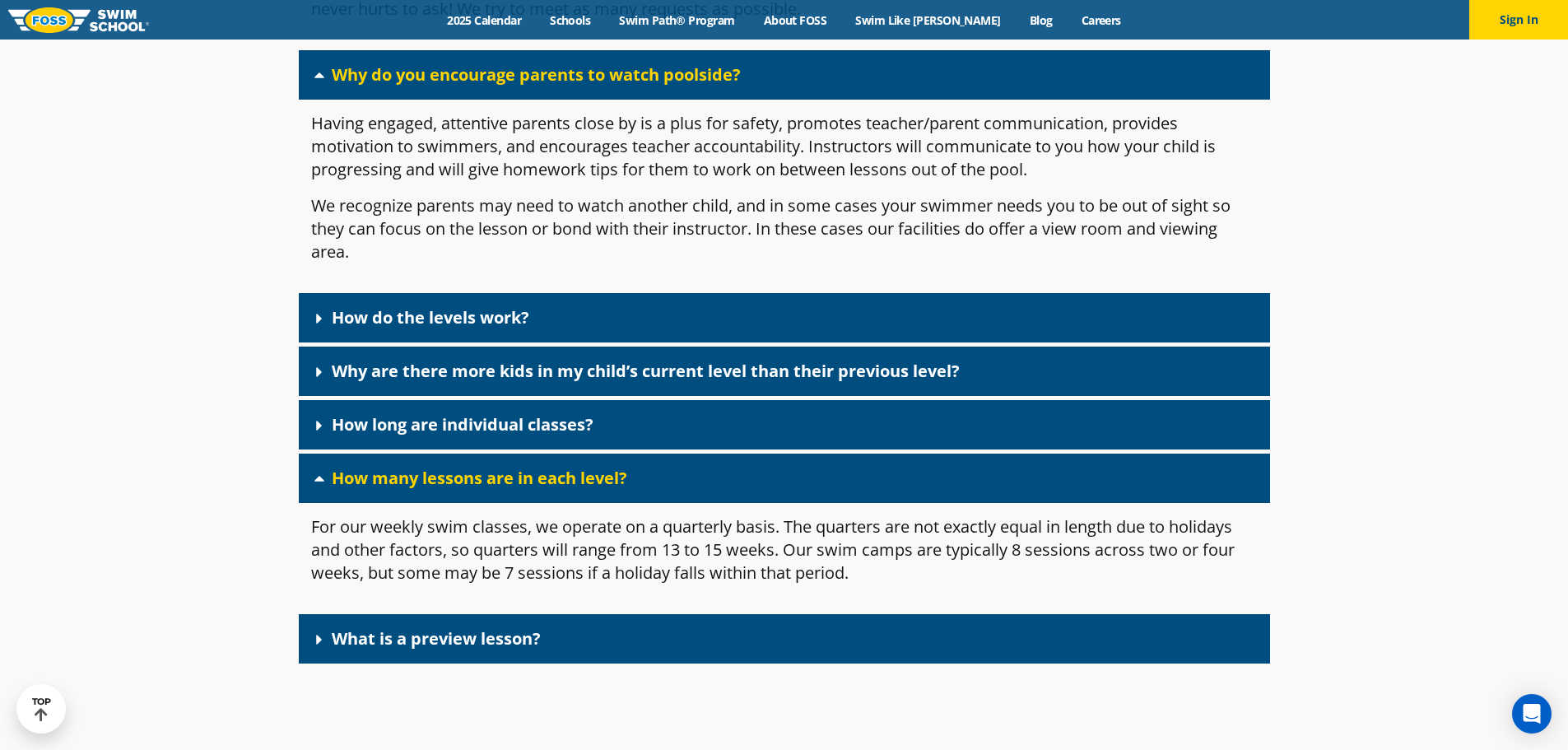
click at [355, 489] on link "How many lessons are in each level?" at bounding box center [479, 478] width 296 height 23
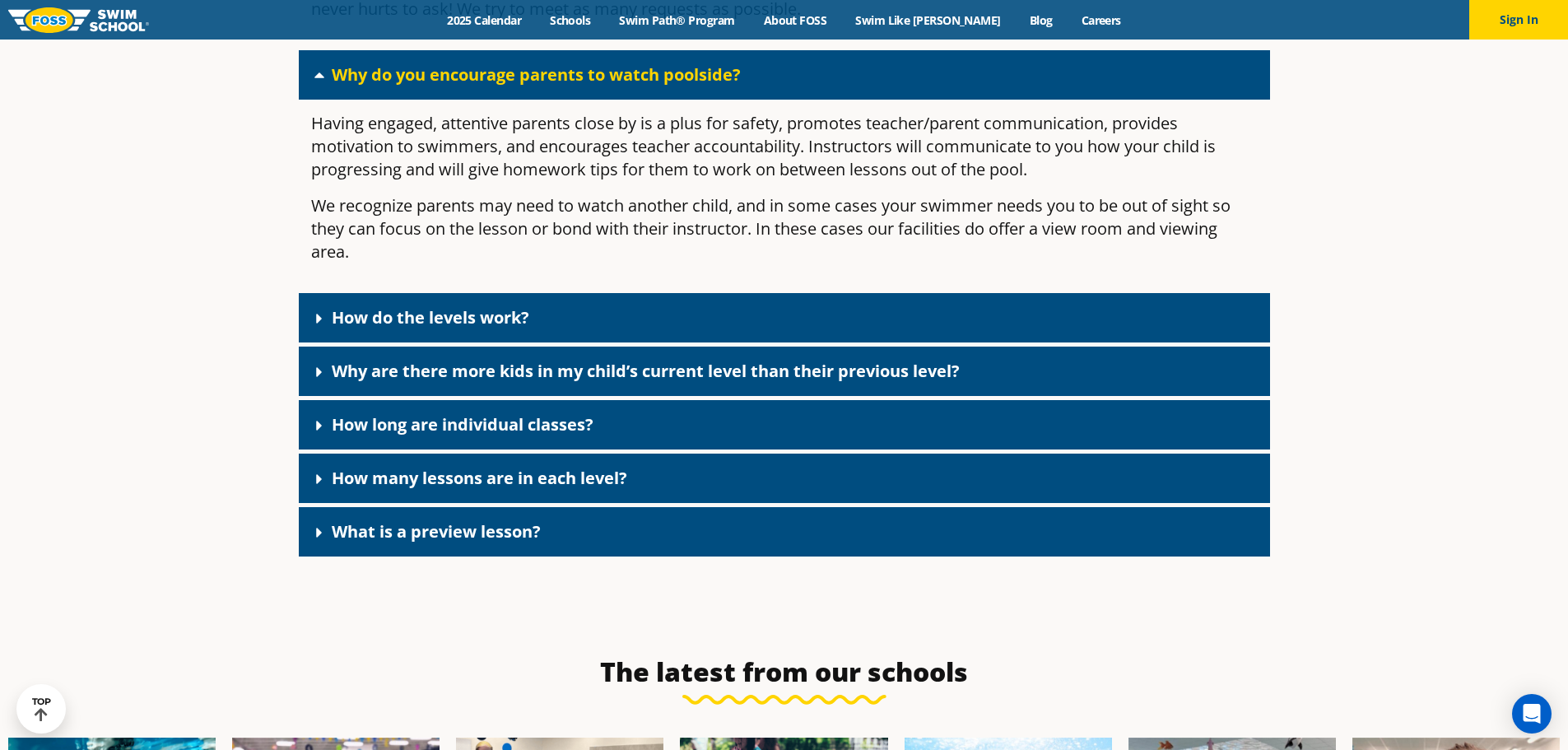
click at [389, 542] on link "What is a preview lesson?" at bounding box center [436, 531] width 209 height 23
